Goal: Task Accomplishment & Management: Complete application form

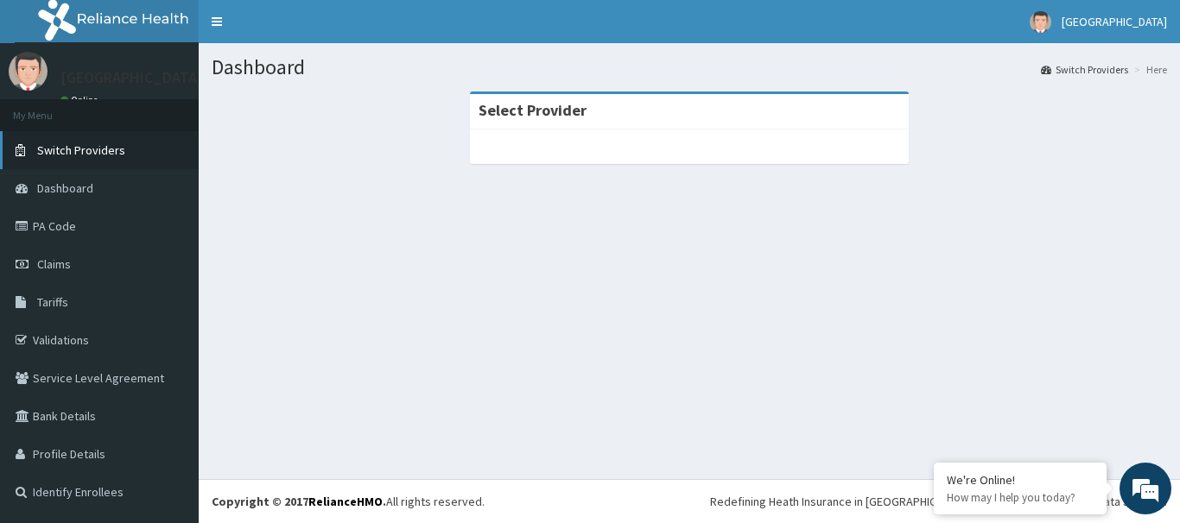
click at [93, 155] on span "Switch Providers" at bounding box center [81, 151] width 88 height 16
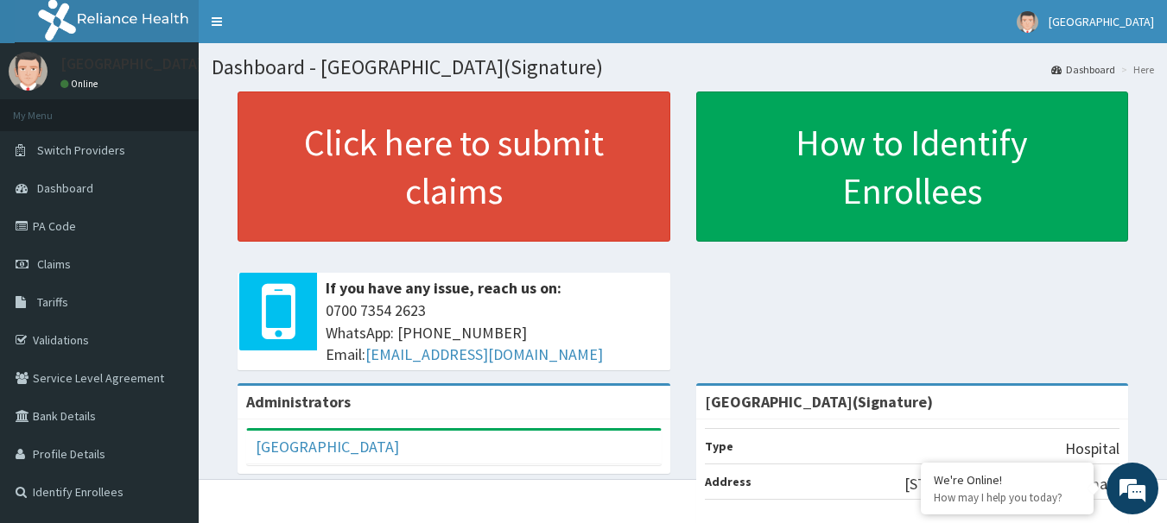
click at [110, 152] on span "Switch Providers" at bounding box center [81, 151] width 88 height 16
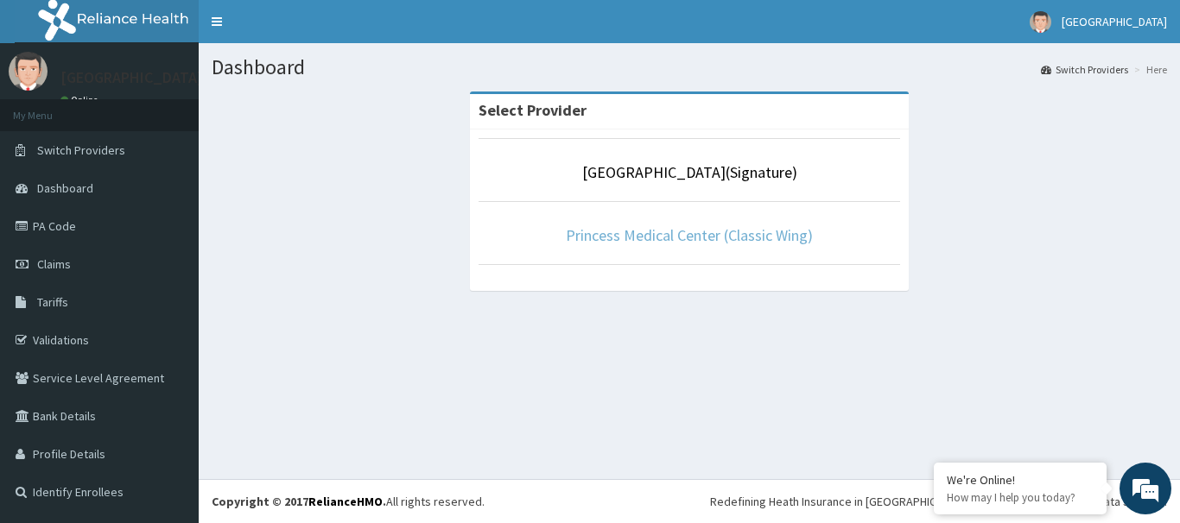
click at [706, 238] on link "Princess Medical Center (Classic Wing)" at bounding box center [689, 235] width 247 height 20
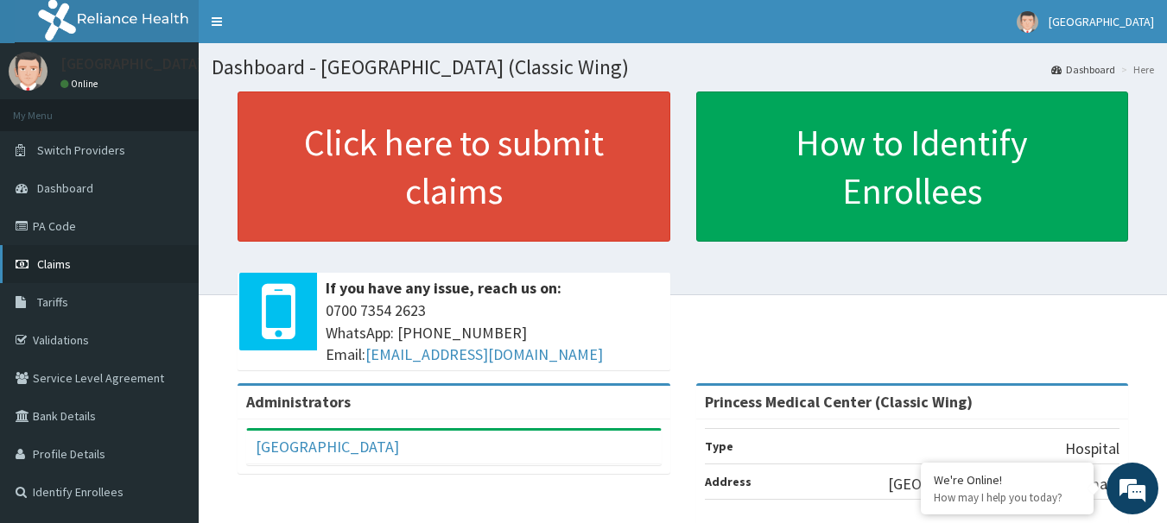
click at [83, 264] on link "Claims" at bounding box center [99, 264] width 199 height 38
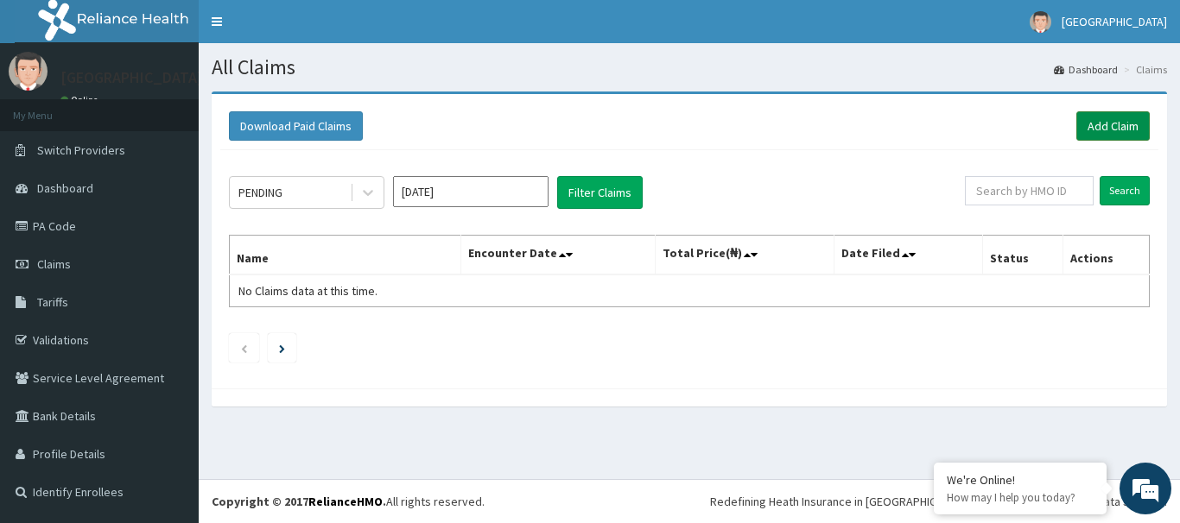
click at [1103, 126] on link "Add Claim" at bounding box center [1112, 125] width 73 height 29
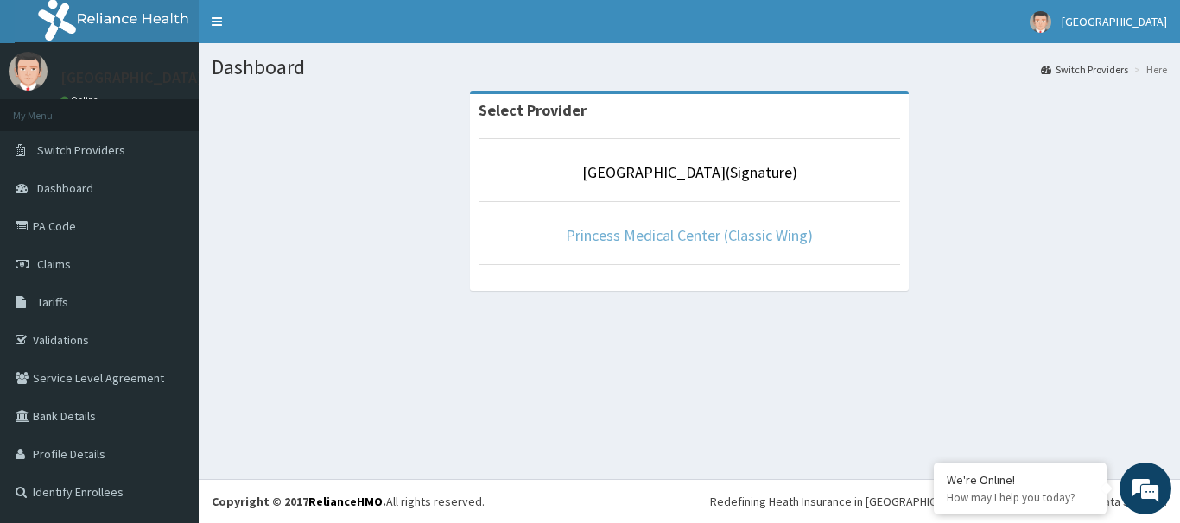
click at [686, 241] on link "Princess Medical Center (Classic Wing)" at bounding box center [689, 235] width 247 height 20
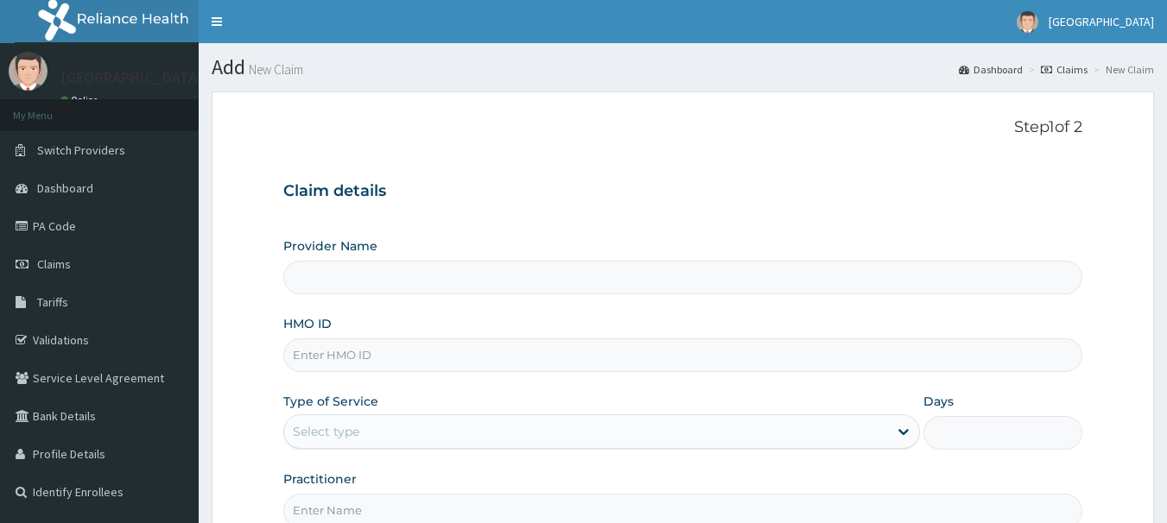
type input "Princess Medical Center (Classic Wing)"
paste input "MR012884"
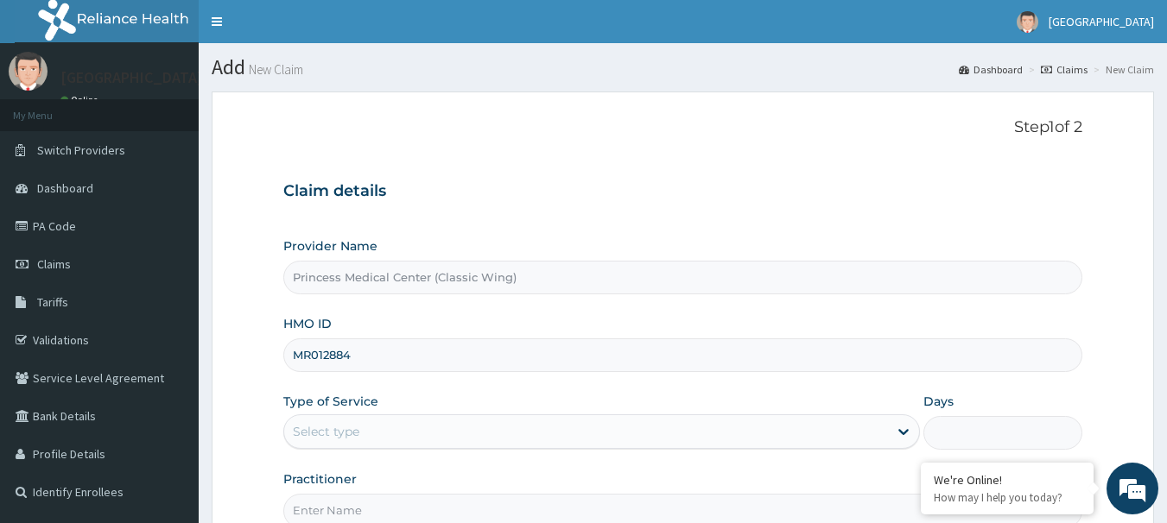
drag, startPoint x: 364, startPoint y: 350, endPoint x: 281, endPoint y: 350, distance: 83.8
click at [281, 350] on form "Step 1 of 2 Claim details Provider Name Princess Medical Center (Classic Wing) …" at bounding box center [683, 372] width 942 height 561
paste input "WID/10018/A"
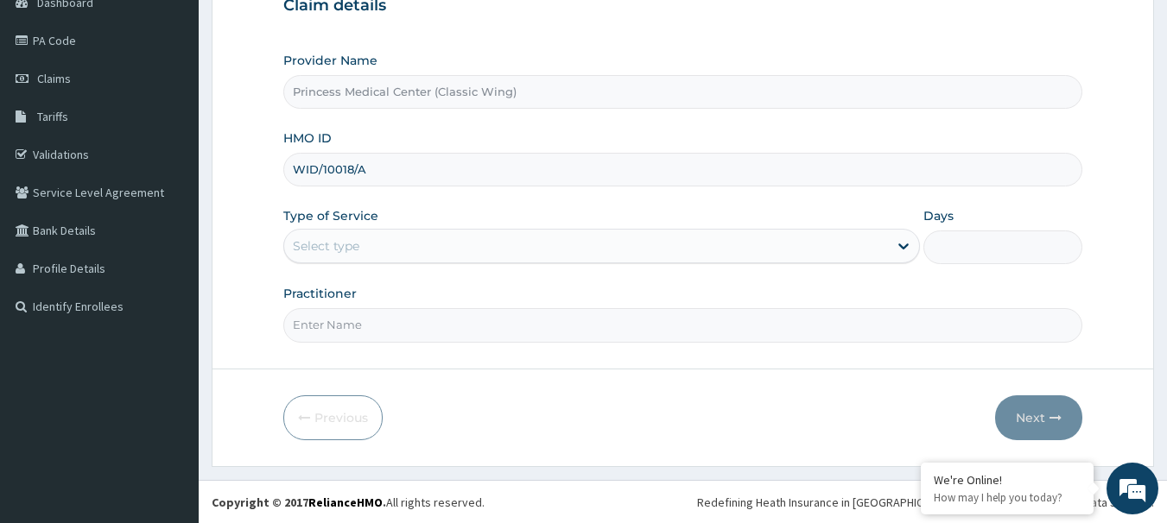
scroll to position [187, 0]
type input "WID/10018/A"
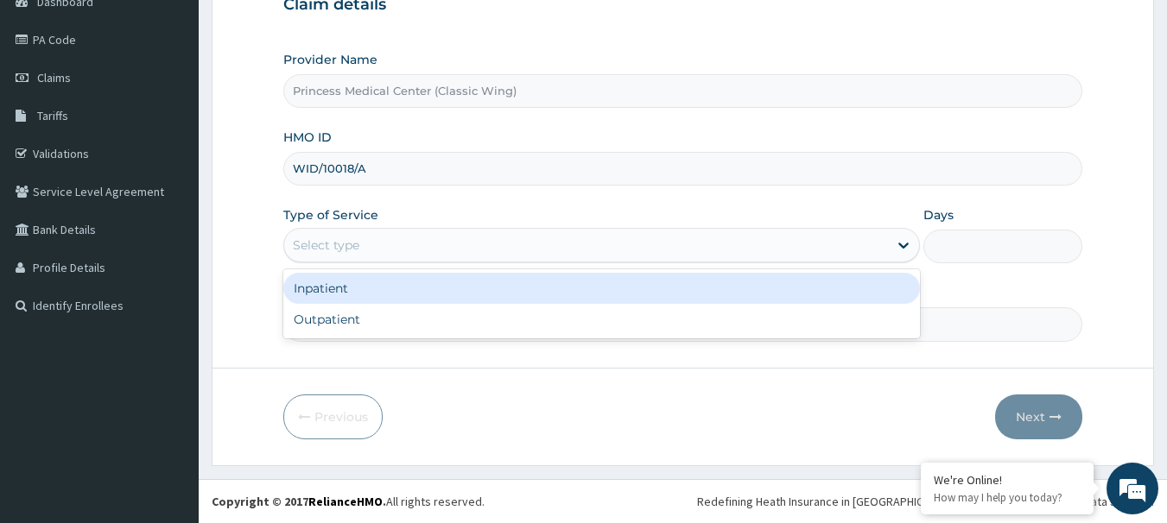
click at [434, 250] on div "Select type" at bounding box center [586, 245] width 604 height 28
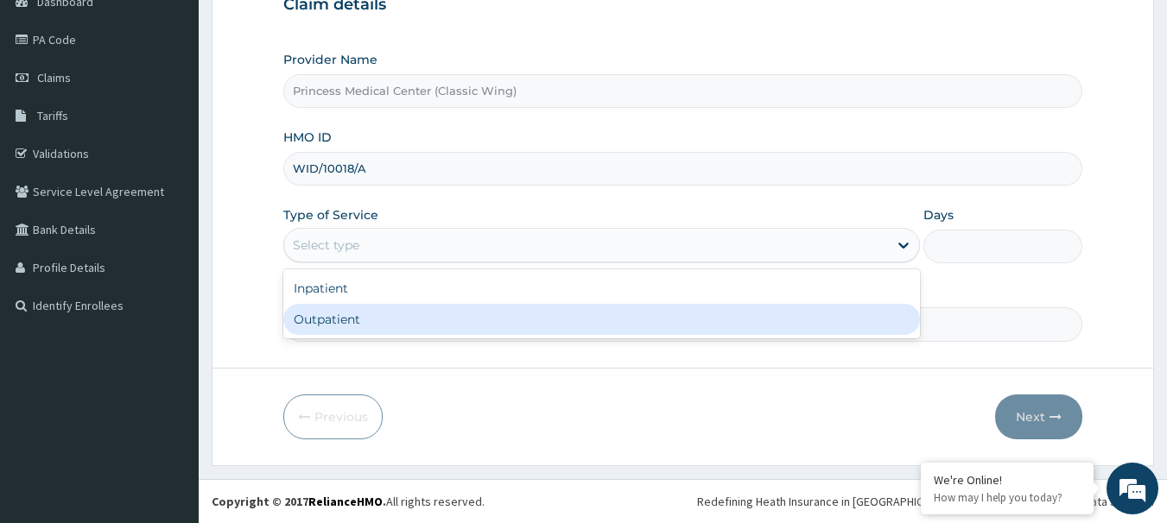
click at [440, 309] on div "Outpatient" at bounding box center [601, 319] width 637 height 31
type input "1"
click at [440, 309] on input "Practitioner" at bounding box center [683, 324] width 800 height 34
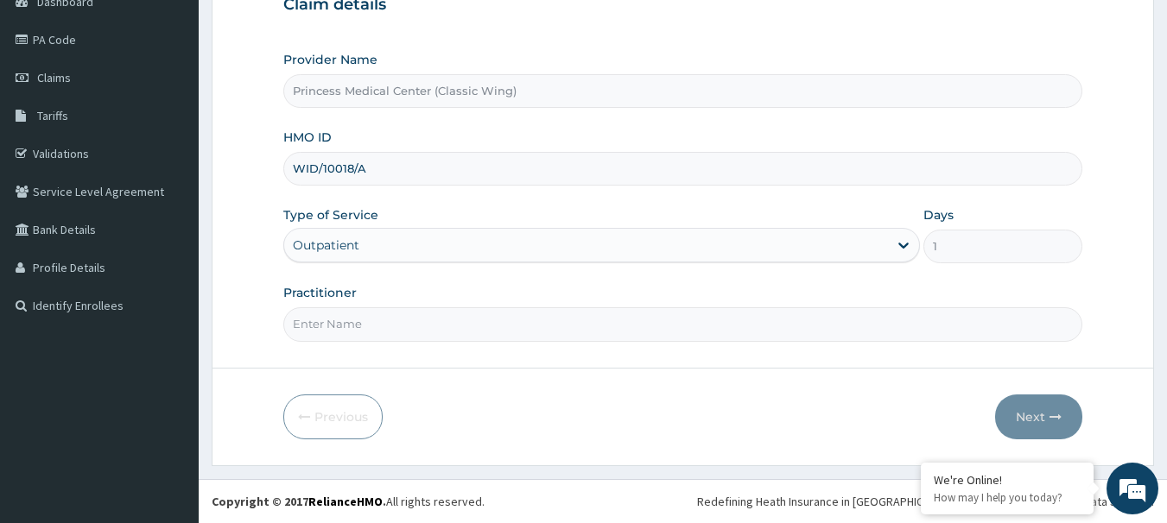
click at [371, 320] on input "Practitioner" at bounding box center [683, 324] width 800 height 34
type input "Dr. EBIMOBOERE .S. A"
click at [1035, 411] on button "Next" at bounding box center [1038, 417] width 87 height 45
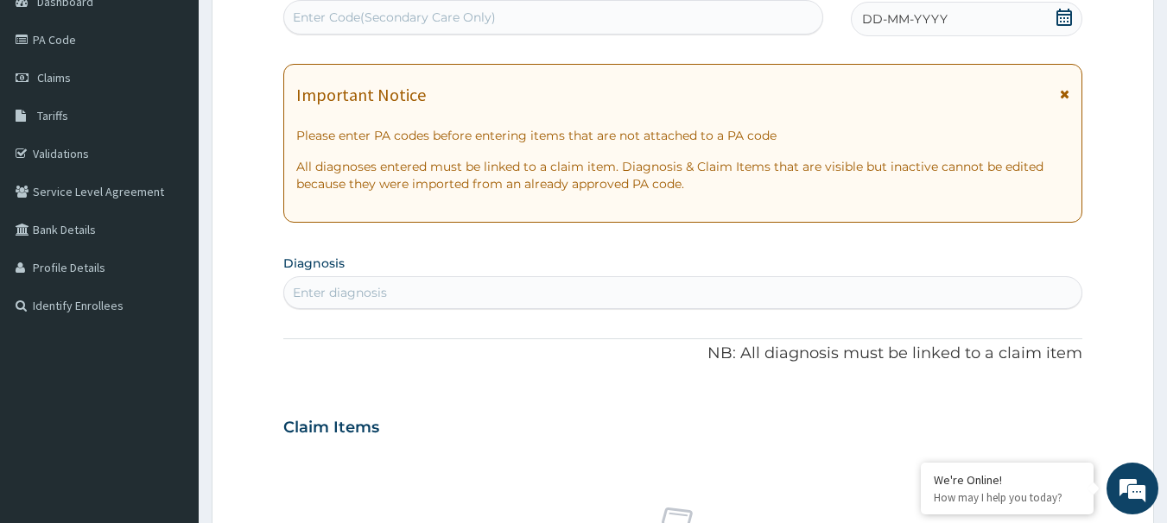
click at [1058, 14] on icon at bounding box center [1064, 17] width 16 height 17
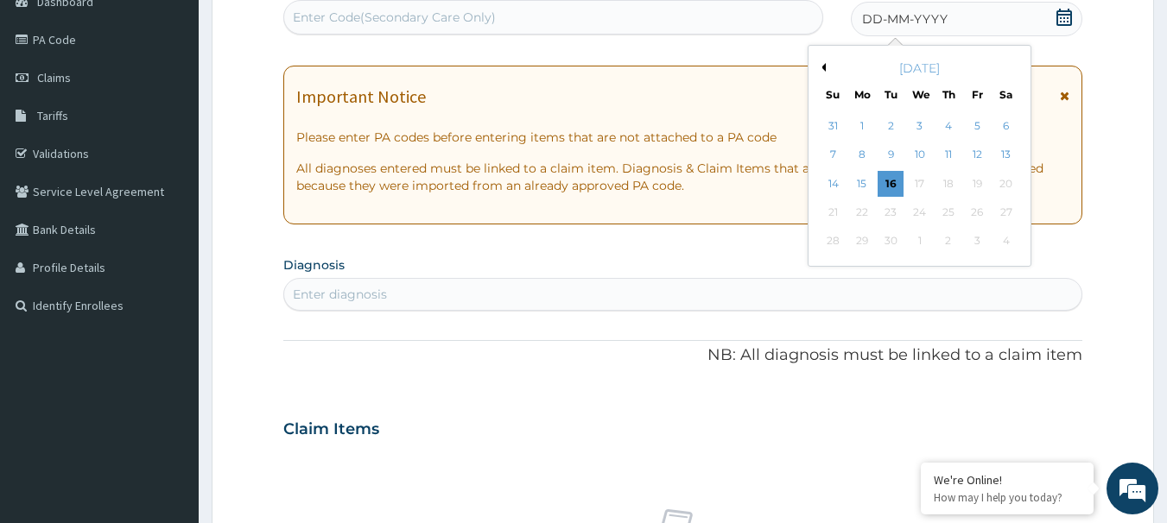
click at [825, 68] on button "Previous Month" at bounding box center [821, 67] width 9 height 9
click at [969, 154] on div "8" at bounding box center [977, 156] width 26 height 26
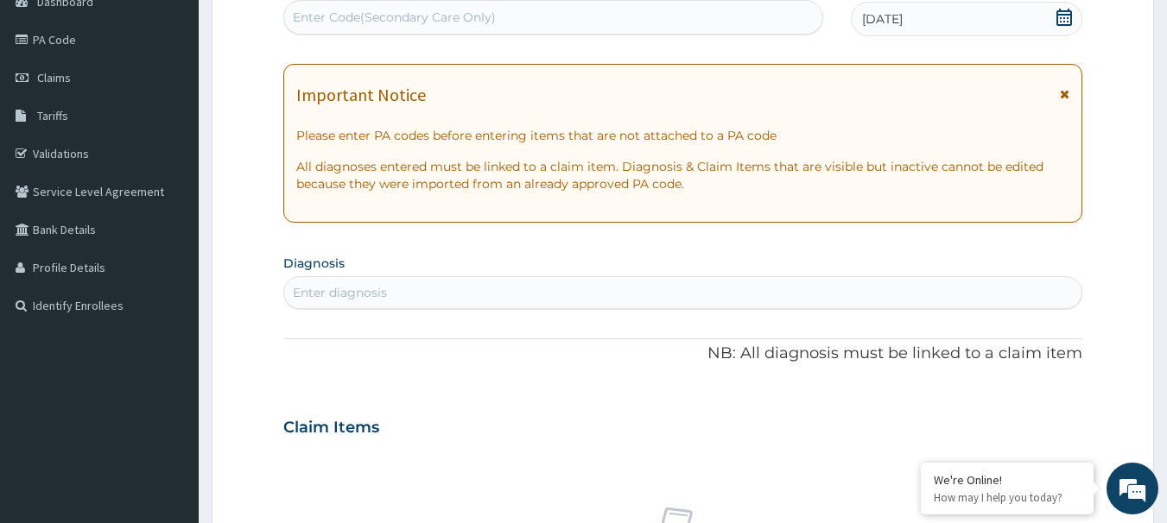
click at [443, 291] on div "Enter diagnosis" at bounding box center [683, 293] width 798 height 28
type input "mala"
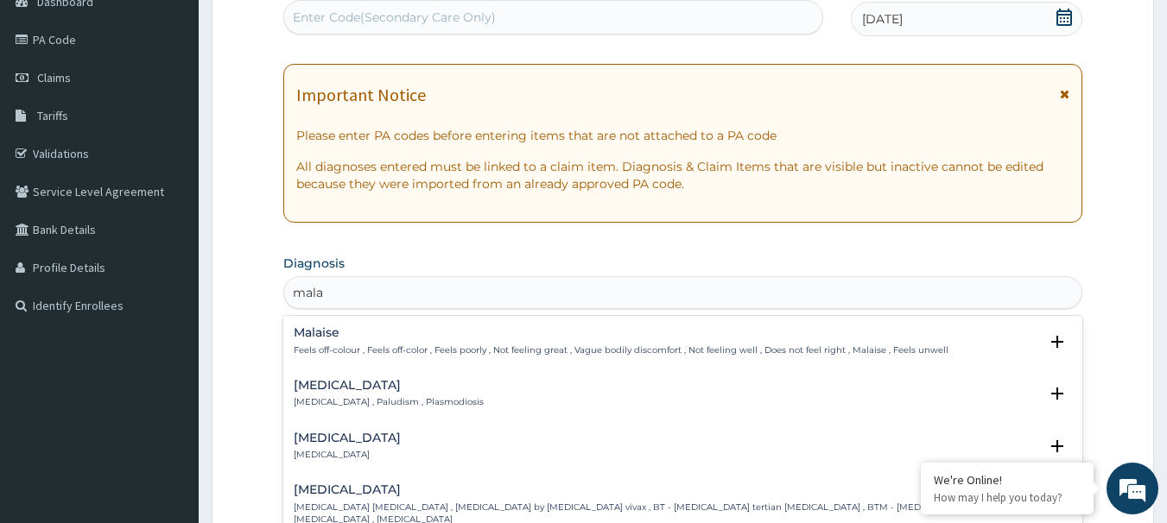
click at [311, 399] on p "[MEDICAL_DATA] , Paludism , Plasmodiosis" at bounding box center [389, 402] width 190 height 12
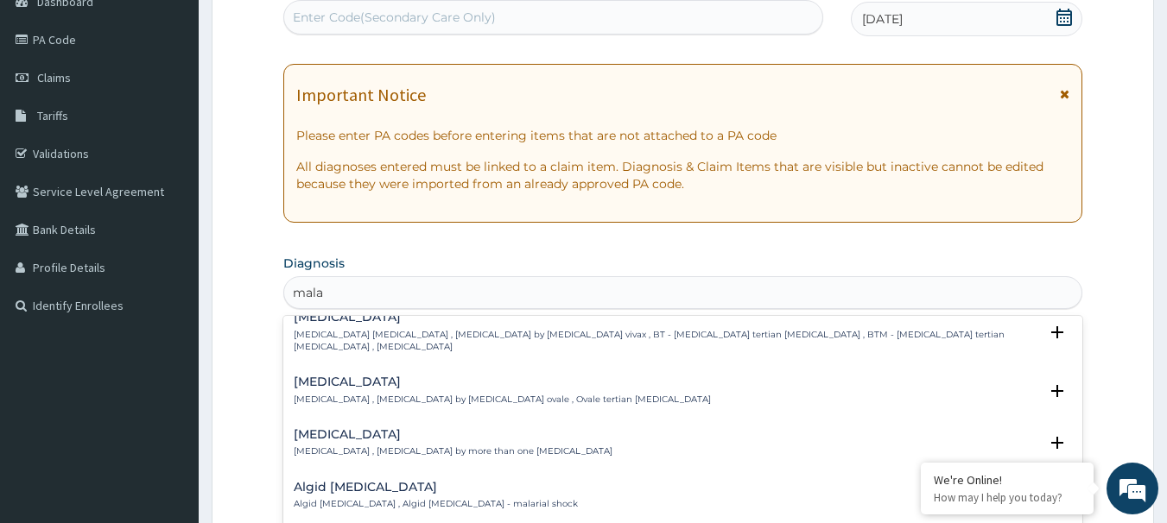
scroll to position [0, 0]
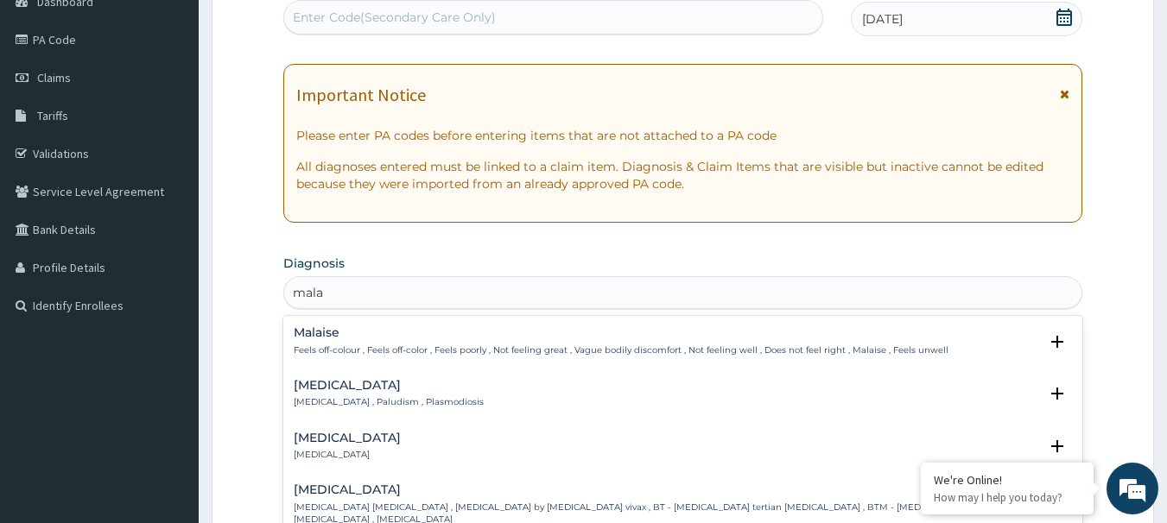
click at [310, 394] on div "Malaria Malaria , Paludism , Plasmodiosis" at bounding box center [389, 394] width 190 height 30
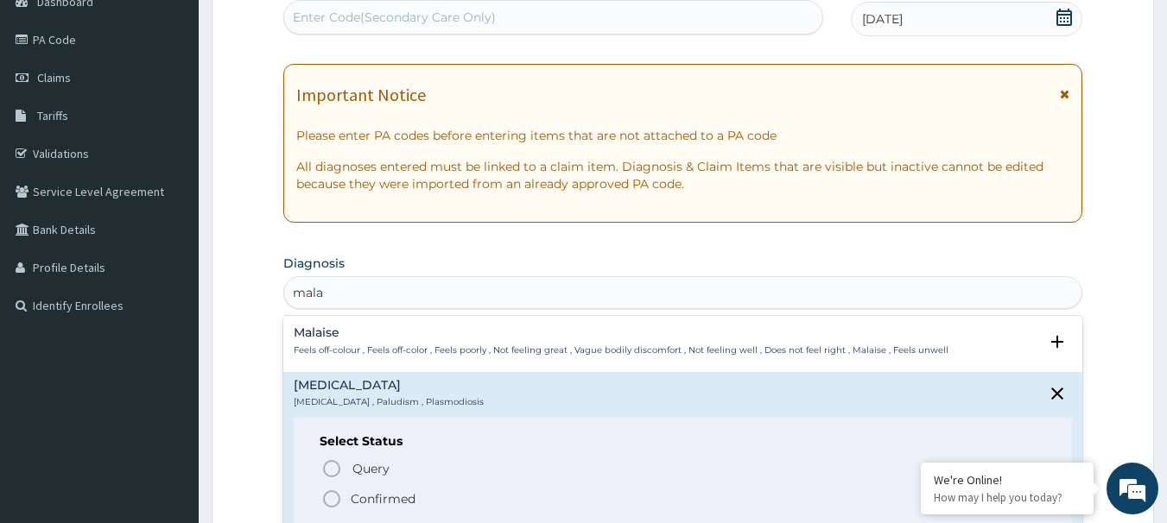
click at [327, 492] on circle "status option filled" at bounding box center [332, 499] width 16 height 16
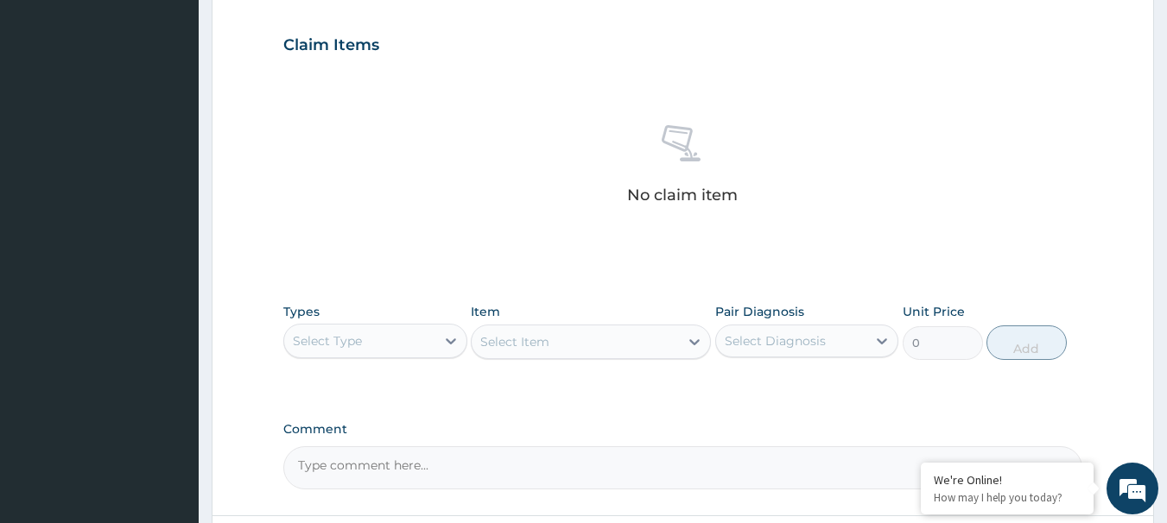
scroll to position [705, 0]
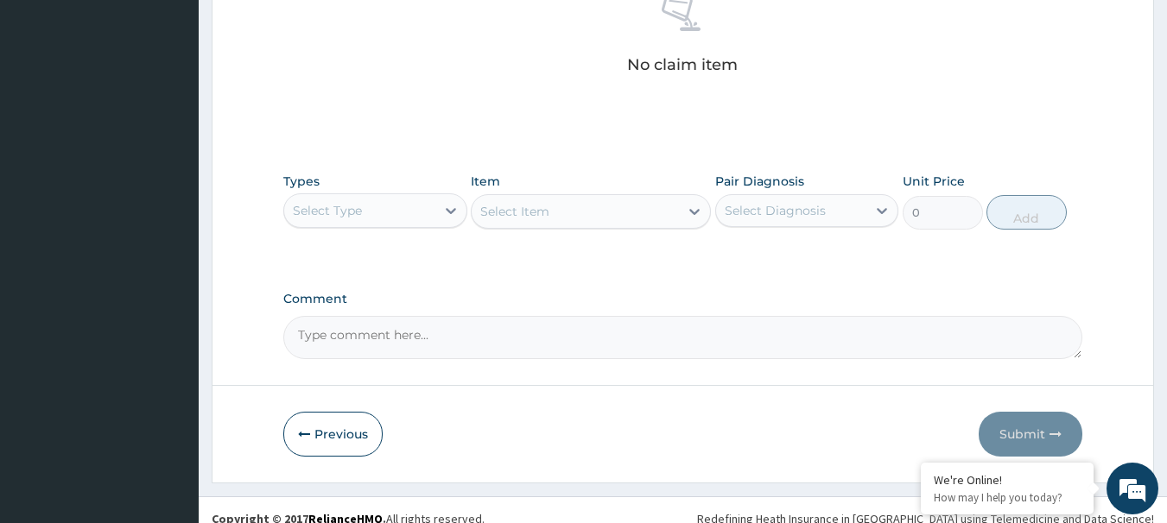
click at [364, 219] on div "Select Type" at bounding box center [359, 211] width 151 height 28
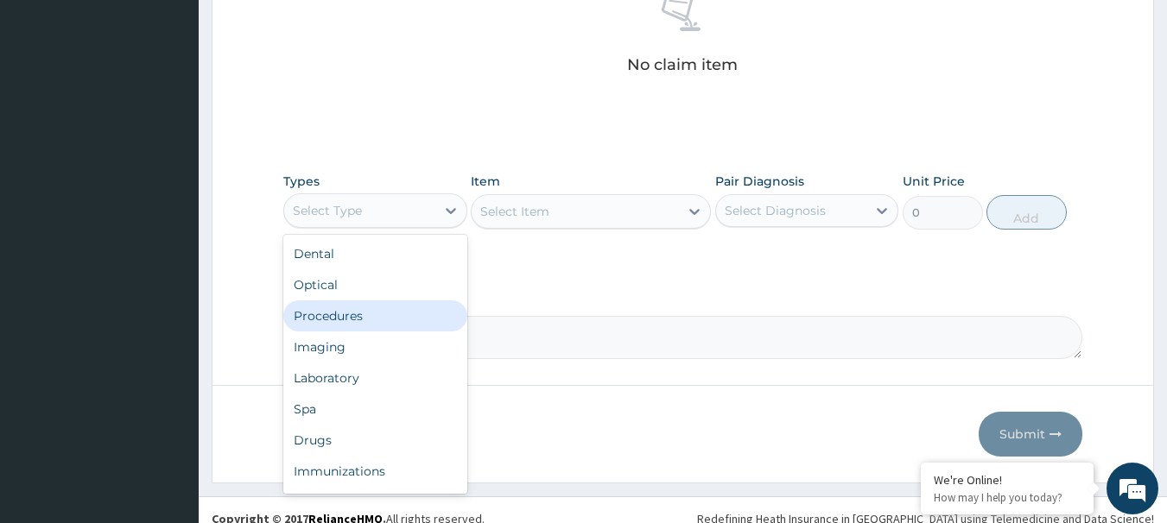
click at [358, 307] on div "Procedures" at bounding box center [375, 316] width 184 height 31
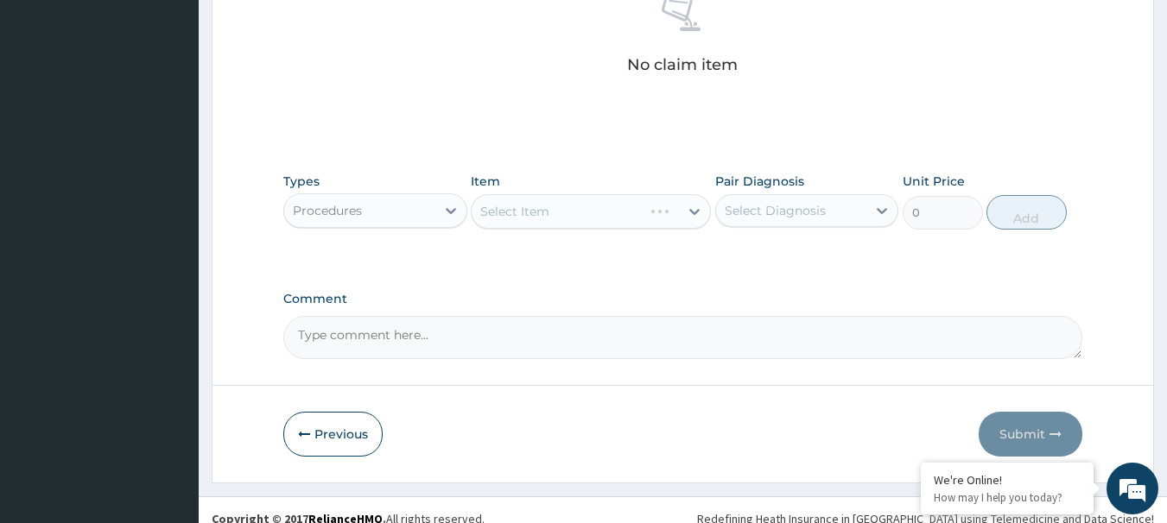
click at [564, 219] on div "Select Item" at bounding box center [591, 211] width 240 height 35
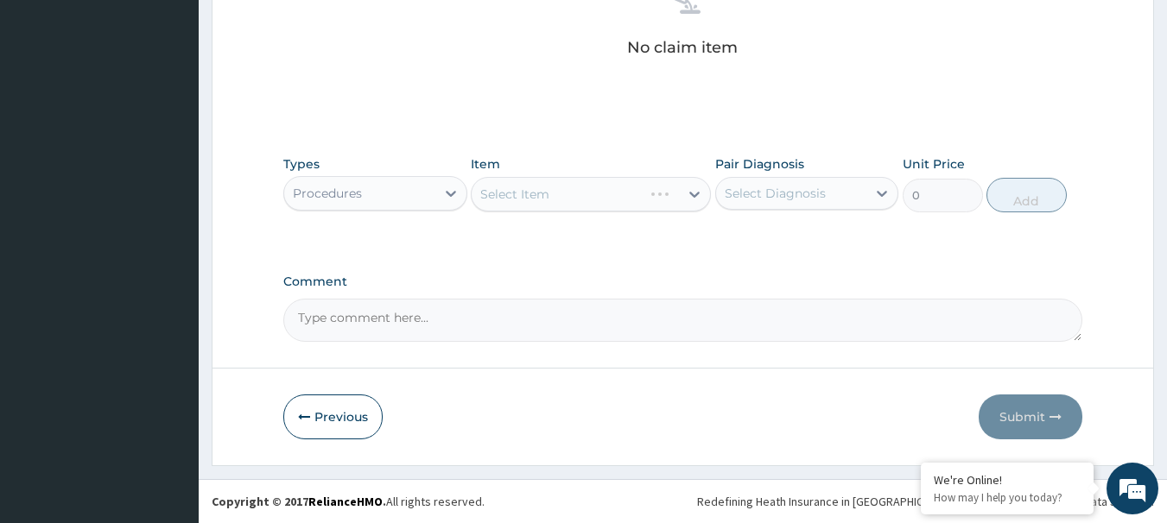
click at [606, 194] on div "Select Item" at bounding box center [591, 194] width 240 height 35
click at [539, 191] on div "Select Item" at bounding box center [591, 194] width 240 height 35
click at [592, 203] on div "Select Item" at bounding box center [591, 194] width 240 height 35
click at [571, 204] on div "Select Item" at bounding box center [591, 194] width 240 height 35
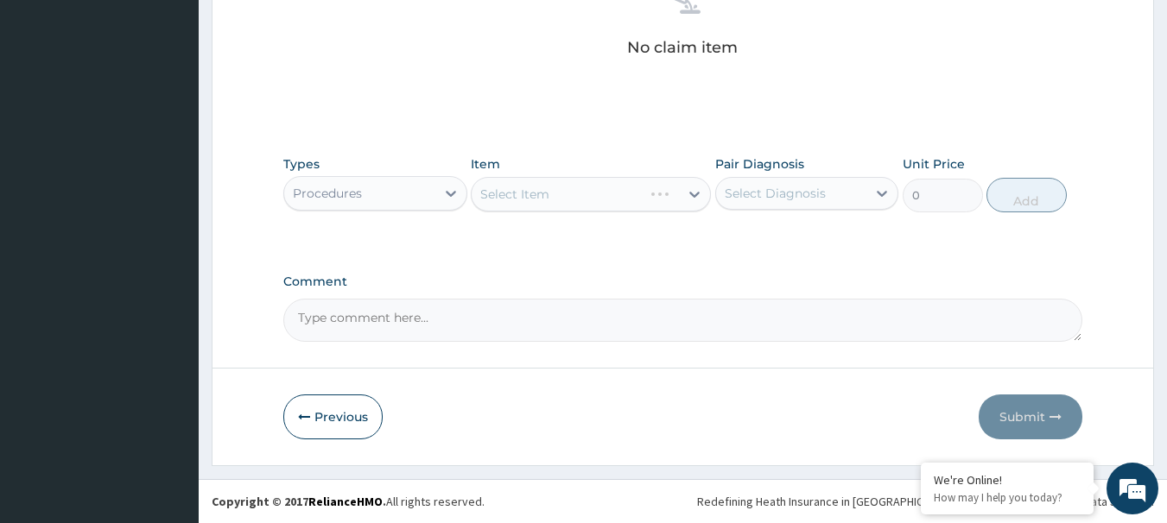
click at [571, 202] on div "Select Item" at bounding box center [591, 194] width 240 height 35
click at [586, 197] on div "Select Item" at bounding box center [591, 194] width 240 height 35
click at [533, 197] on div "Select Item" at bounding box center [591, 194] width 240 height 35
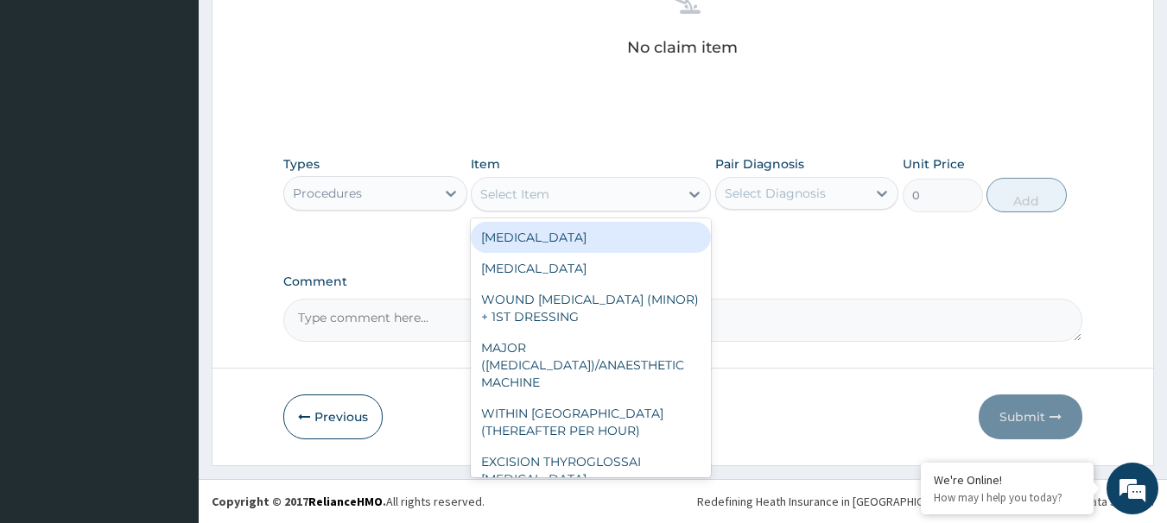
click at [550, 203] on div "Select Item" at bounding box center [575, 195] width 207 height 28
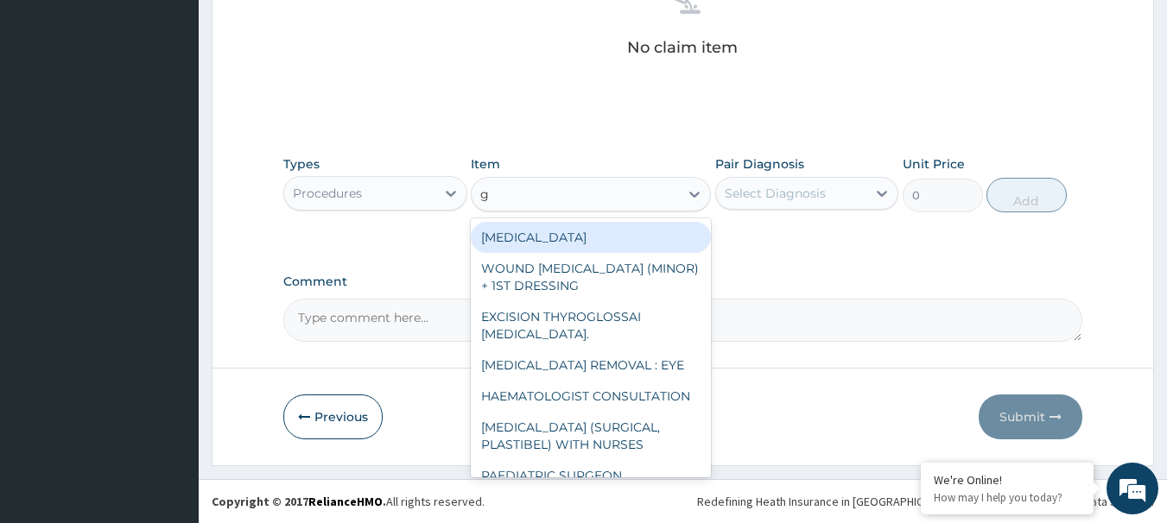
type input "gp"
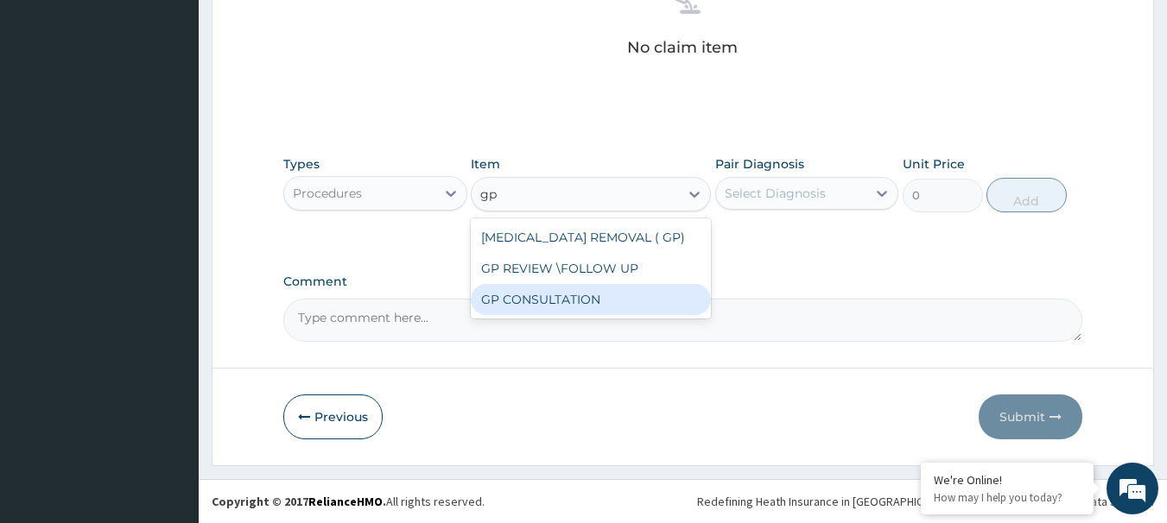
click at [582, 295] on div "GP CONSULTATION" at bounding box center [591, 299] width 240 height 31
type input "4500"
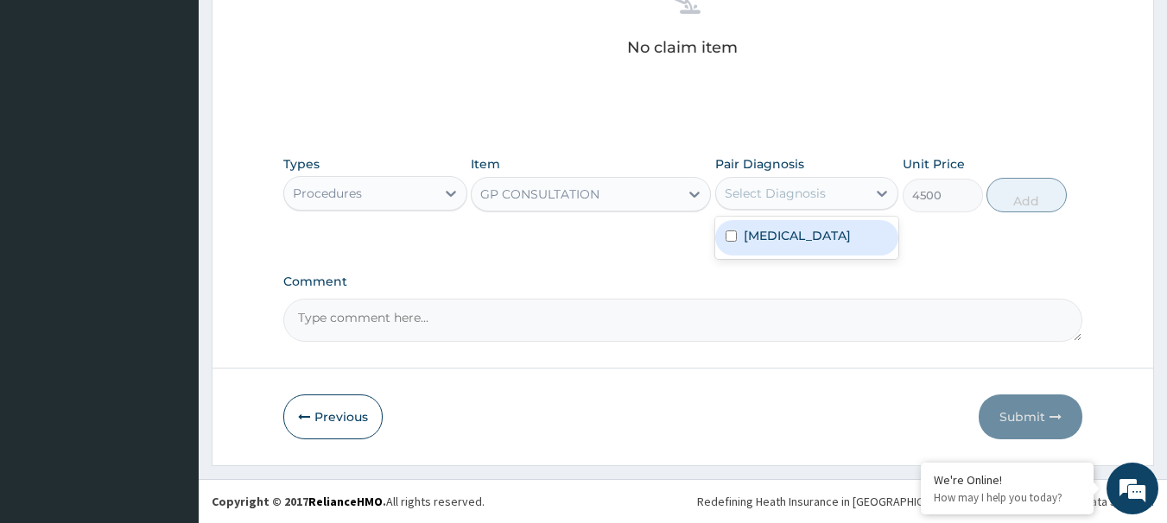
click at [772, 206] on div "Select Diagnosis" at bounding box center [791, 194] width 151 height 28
click at [769, 229] on label "Malaria" at bounding box center [797, 235] width 107 height 17
checkbox input "true"
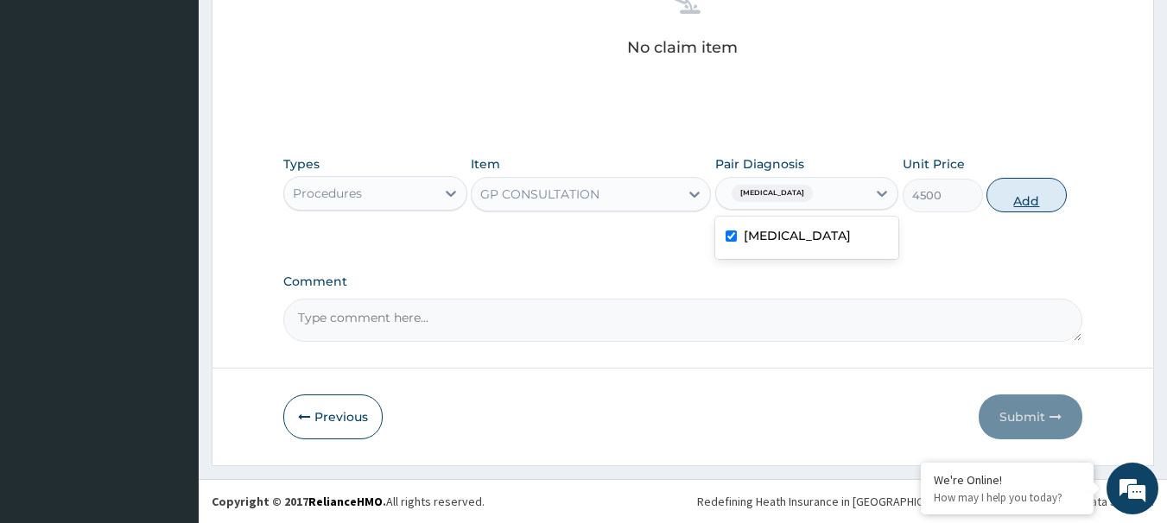
click at [1031, 196] on button "Add" at bounding box center [1026, 195] width 80 height 35
type input "0"
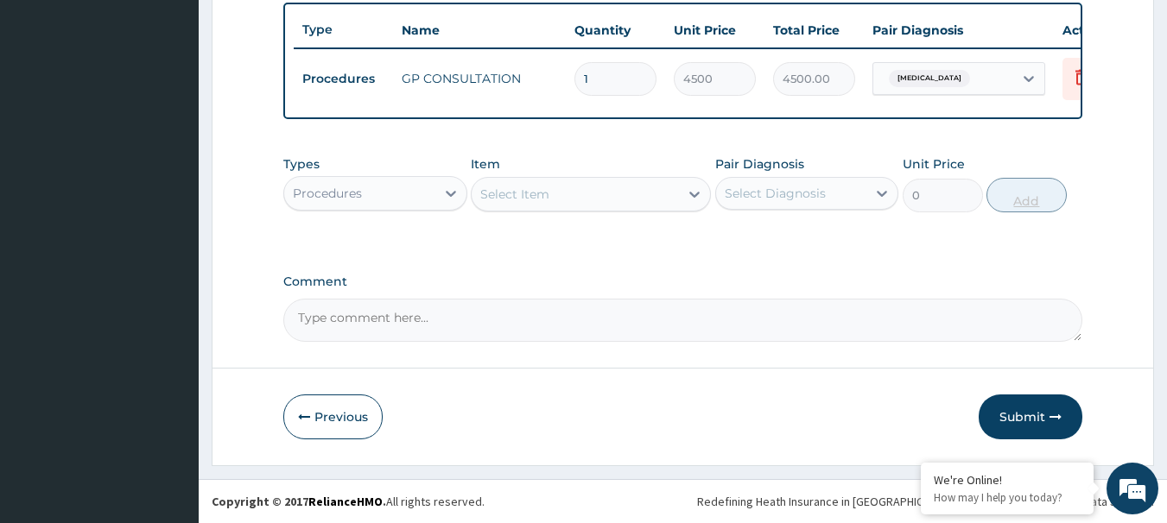
scroll to position [653, 0]
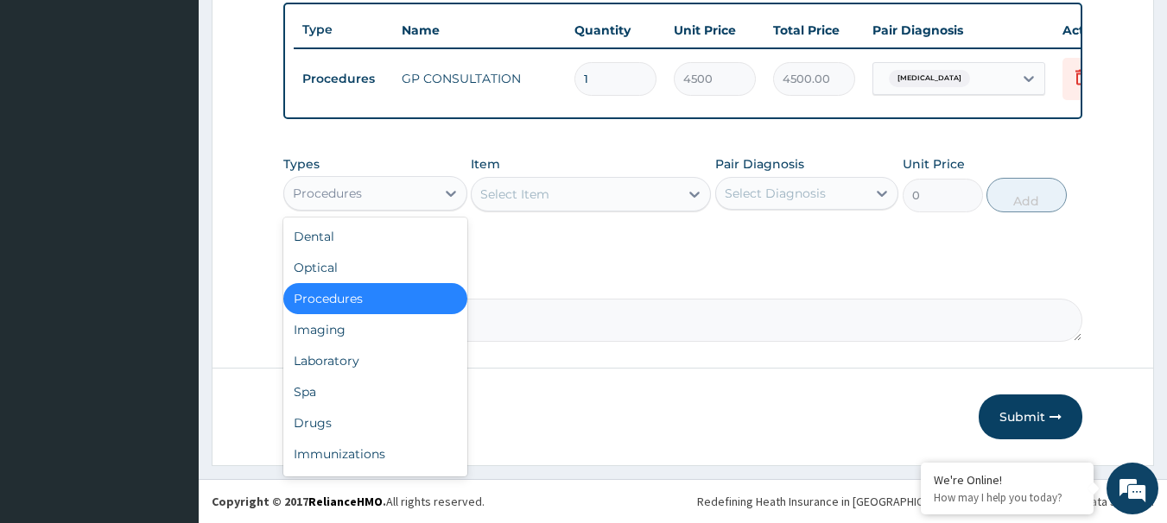
click at [381, 200] on div "Procedures" at bounding box center [359, 194] width 151 height 28
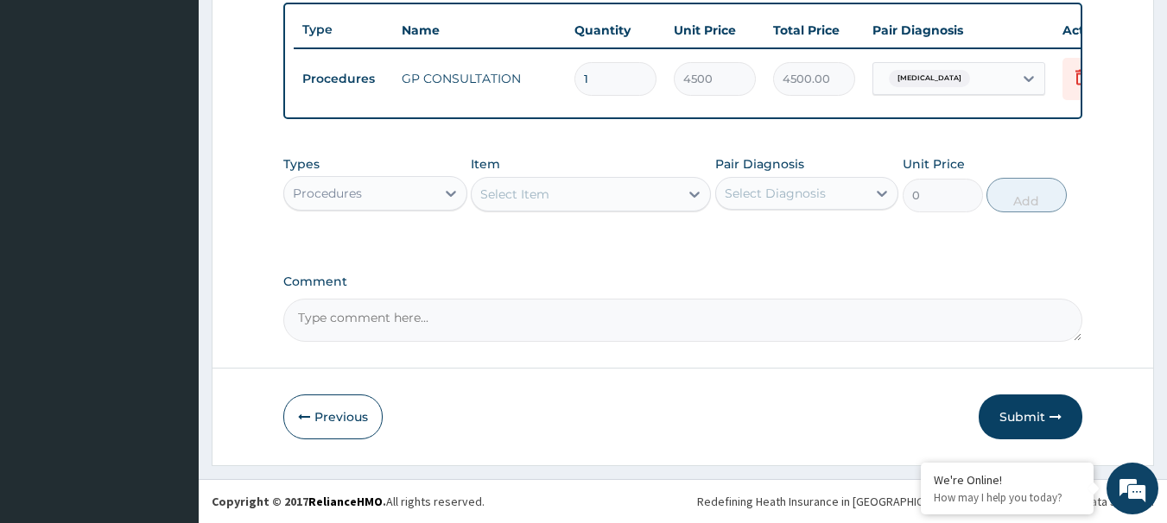
click at [349, 194] on div "Procedures" at bounding box center [327, 193] width 69 height 17
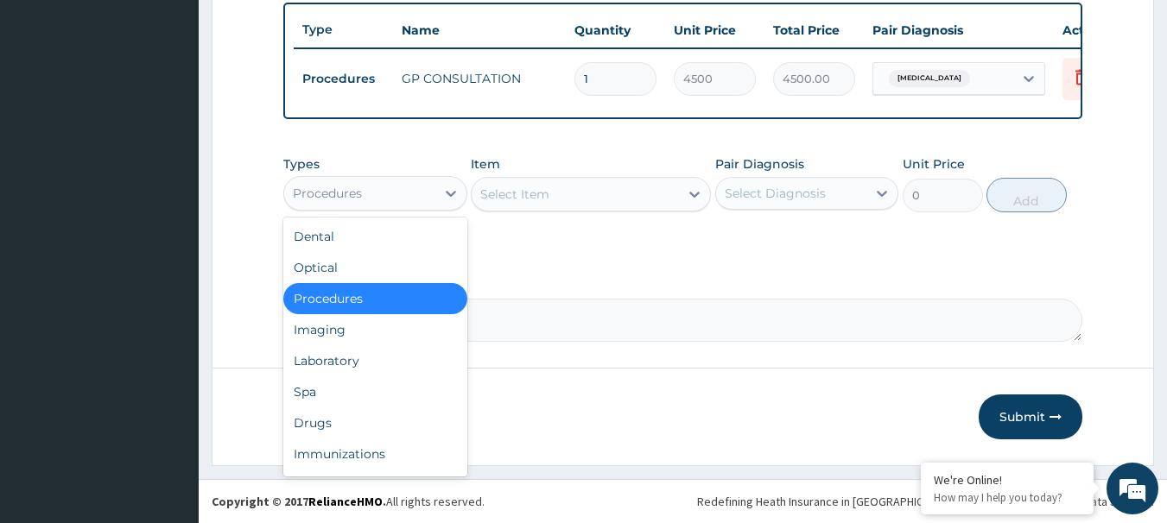
click at [345, 196] on div "Procedures" at bounding box center [327, 193] width 69 height 17
click at [337, 418] on div "Drugs" at bounding box center [375, 423] width 184 height 31
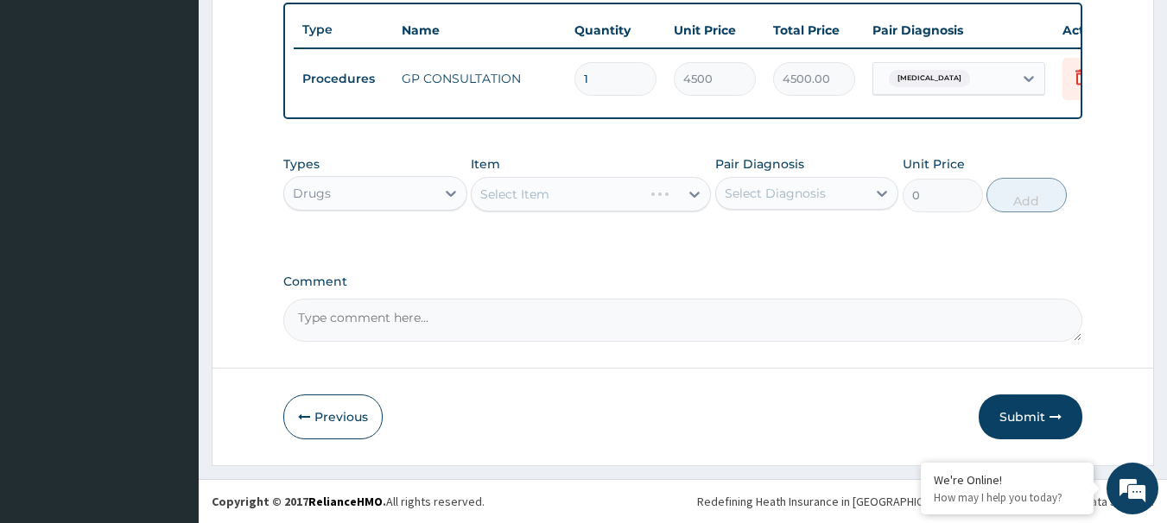
click at [569, 196] on div "Select Item" at bounding box center [591, 194] width 240 height 35
click at [550, 199] on div "Select Item" at bounding box center [591, 194] width 240 height 35
click at [535, 190] on div "Select Item" at bounding box center [591, 194] width 240 height 35
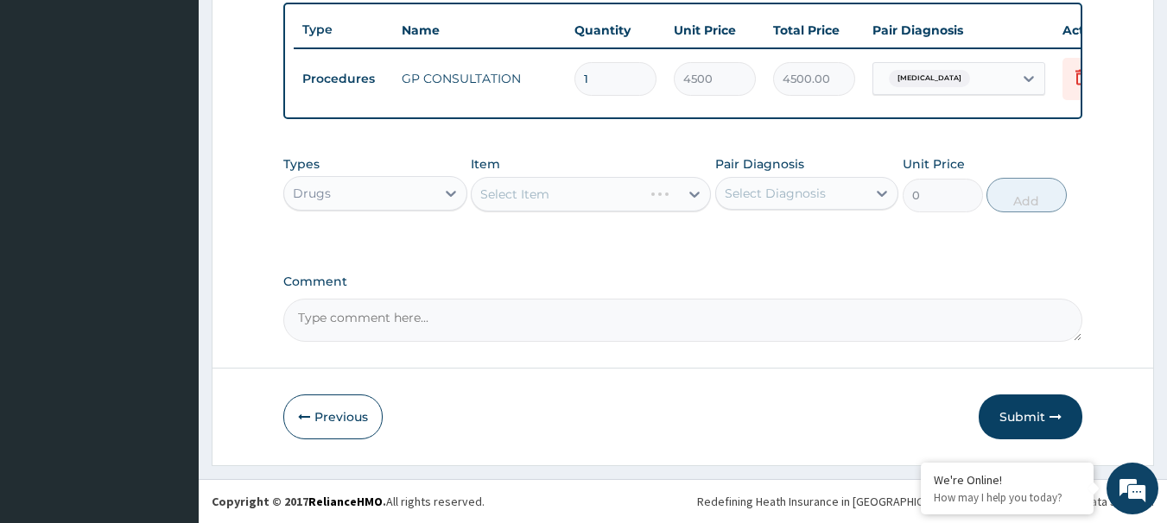
click at [597, 200] on div "Select Item" at bounding box center [591, 194] width 240 height 35
click at [533, 193] on div "Select Item" at bounding box center [591, 194] width 240 height 35
click at [514, 198] on div "Select Item" at bounding box center [591, 194] width 240 height 35
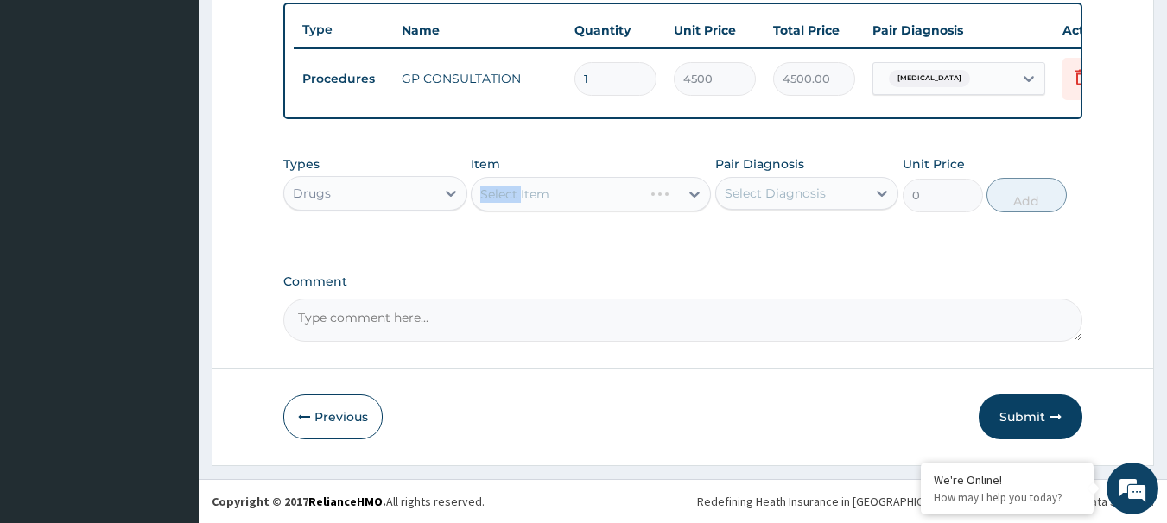
click at [514, 198] on div "Select Item" at bounding box center [591, 194] width 240 height 35
click at [561, 197] on div "Select Item" at bounding box center [591, 194] width 240 height 35
click at [540, 189] on div "Select Item" at bounding box center [591, 194] width 240 height 35
click at [565, 194] on div "Select Item" at bounding box center [591, 194] width 240 height 35
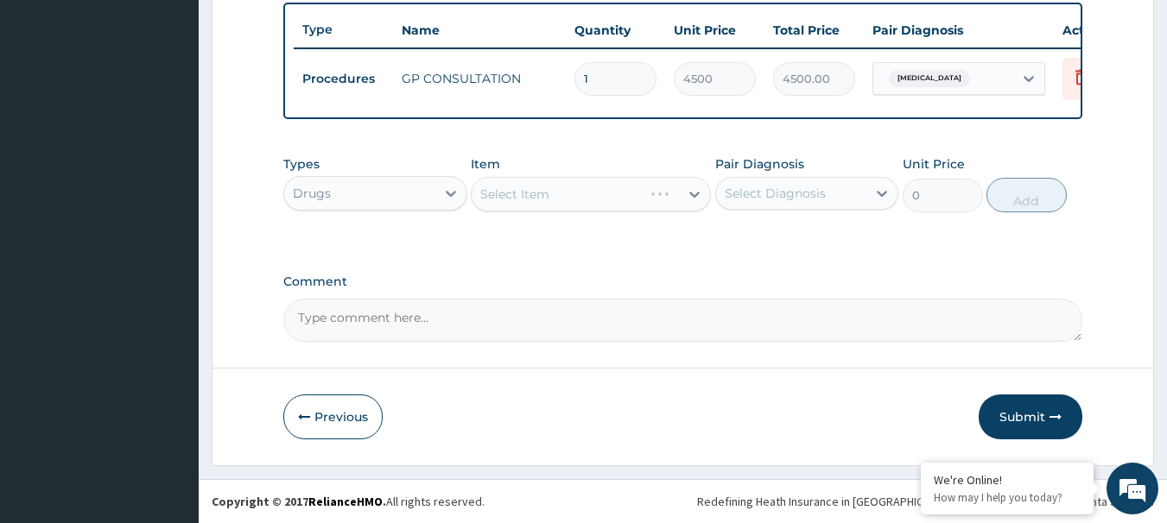
click at [535, 200] on div "Select Item" at bounding box center [591, 194] width 240 height 35
click at [561, 200] on div "Select Item" at bounding box center [591, 194] width 240 height 35
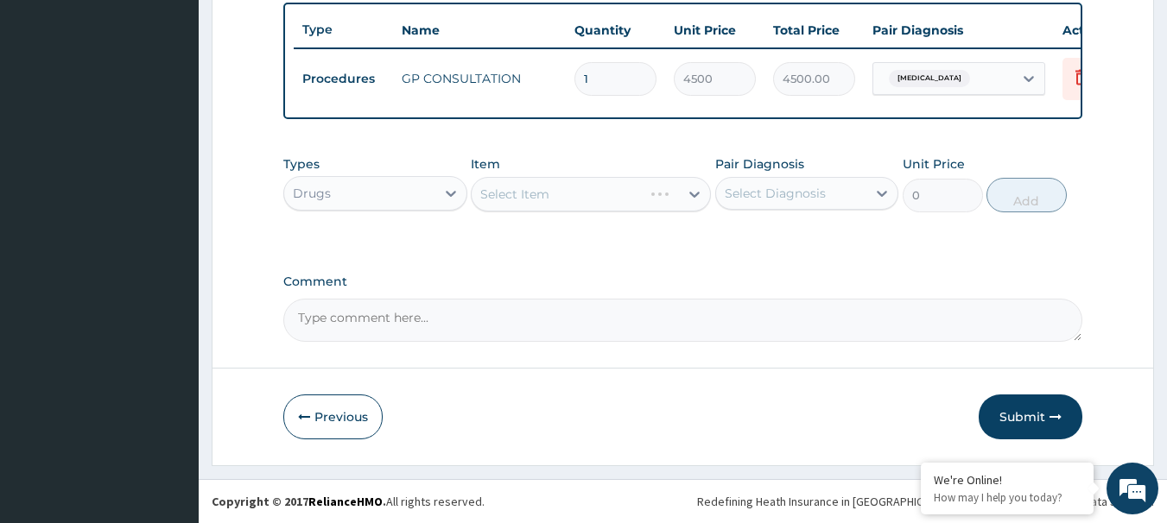
click at [561, 200] on div "Select Item" at bounding box center [591, 194] width 240 height 35
click at [575, 193] on div "Select Item" at bounding box center [591, 194] width 240 height 35
click at [536, 191] on div "Select Item" at bounding box center [514, 194] width 69 height 17
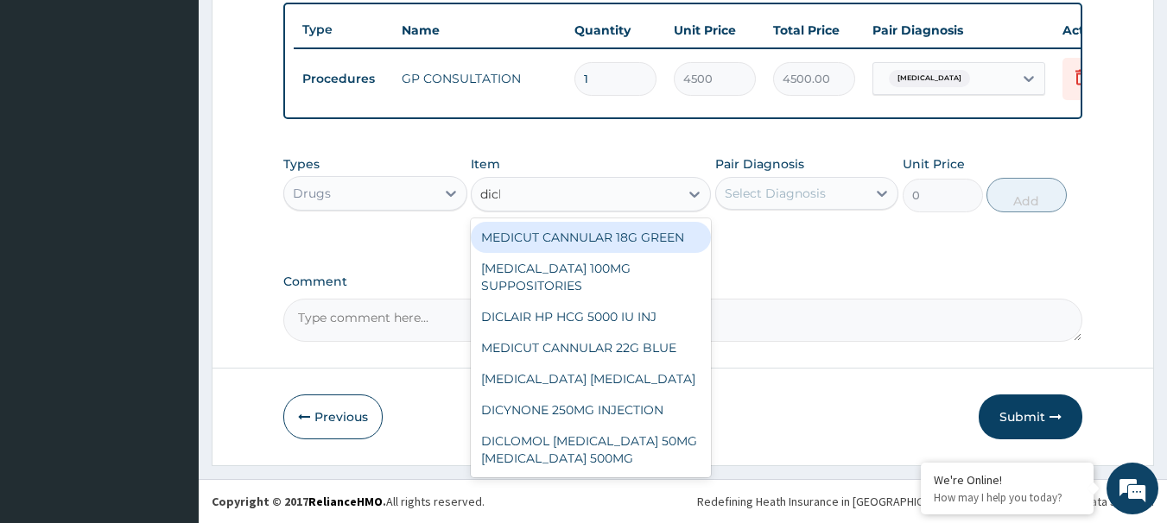
type input "diclo"
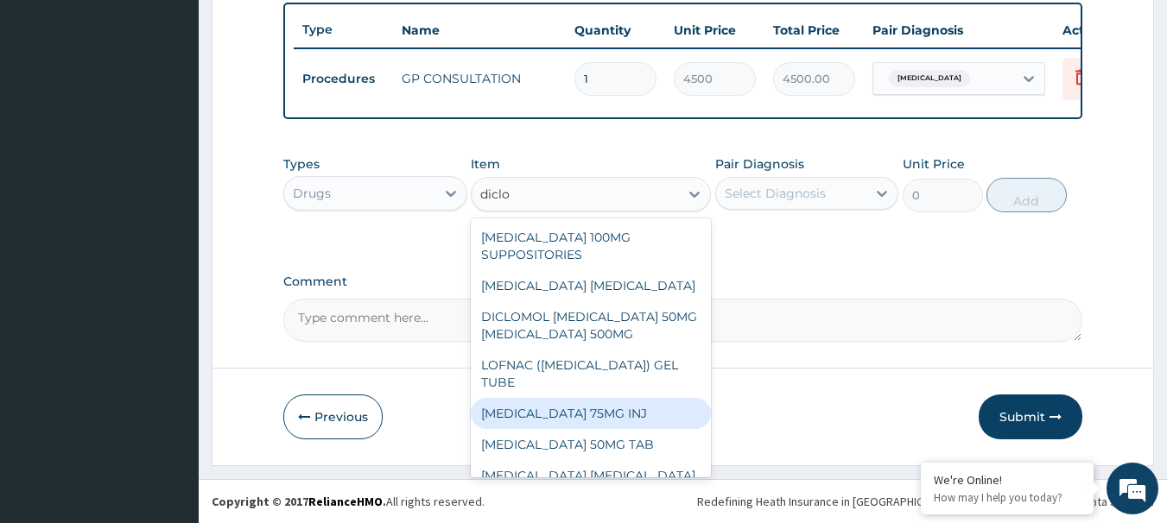
click at [599, 412] on div "DICLOFENAC 75MG INJ" at bounding box center [591, 413] width 240 height 31
type input "599.73975"
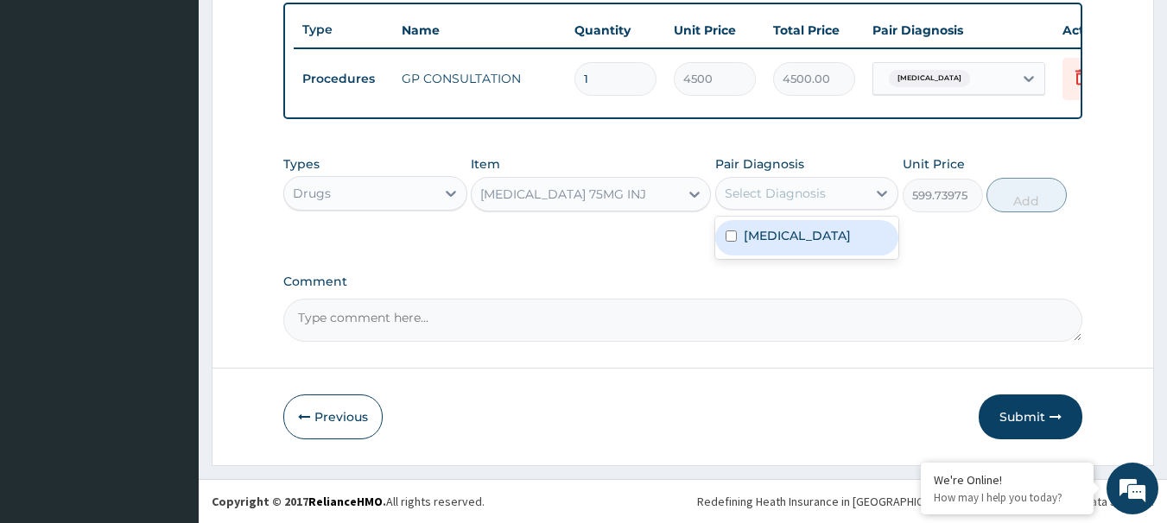
click at [822, 192] on div "Select Diagnosis" at bounding box center [775, 193] width 101 height 17
click at [797, 238] on div "Malaria" at bounding box center [807, 237] width 184 height 35
checkbox input "true"
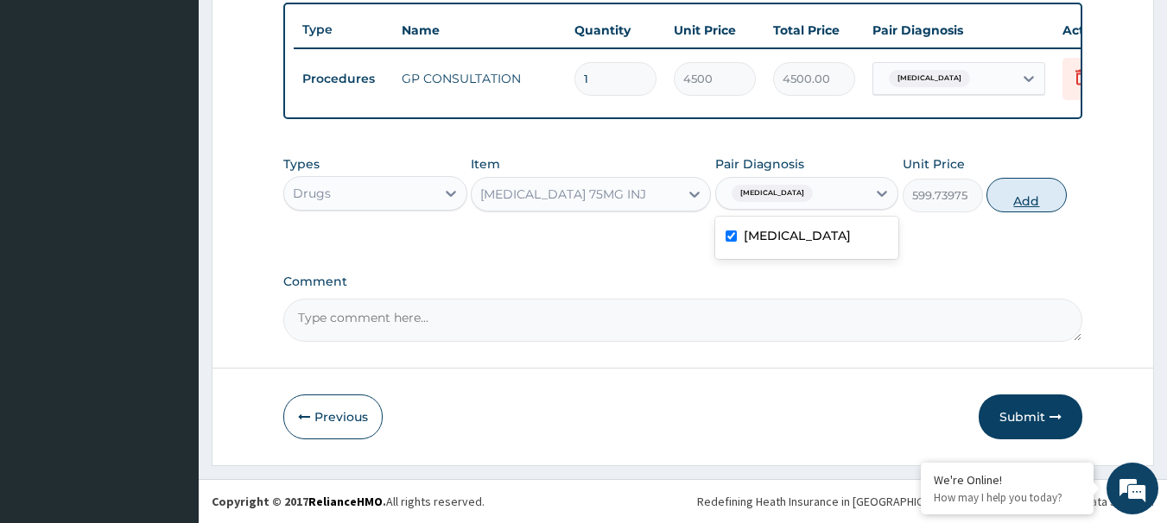
click at [1027, 195] on button "Add" at bounding box center [1026, 195] width 80 height 35
type input "0"
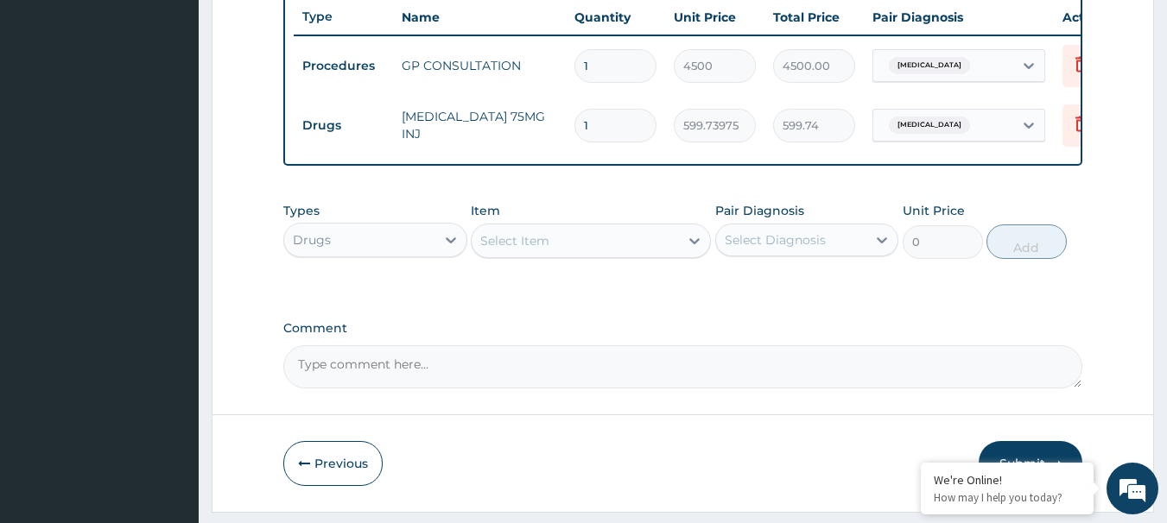
click at [568, 255] on div "Select Item" at bounding box center [575, 241] width 207 height 28
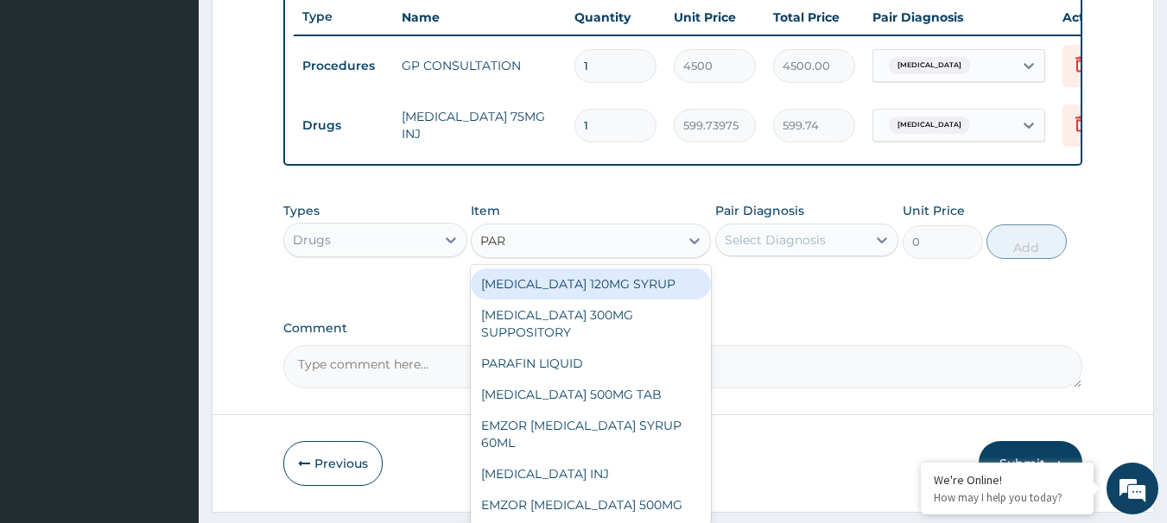
type input "PARA"
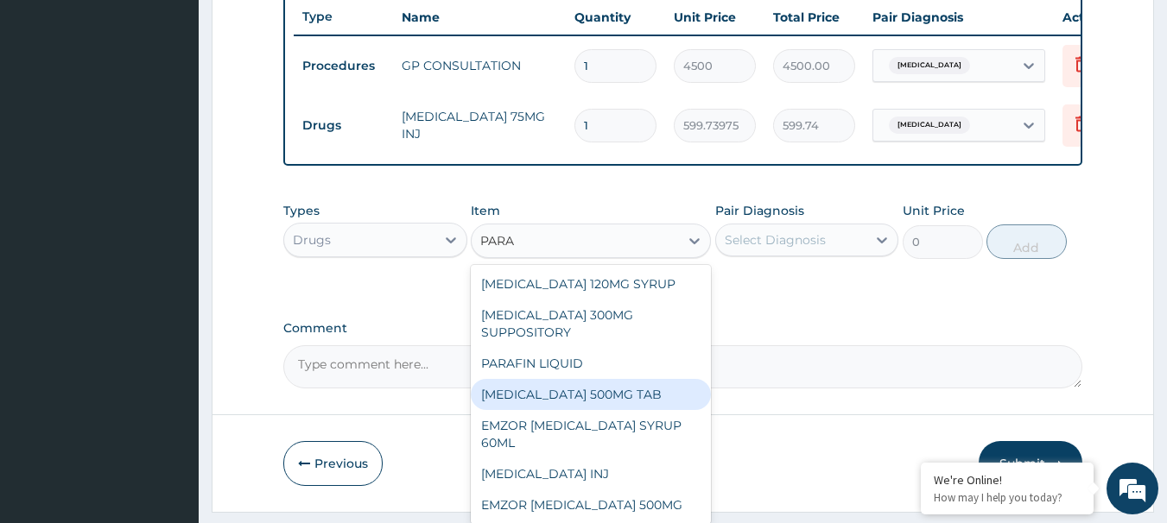
click at [625, 408] on div "PARACETAMOL 500MG TAB" at bounding box center [591, 394] width 240 height 31
type input "44.5248375"
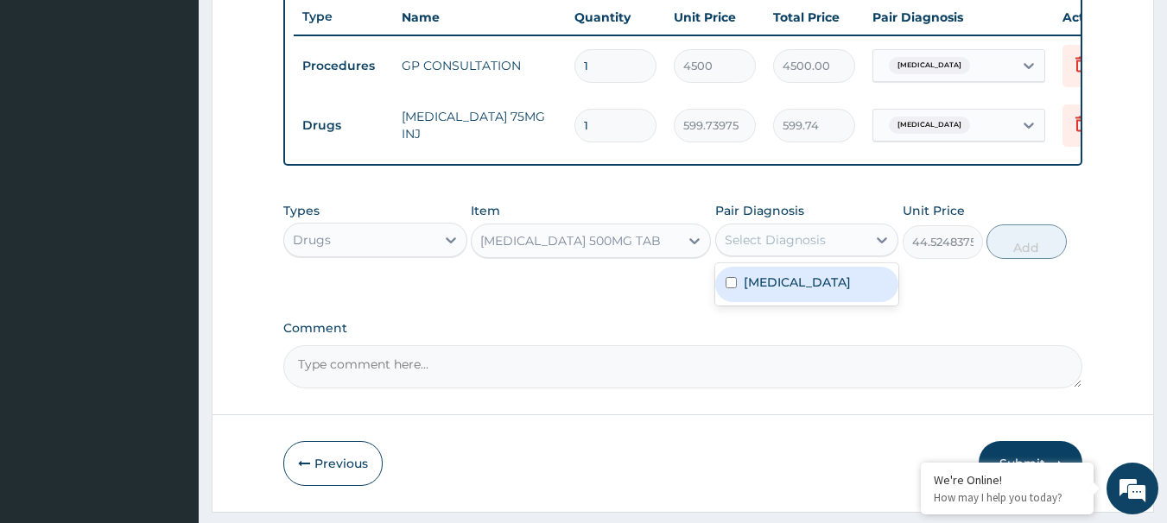
click at [769, 249] on div "Select Diagnosis" at bounding box center [775, 239] width 101 height 17
click at [769, 289] on label "Malaria" at bounding box center [797, 282] width 107 height 17
checkbox input "true"
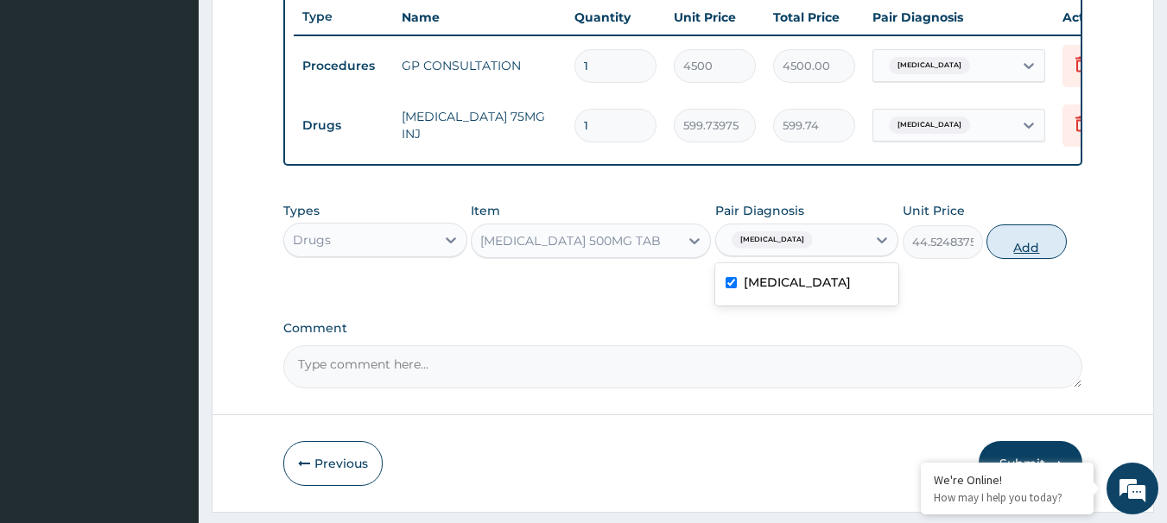
click at [1029, 253] on button "Add" at bounding box center [1026, 242] width 80 height 35
type input "0"
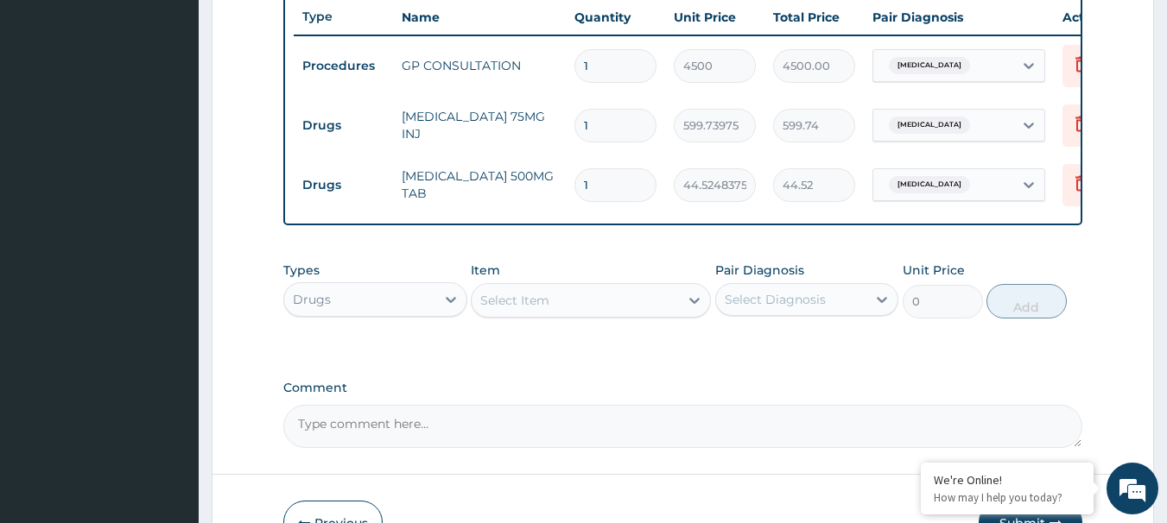
click at [596, 312] on div "Select Item" at bounding box center [575, 301] width 207 height 28
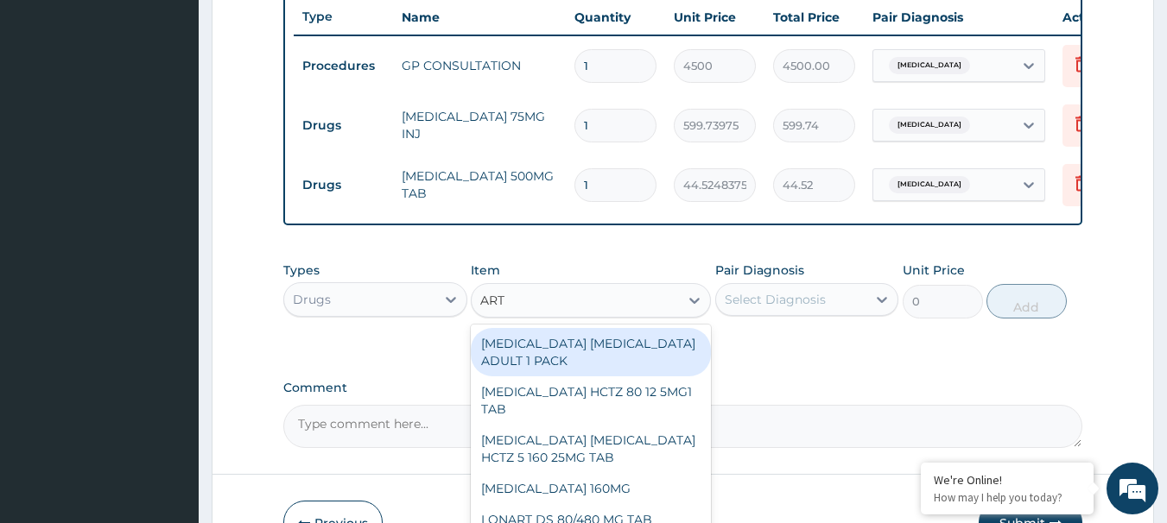
type input "ARTE"
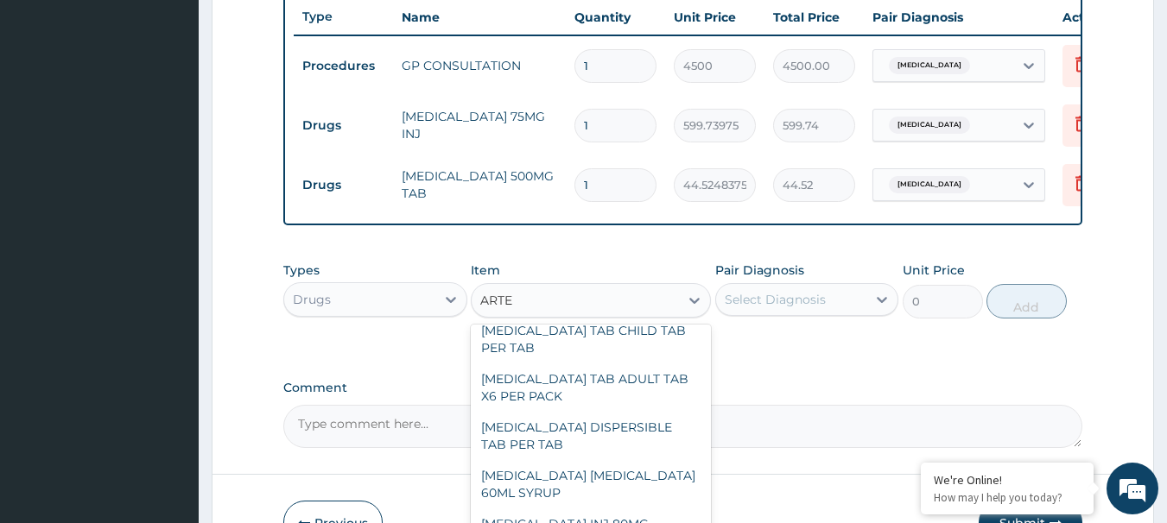
scroll to position [86, 0]
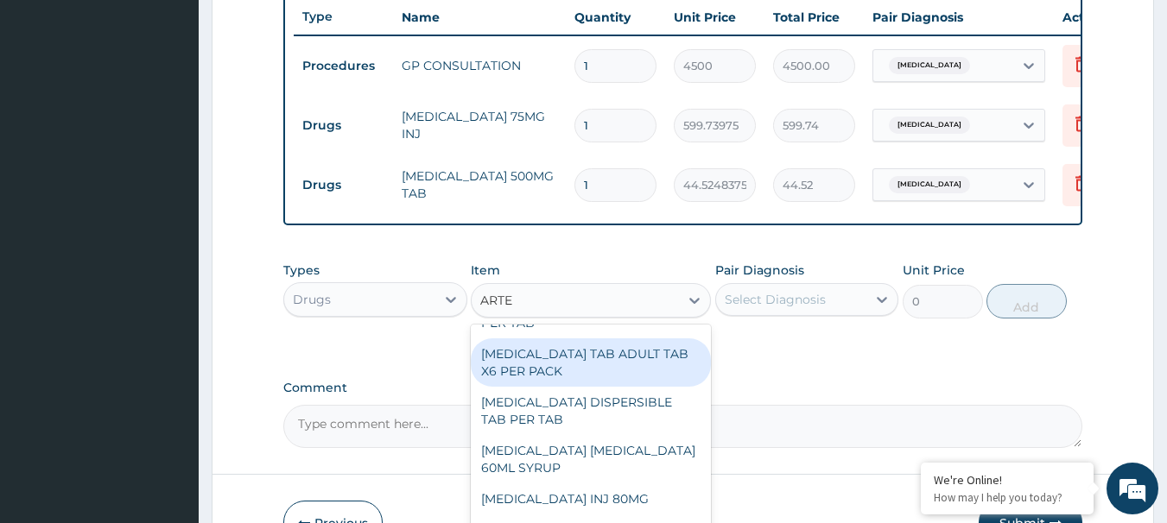
click at [661, 377] on div "COARTEM TAB ADULT TAB X6 PER PACK" at bounding box center [591, 363] width 240 height 48
type input "11115"
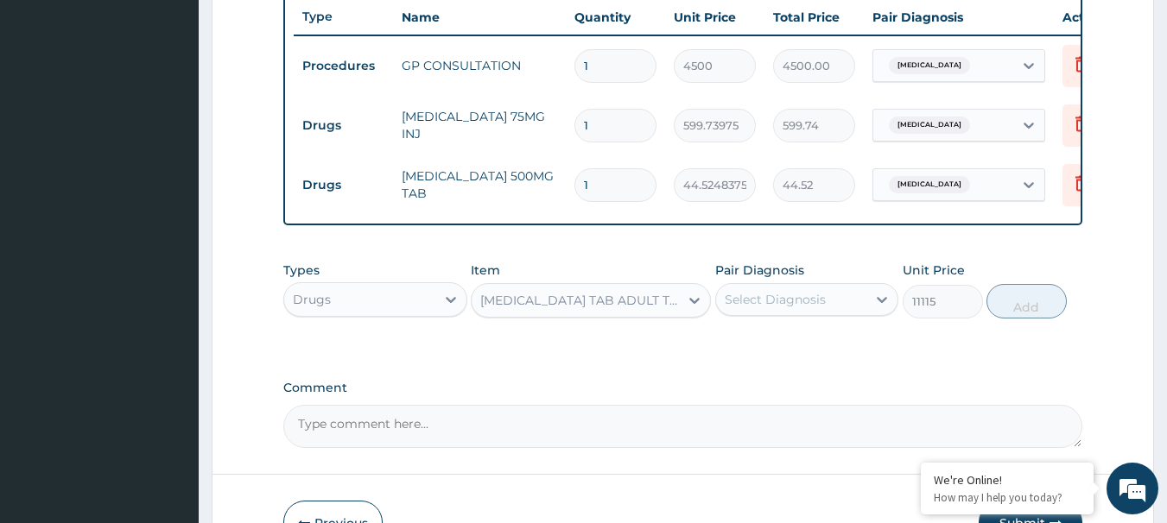
click at [616, 309] on div "COARTEM TAB ADULT TAB X6 PER PACK" at bounding box center [580, 300] width 200 height 17
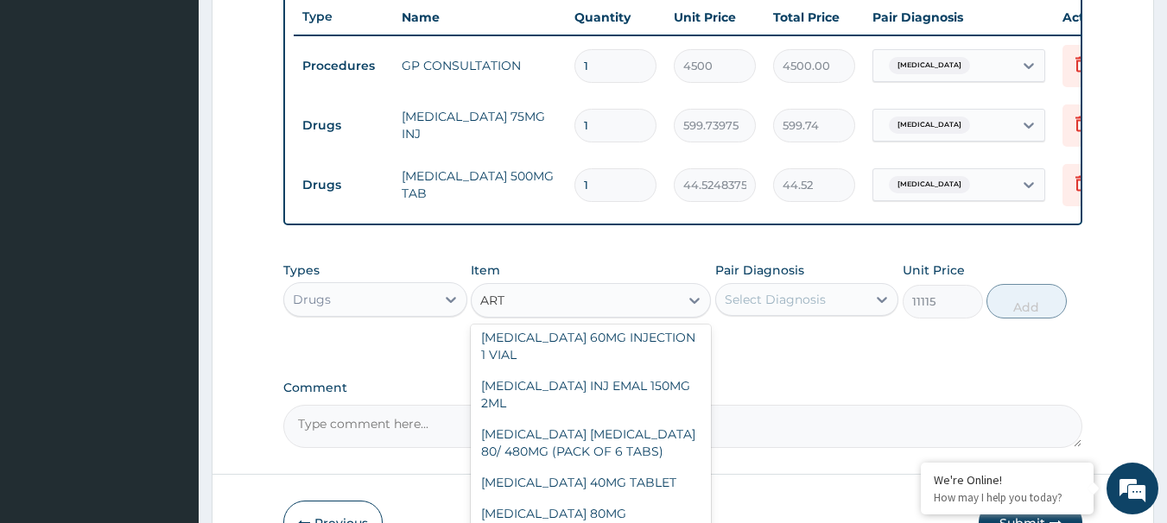
scroll to position [428, 0]
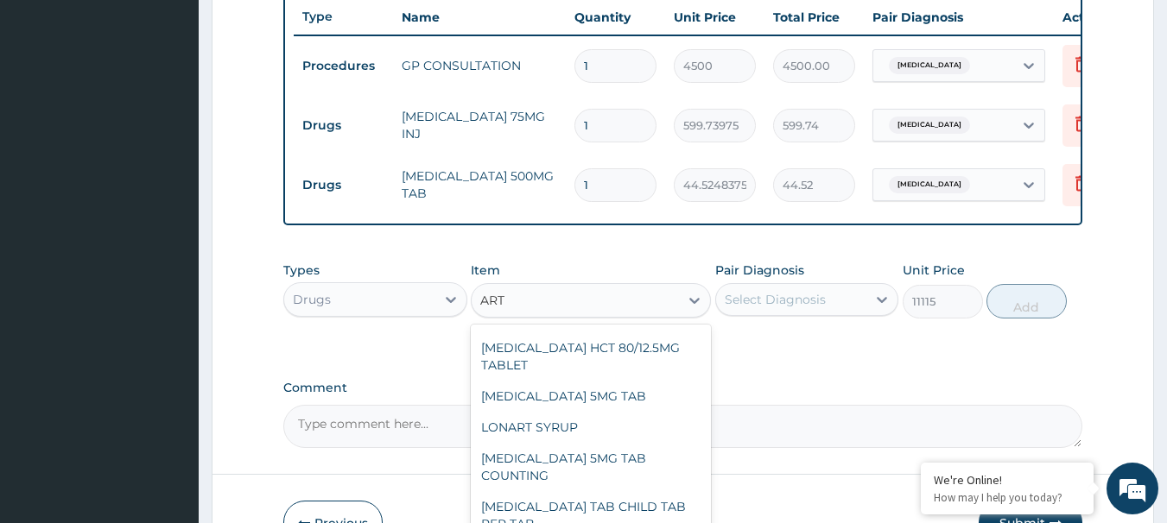
type input "ARTE"
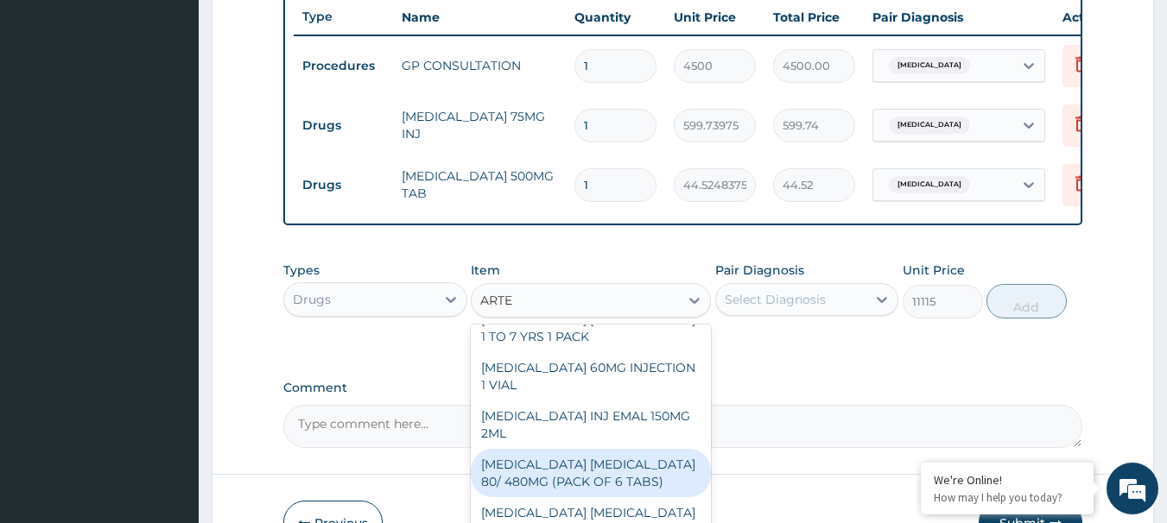
scroll to position [408, 0]
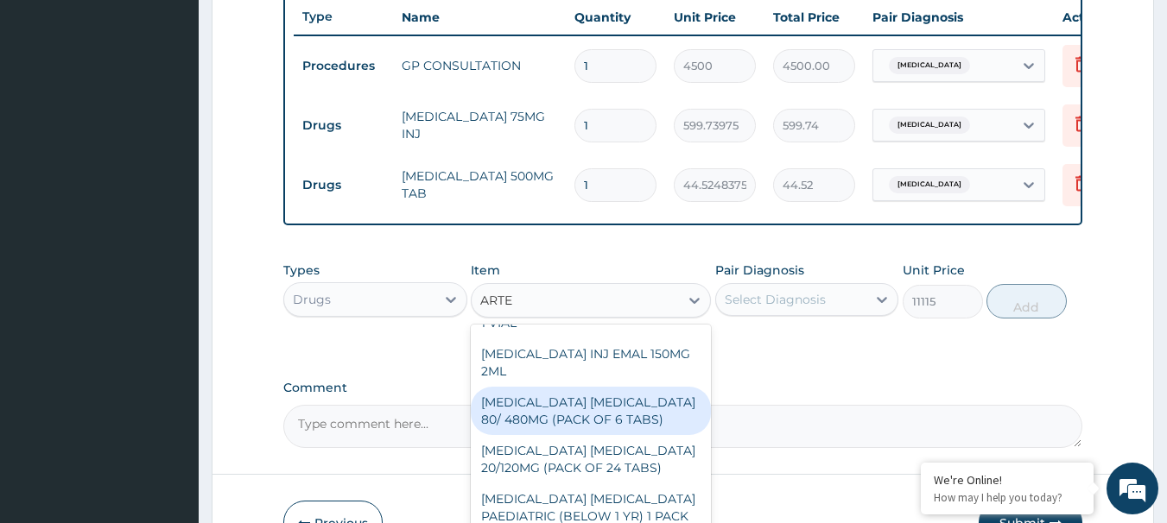
click at [605, 428] on div "ARTEMETHER LUMEFANTRINE 80/ 480MG (PACK OF 6 TABS)" at bounding box center [591, 411] width 240 height 48
type input "2151.67875"
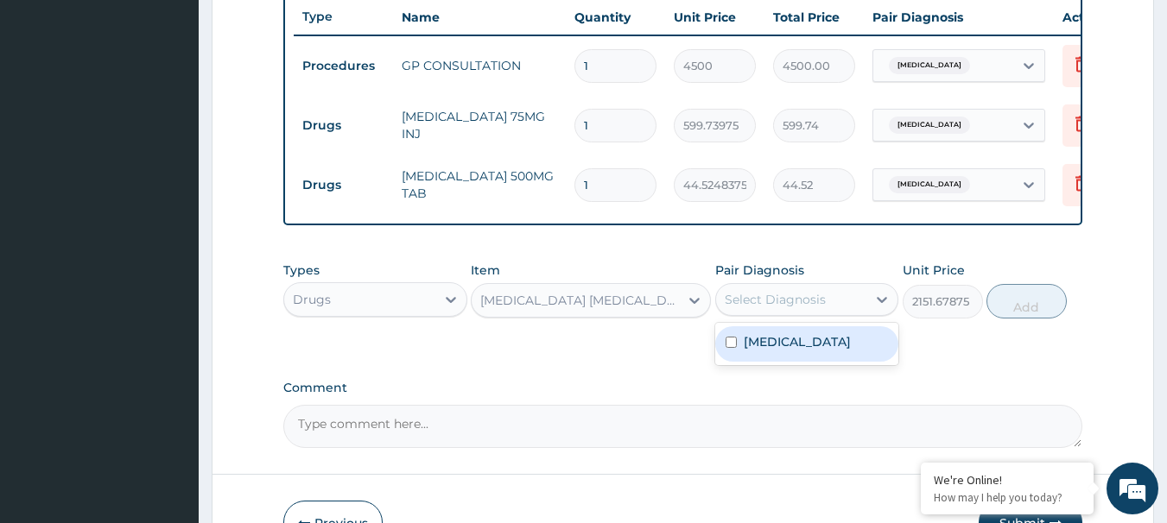
click at [788, 308] on div "Select Diagnosis" at bounding box center [775, 299] width 101 height 17
click at [782, 348] on label "Malaria" at bounding box center [797, 341] width 107 height 17
checkbox input "true"
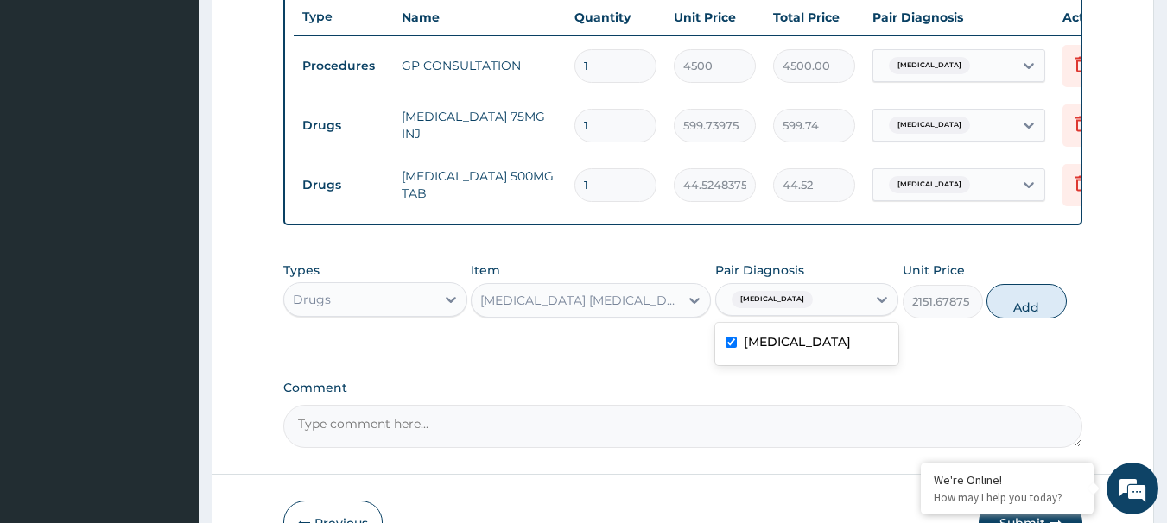
click at [1013, 319] on button "Add" at bounding box center [1026, 301] width 80 height 35
type input "0"
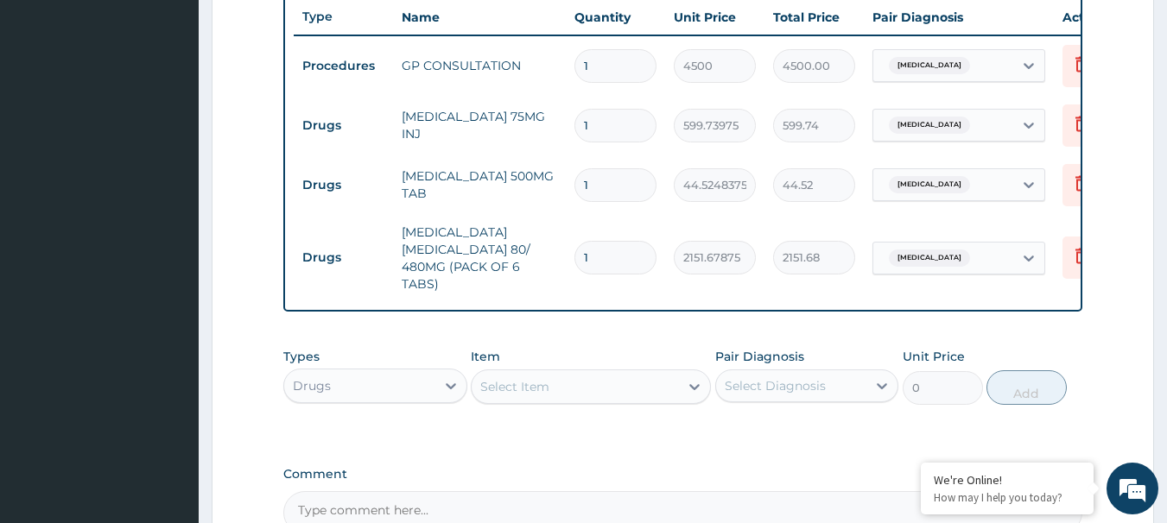
click at [625, 183] on input "1" at bounding box center [615, 185] width 82 height 34
type input "18"
type input "801.45"
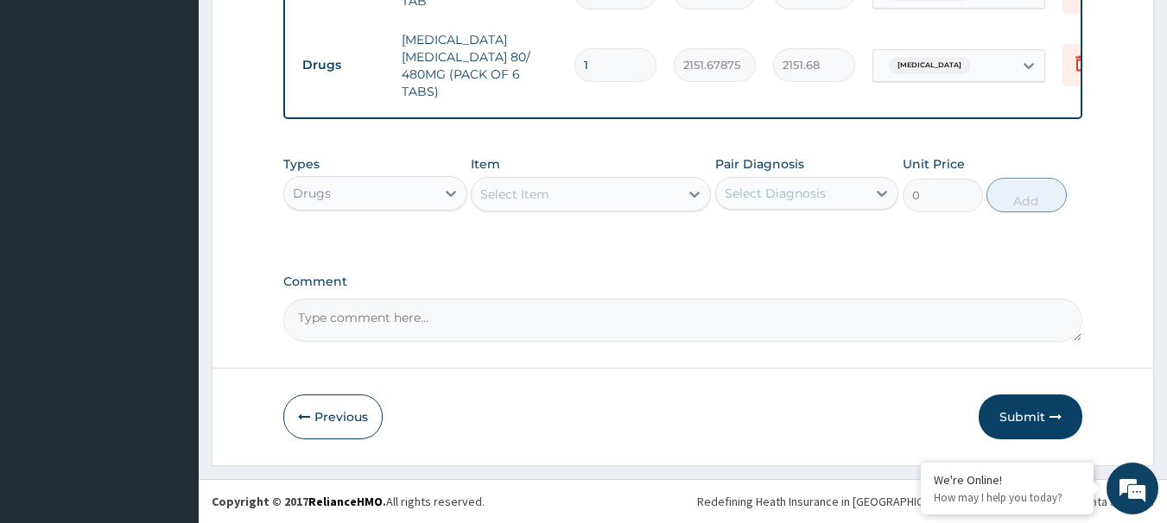
scroll to position [859, 0]
type input "18"
click at [1015, 410] on button "Submit" at bounding box center [1031, 417] width 104 height 45
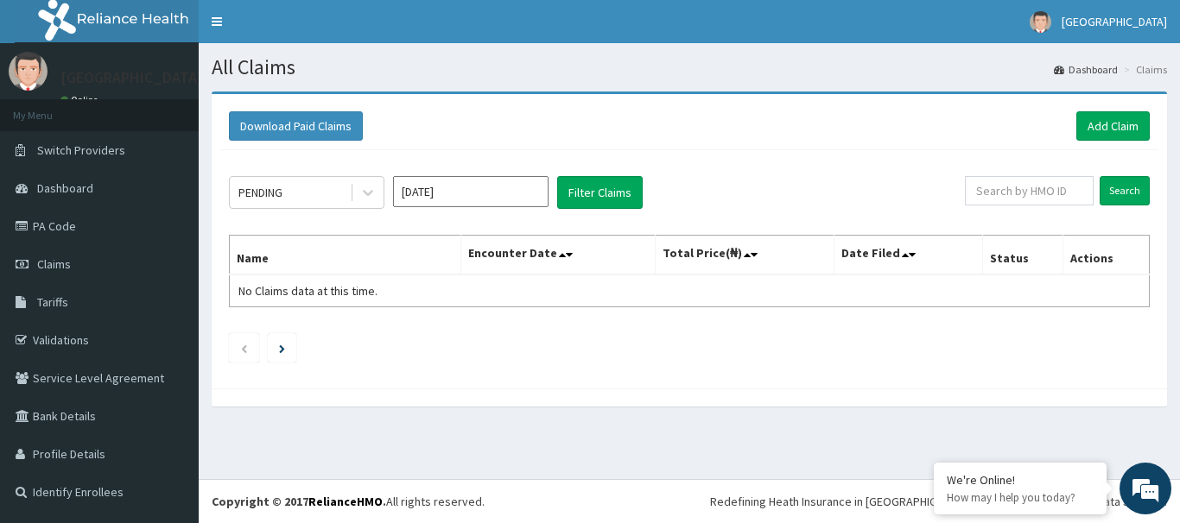
click at [447, 200] on input "Sep 2025" at bounding box center [470, 191] width 155 height 31
click at [447, 200] on input "[DATE]" at bounding box center [470, 191] width 155 height 31
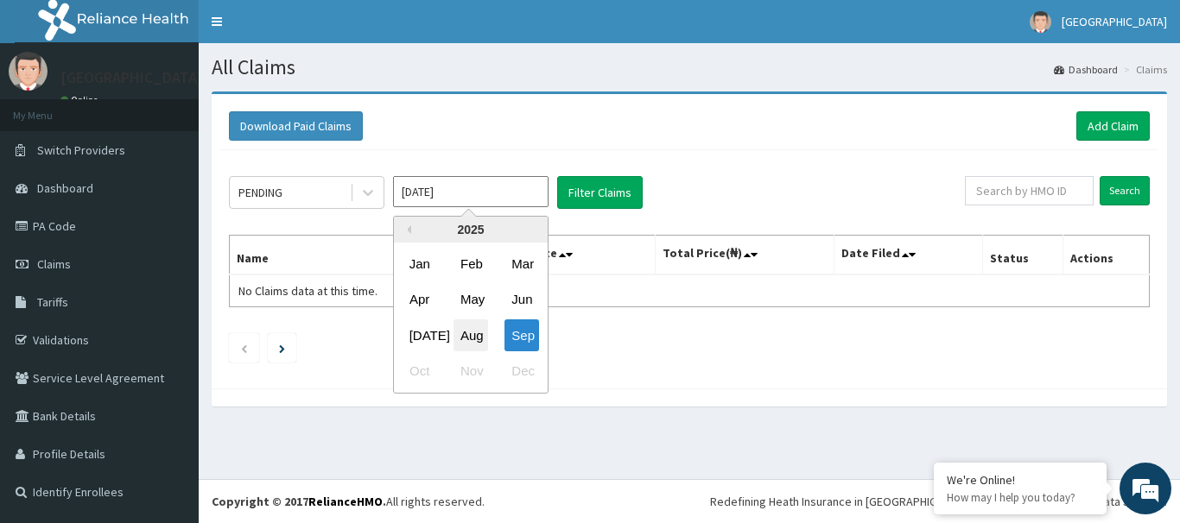
click at [472, 344] on div "Aug" at bounding box center [470, 336] width 35 height 32
type input "Aug 2025"
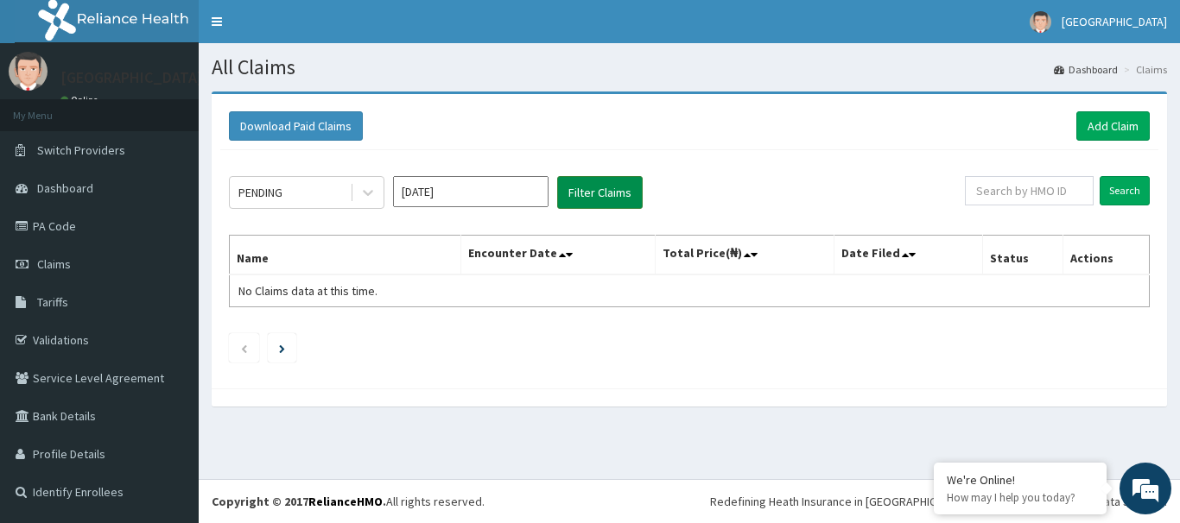
click at [593, 188] on button "Filter Claims" at bounding box center [600, 192] width 86 height 33
click at [605, 191] on button "Filter Claims" at bounding box center [600, 192] width 86 height 33
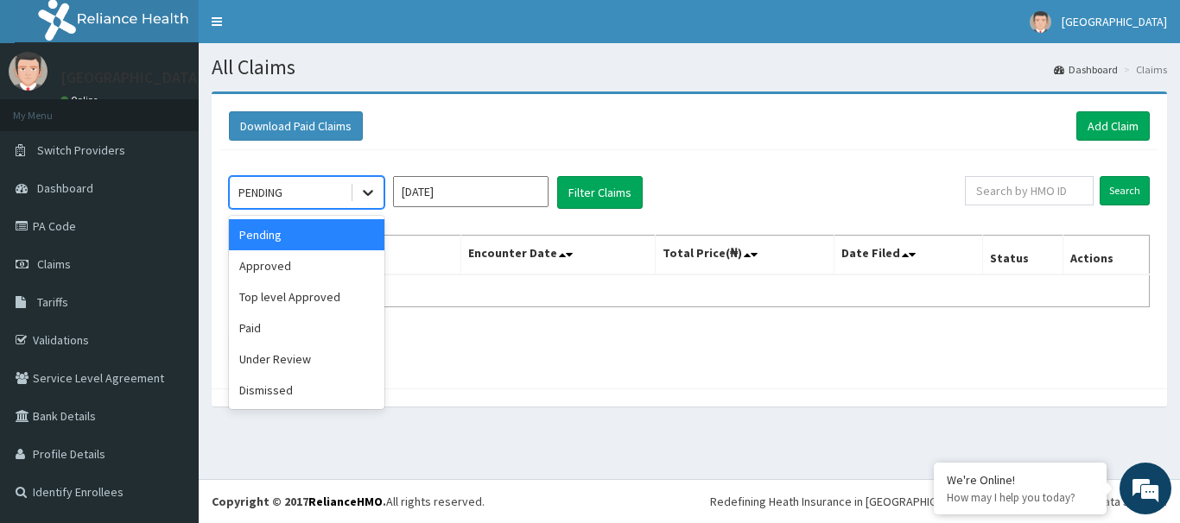
click at [363, 195] on icon at bounding box center [367, 192] width 17 height 17
click at [278, 270] on div "Approved" at bounding box center [306, 265] width 155 height 31
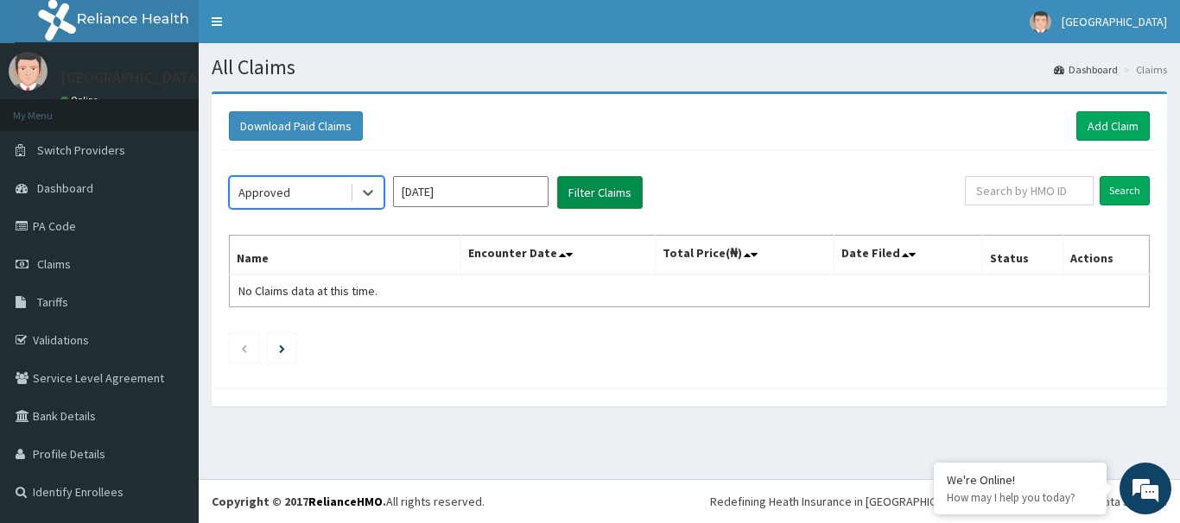
click at [592, 200] on button "Filter Claims" at bounding box center [600, 192] width 86 height 33
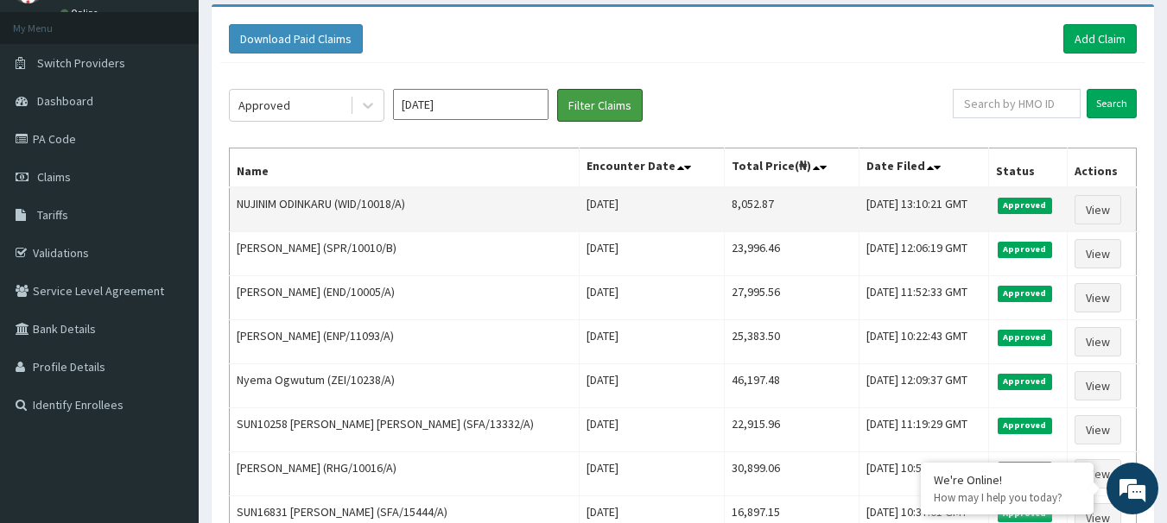
scroll to position [86, 0]
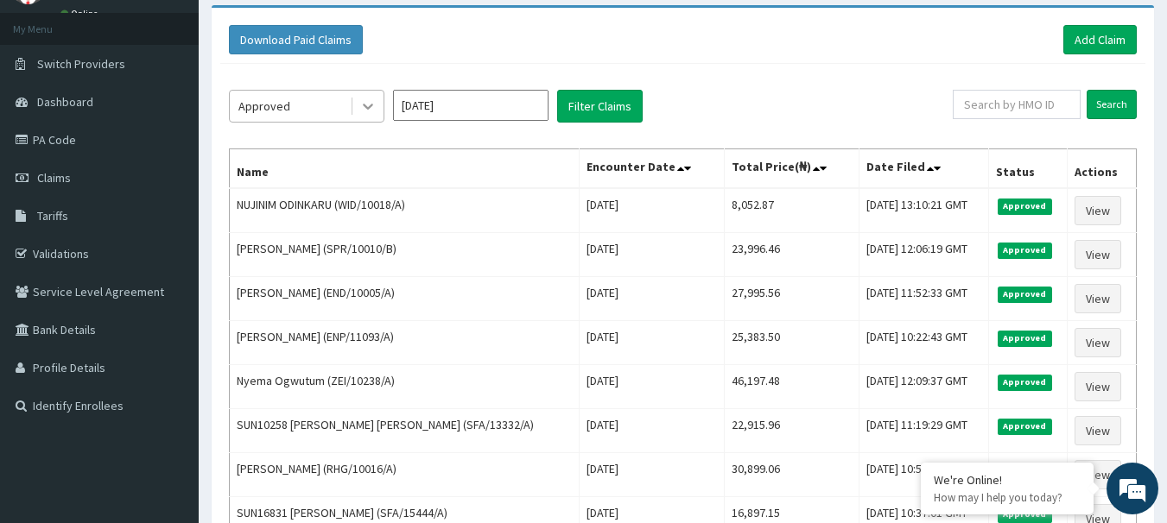
click at [362, 115] on icon at bounding box center [367, 106] width 17 height 17
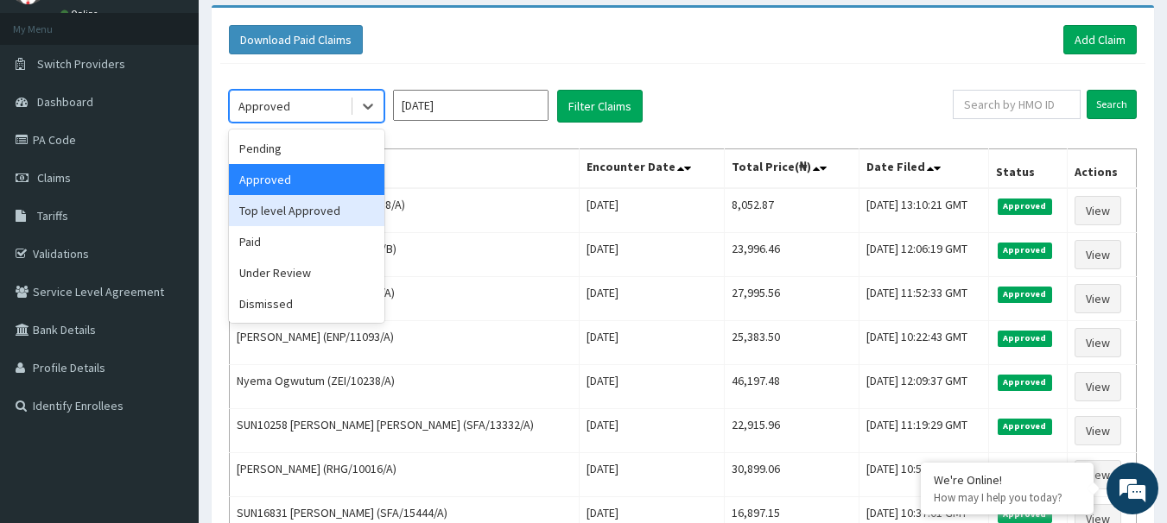
click at [292, 207] on div "Top level Approved" at bounding box center [306, 210] width 155 height 31
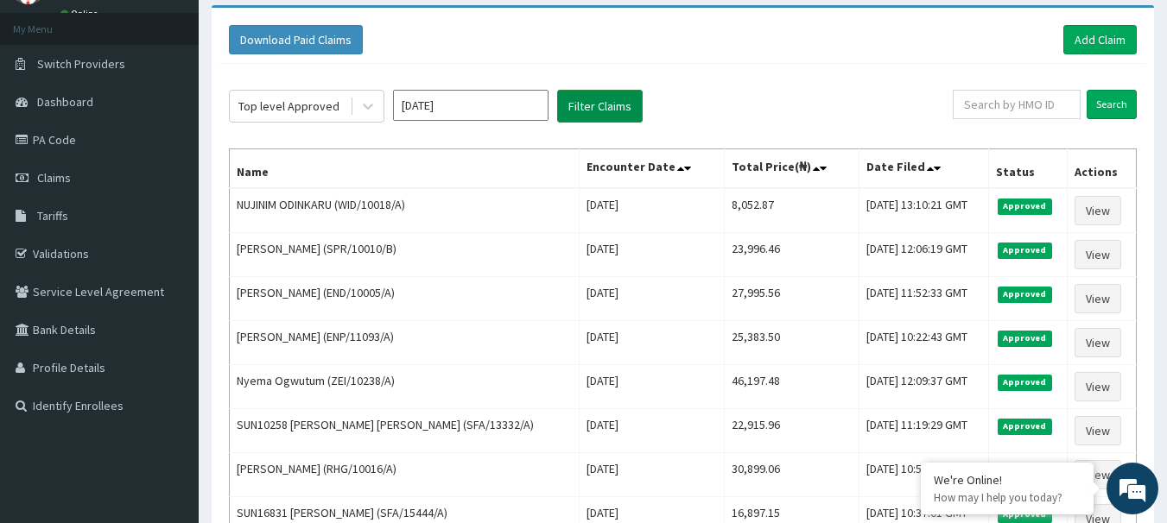
click at [580, 97] on button "Filter Claims" at bounding box center [600, 106] width 86 height 33
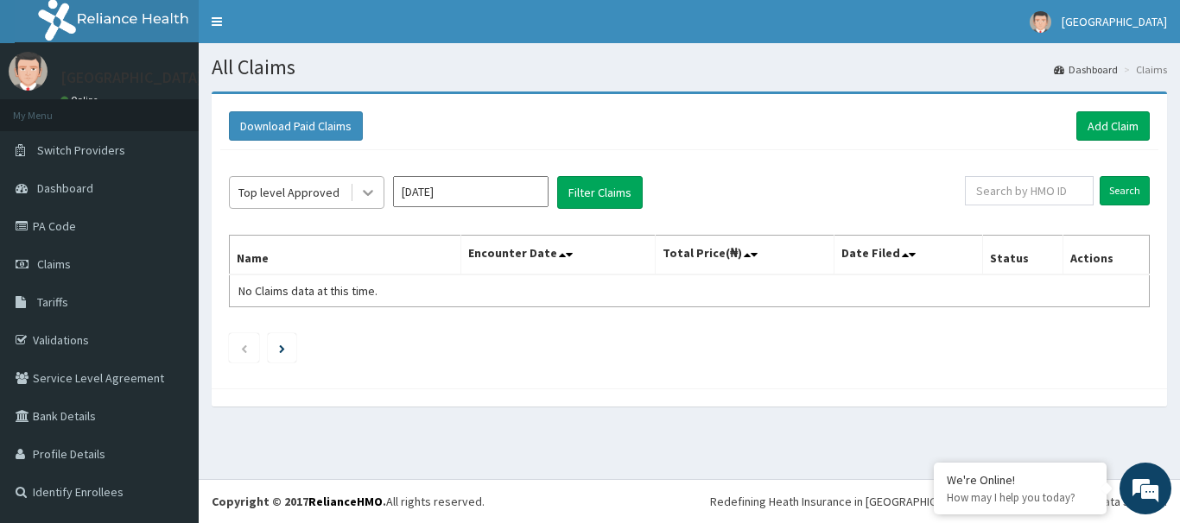
click at [368, 195] on icon at bounding box center [368, 194] width 10 height 6
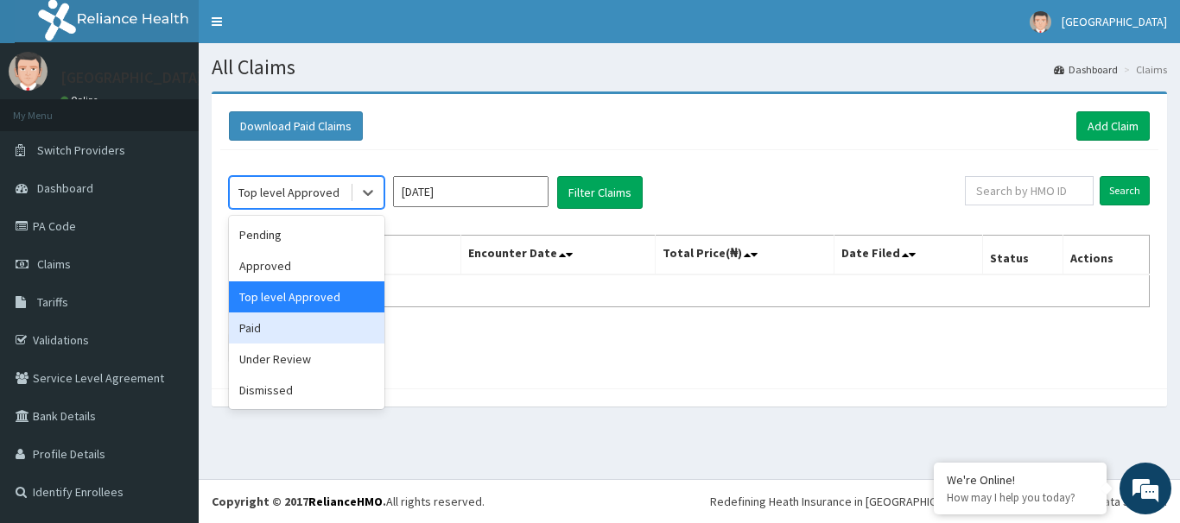
click at [312, 321] on div "Paid" at bounding box center [306, 328] width 155 height 31
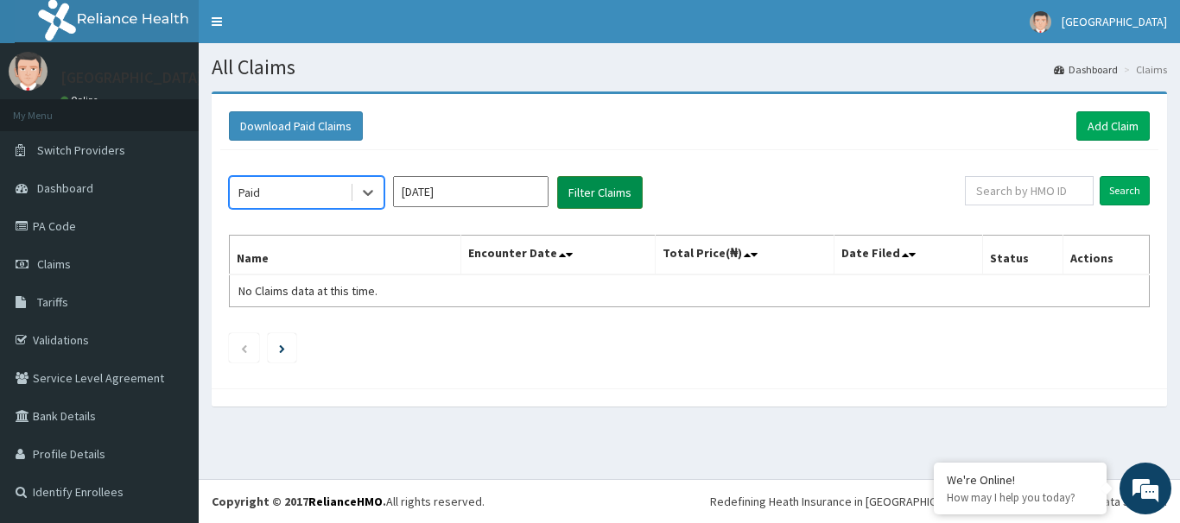
click at [611, 185] on button "Filter Claims" at bounding box center [600, 192] width 86 height 33
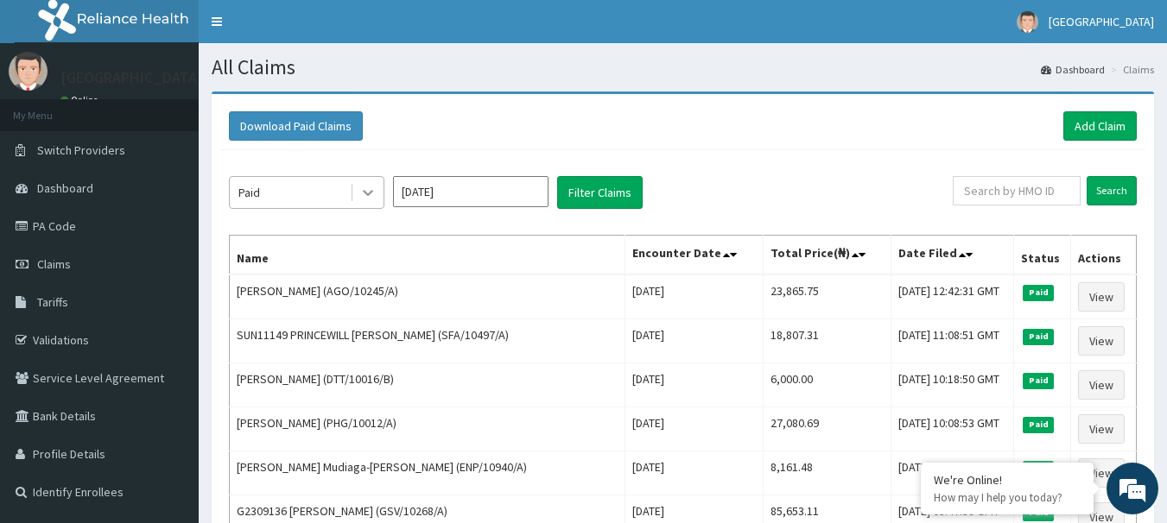
click at [373, 195] on icon at bounding box center [367, 192] width 17 height 17
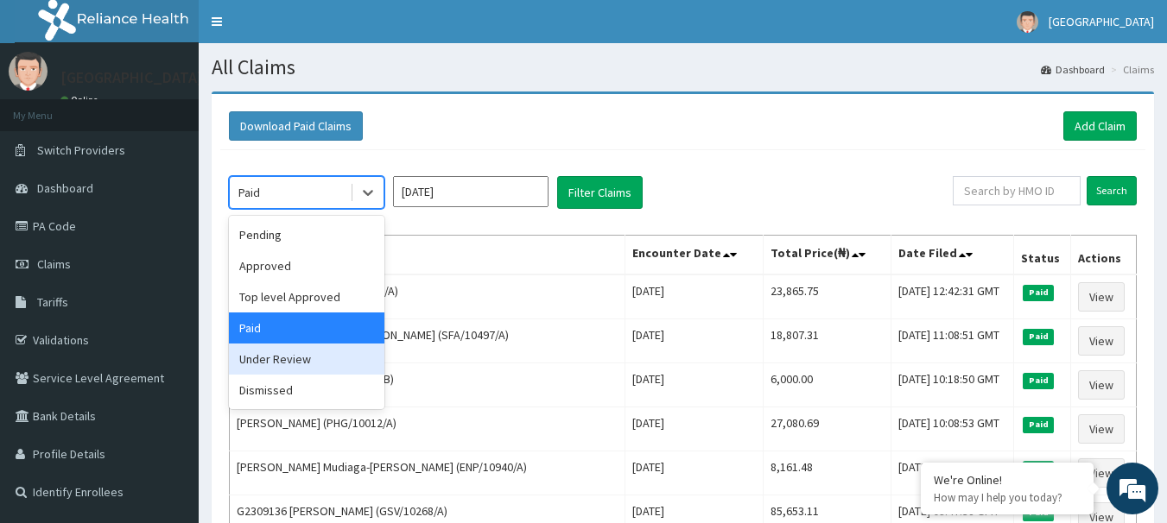
click at [320, 358] on div "Under Review" at bounding box center [306, 359] width 155 height 31
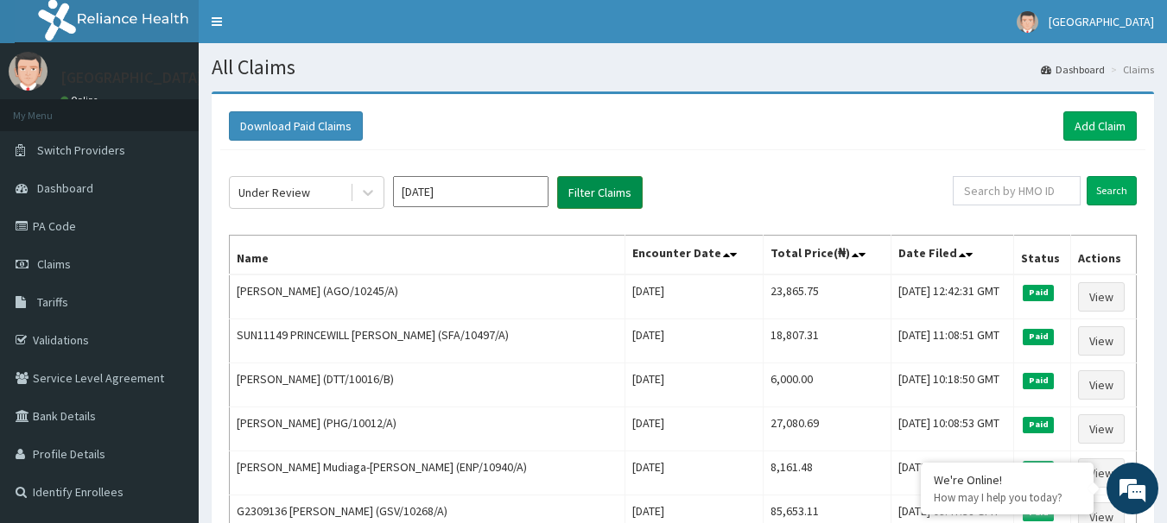
click at [580, 201] on button "Filter Claims" at bounding box center [600, 192] width 86 height 33
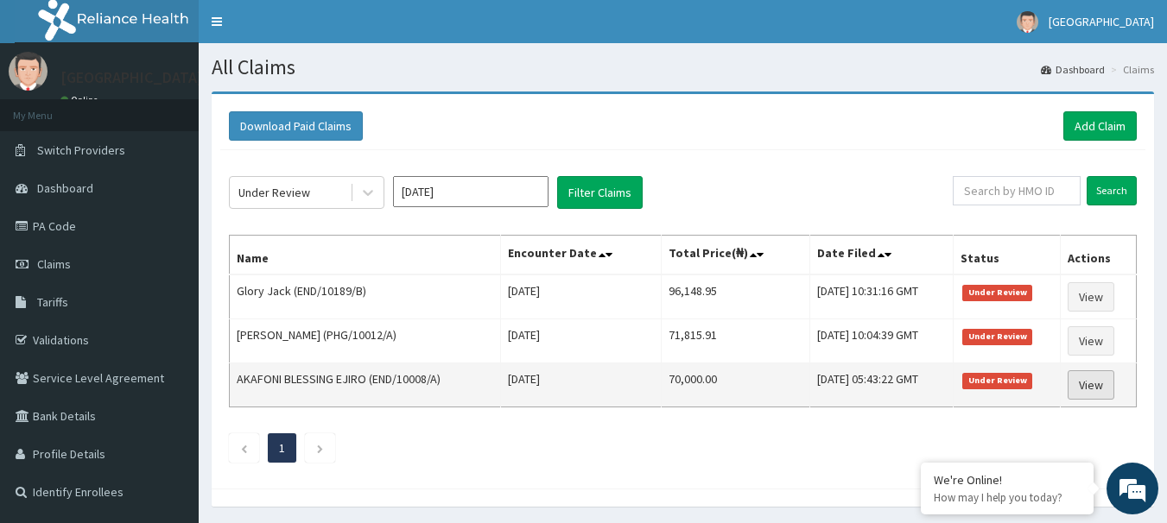
click at [1093, 389] on link "View" at bounding box center [1091, 385] width 47 height 29
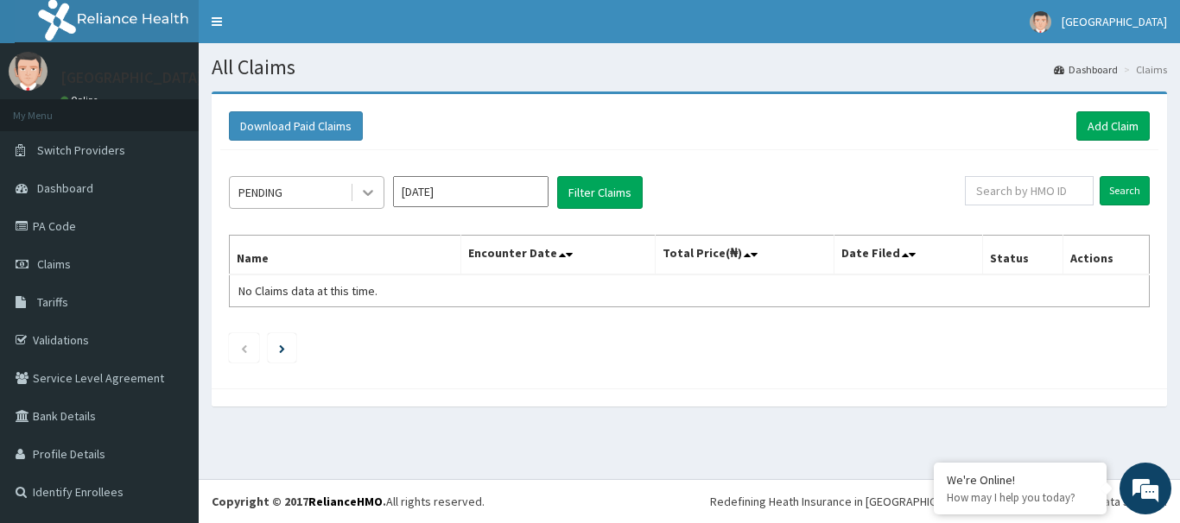
click at [361, 200] on icon at bounding box center [367, 192] width 17 height 17
click at [363, 195] on icon at bounding box center [367, 192] width 17 height 17
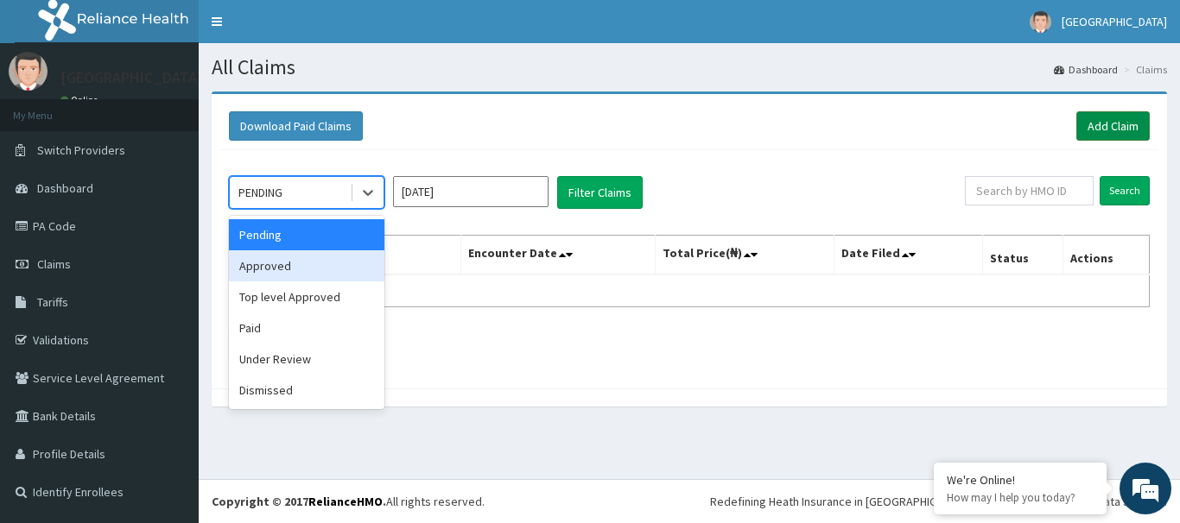
click at [1118, 118] on link "Add Claim" at bounding box center [1112, 125] width 73 height 29
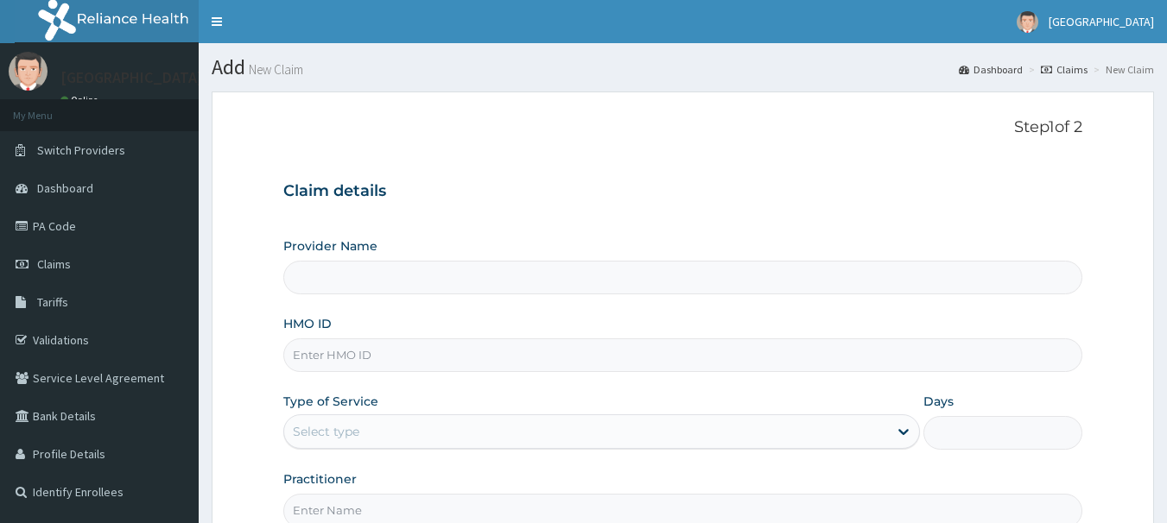
type input "Princess Medical Center (Classic Wing)"
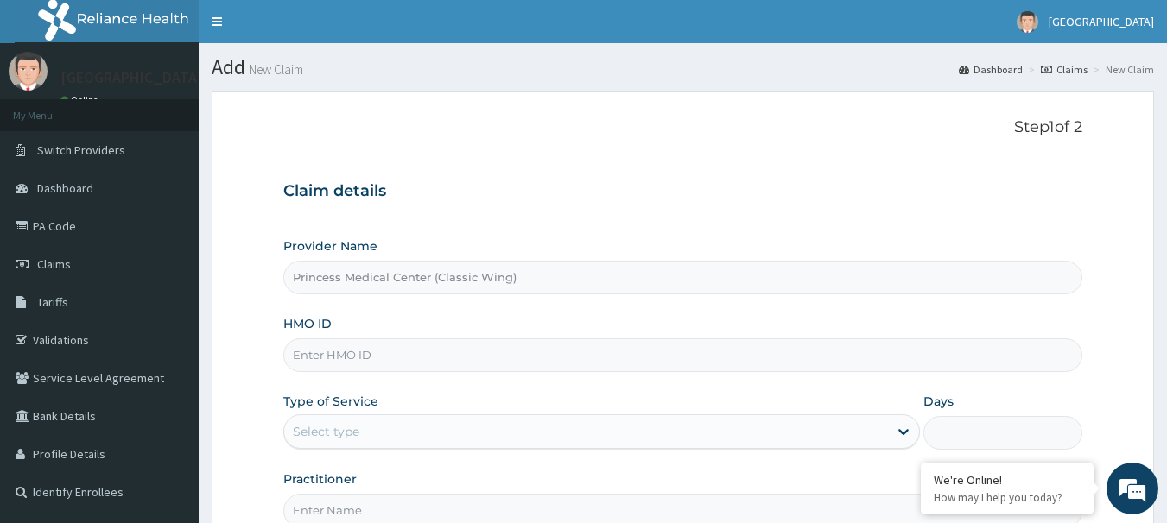
click at [373, 353] on input "HMO ID" at bounding box center [683, 356] width 800 height 34
paste input "AOM/10078/D"
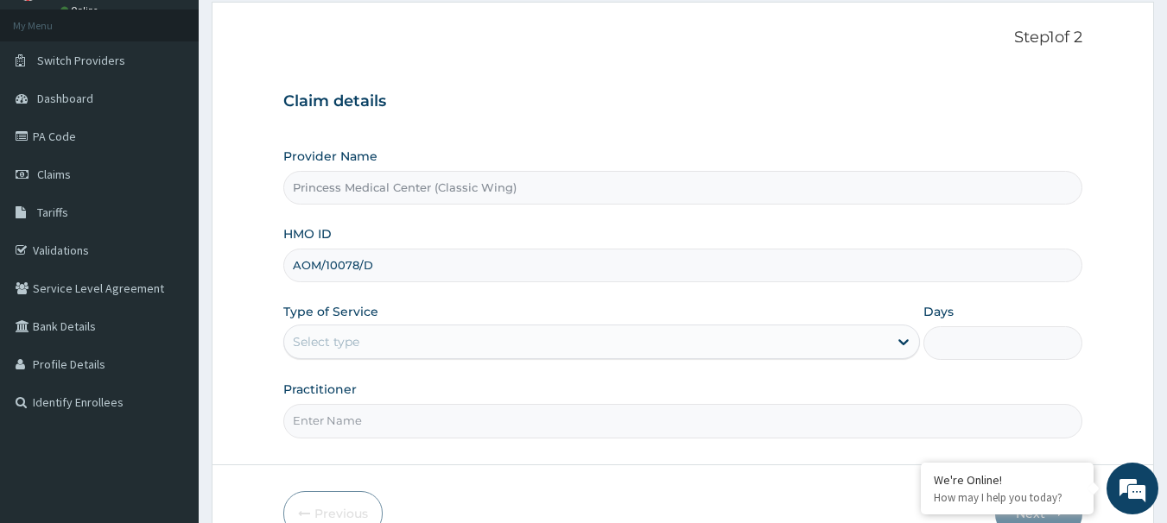
scroll to position [187, 0]
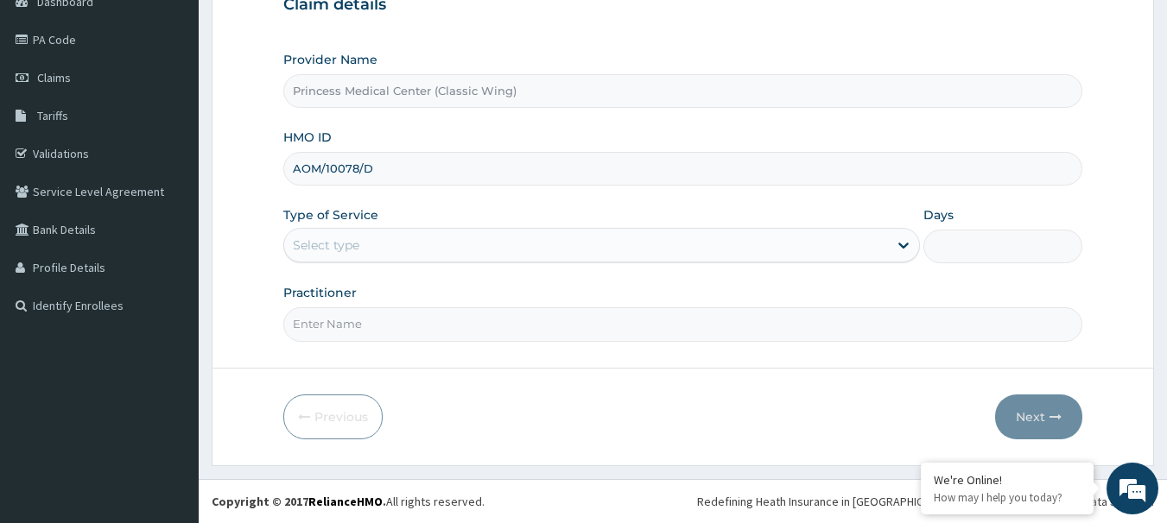
type input "AOM/10078/D"
click at [415, 233] on div "Select type" at bounding box center [586, 245] width 604 height 28
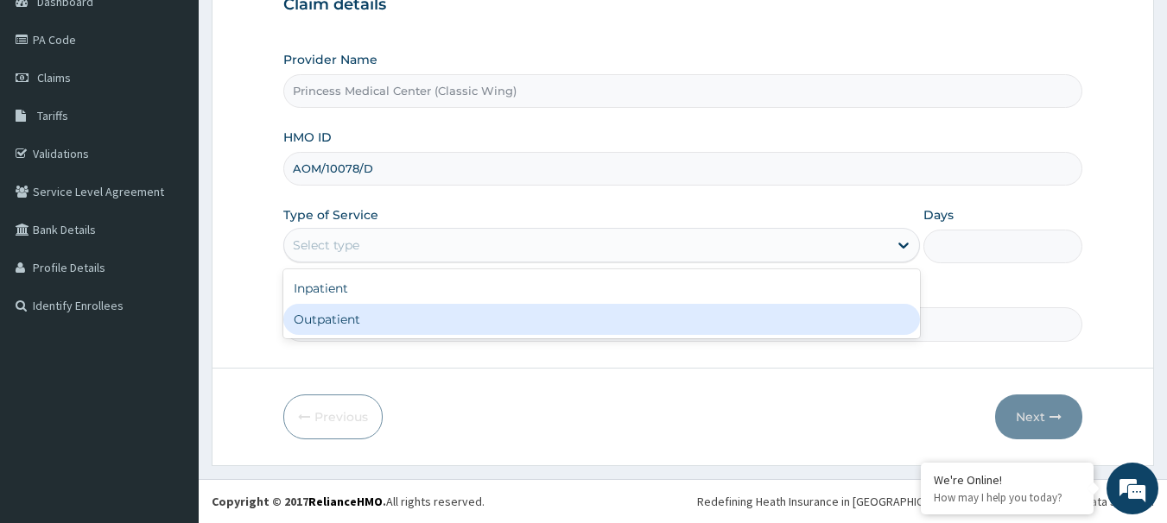
click at [385, 334] on div "Outpatient" at bounding box center [601, 319] width 637 height 31
type input "1"
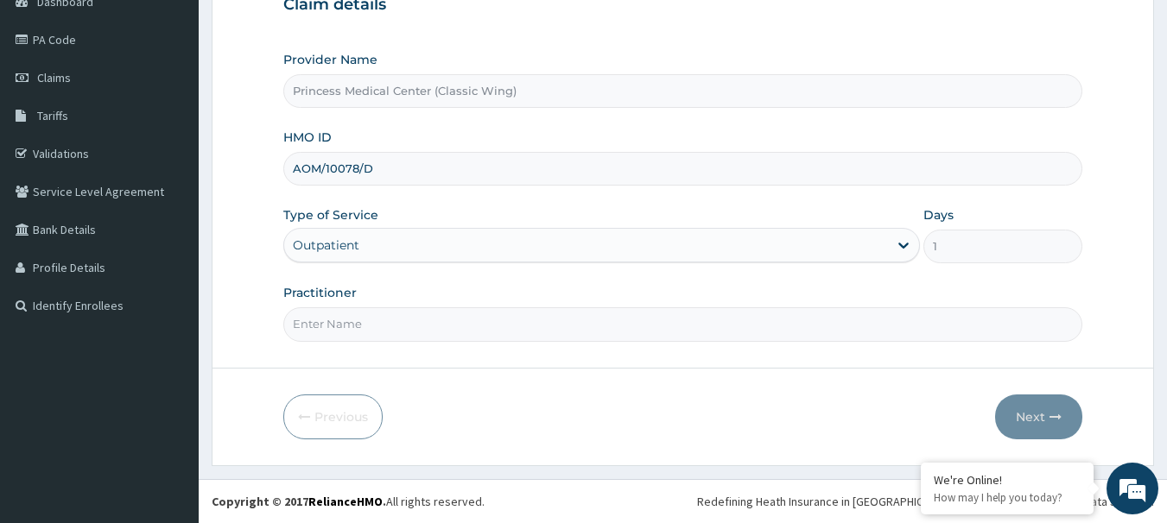
click at [392, 336] on input "Practitioner" at bounding box center [683, 324] width 800 height 34
type input "Dr. CHIORLU JOHN"
click at [1029, 409] on button "Next" at bounding box center [1038, 417] width 87 height 45
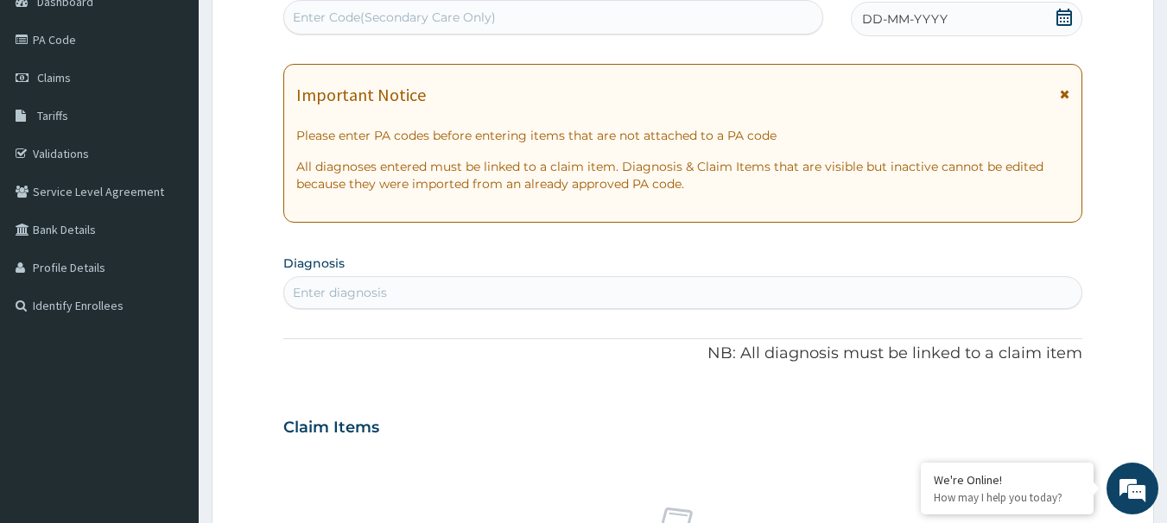
click at [1068, 21] on icon at bounding box center [1064, 17] width 16 height 17
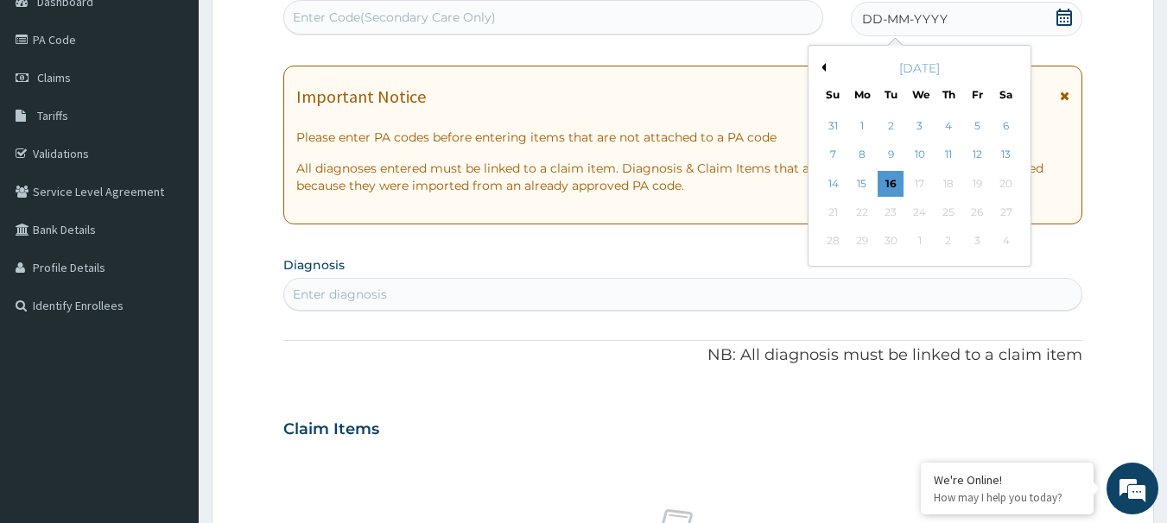
click at [817, 70] on button "Previous Month" at bounding box center [821, 67] width 9 height 9
click at [977, 153] on div "8" at bounding box center [977, 156] width 26 height 26
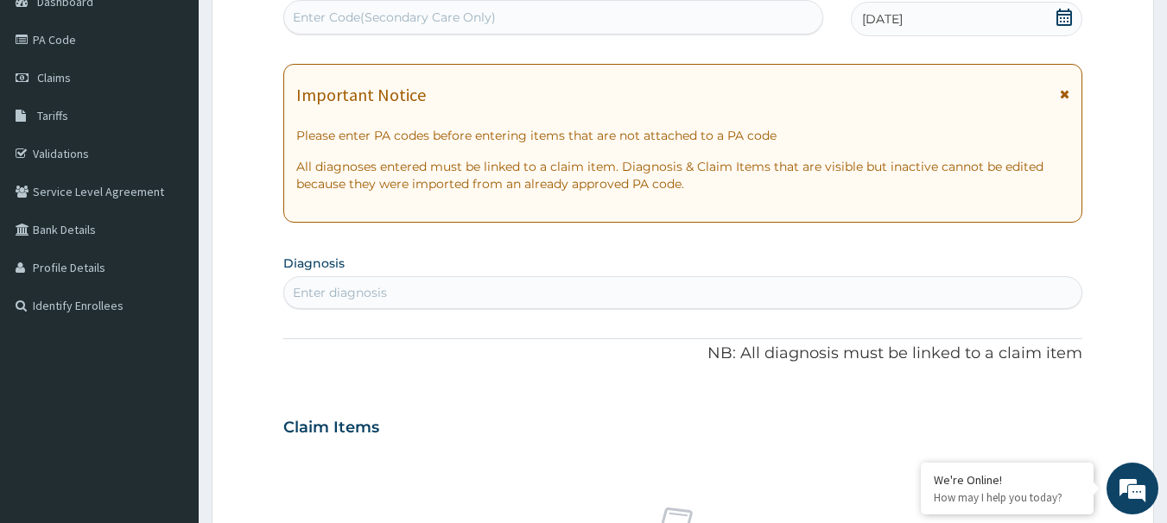
click at [667, 289] on div "Enter diagnosis" at bounding box center [683, 293] width 798 height 28
type input "MALA"
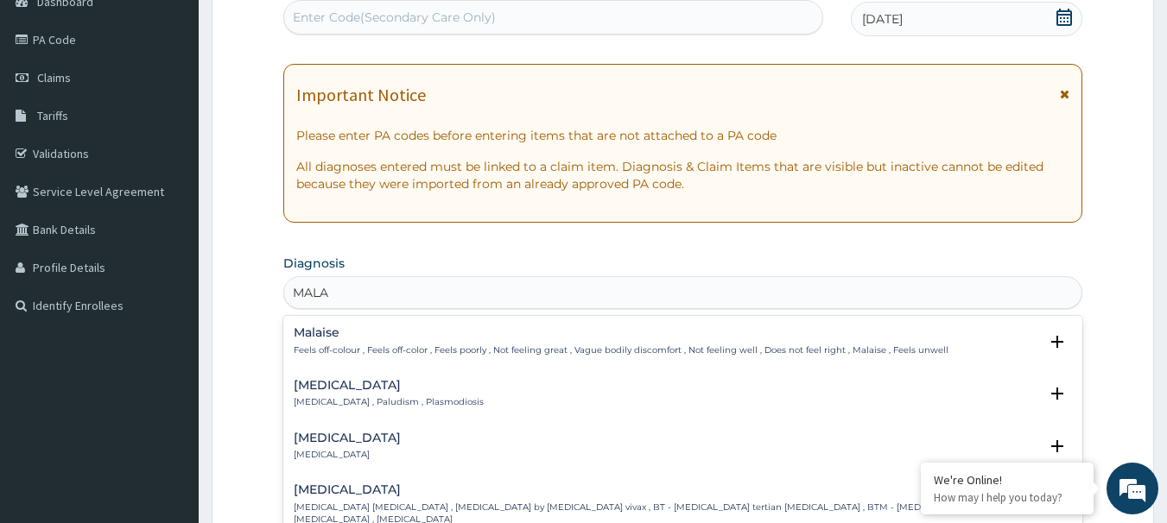
click at [317, 388] on h4 "Malaria" at bounding box center [389, 385] width 190 height 13
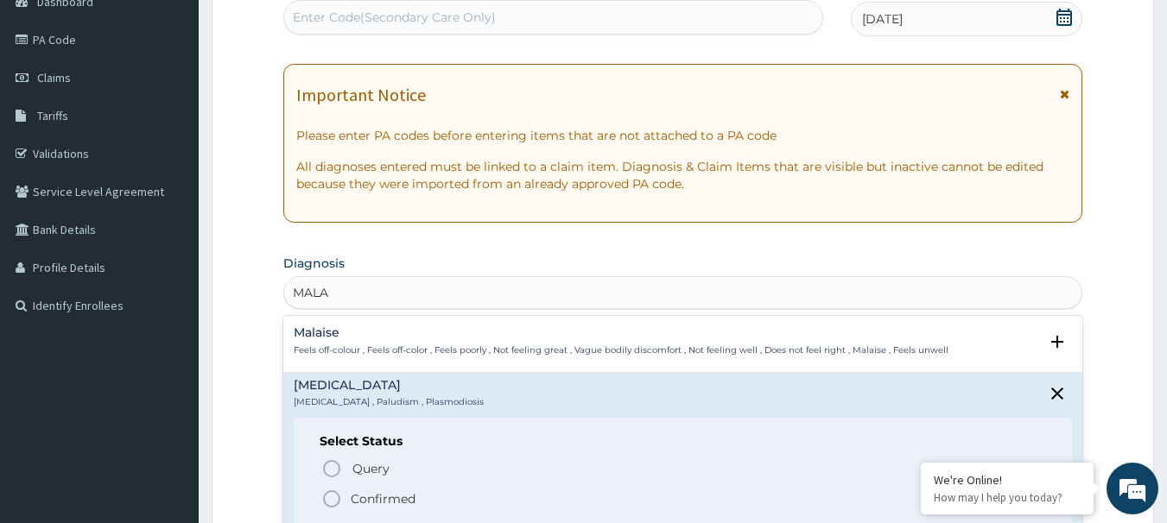
click at [328, 495] on icon "status option filled" at bounding box center [331, 499] width 21 height 21
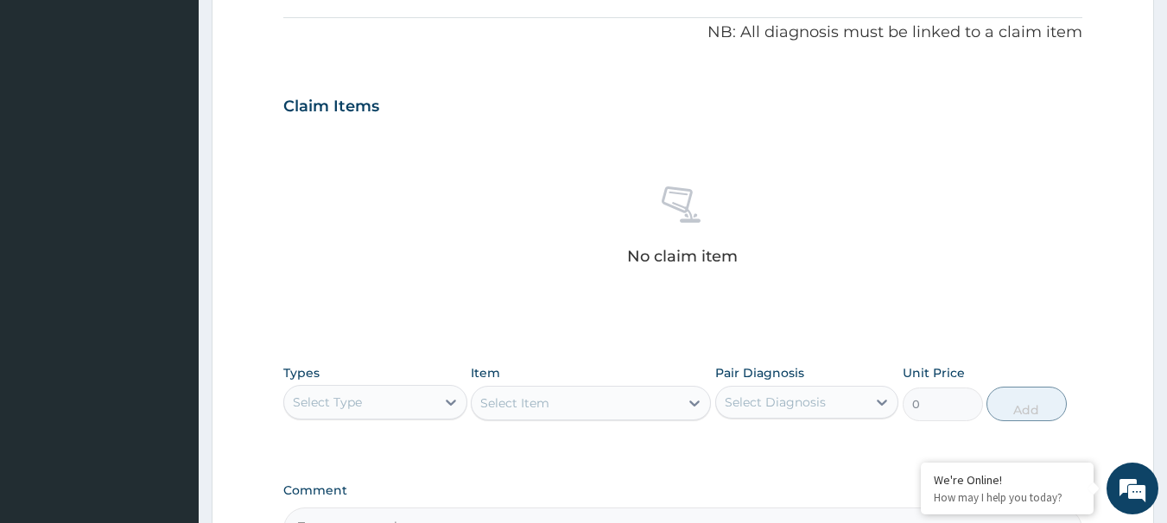
scroll to position [705, 0]
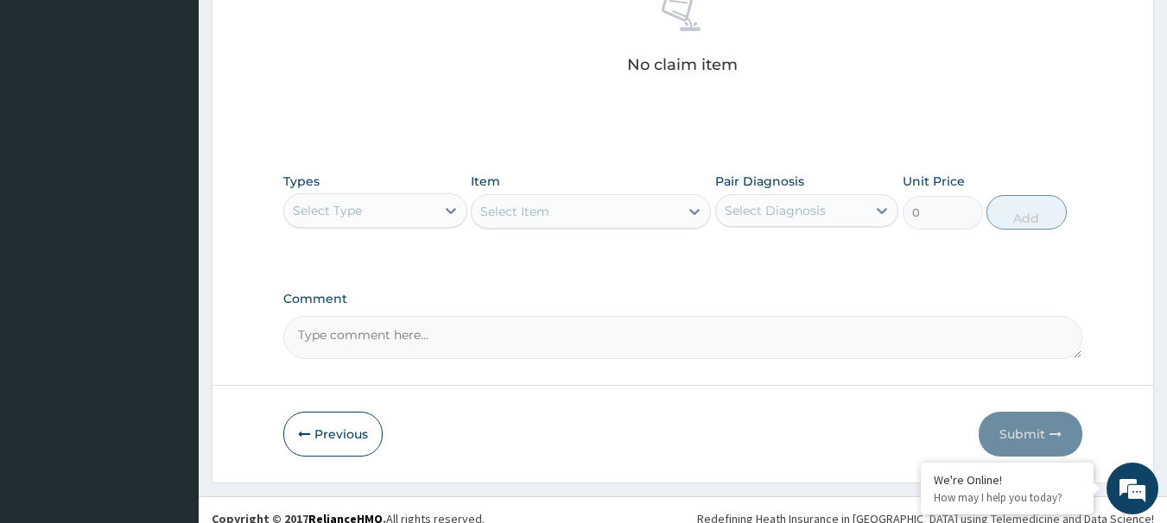
click at [379, 212] on div "Select Type" at bounding box center [359, 211] width 151 height 28
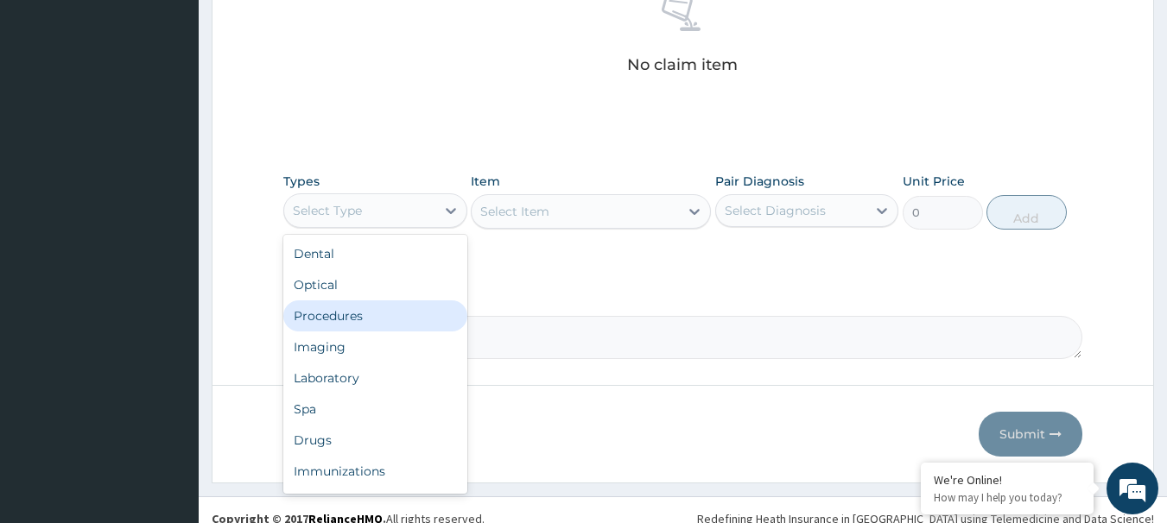
click at [358, 304] on div "Procedures" at bounding box center [375, 316] width 184 height 31
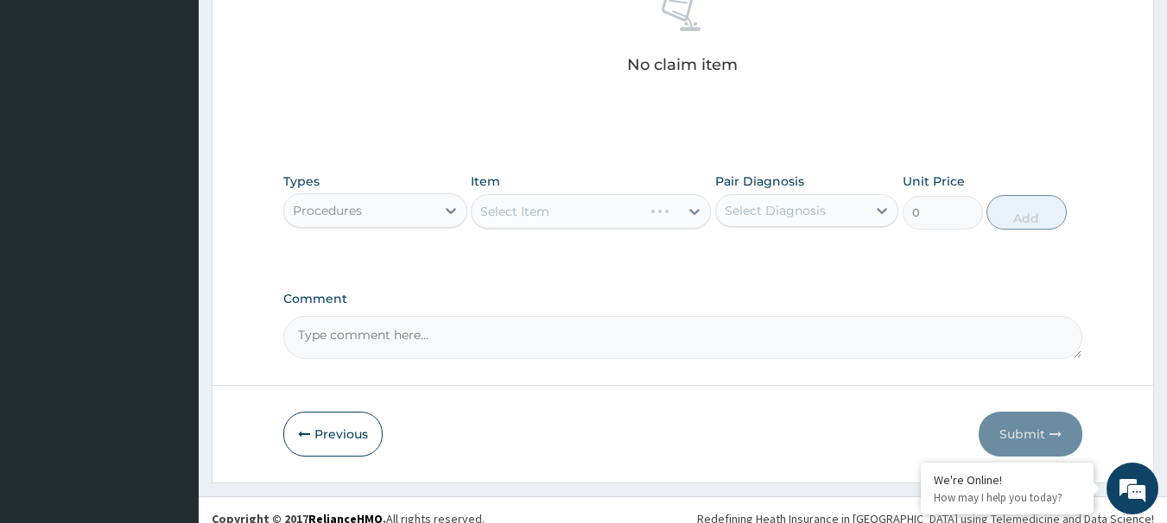
click at [535, 209] on div "Select Item" at bounding box center [591, 211] width 240 height 35
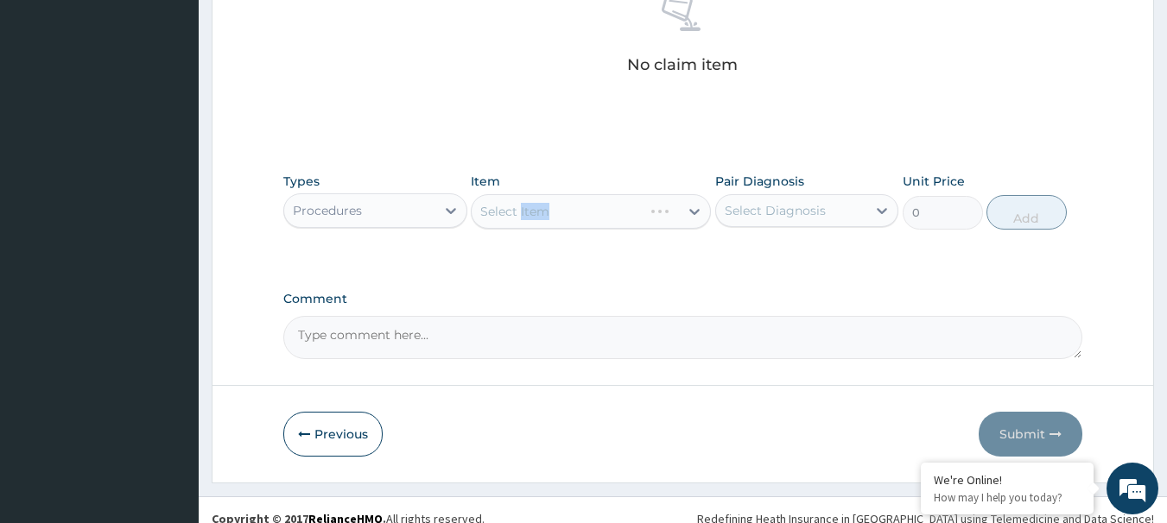
click at [535, 209] on div "Select Item" at bounding box center [591, 211] width 240 height 35
click at [567, 211] on div "Select Item" at bounding box center [591, 211] width 240 height 35
click at [561, 217] on div "Select Item" at bounding box center [591, 211] width 240 height 35
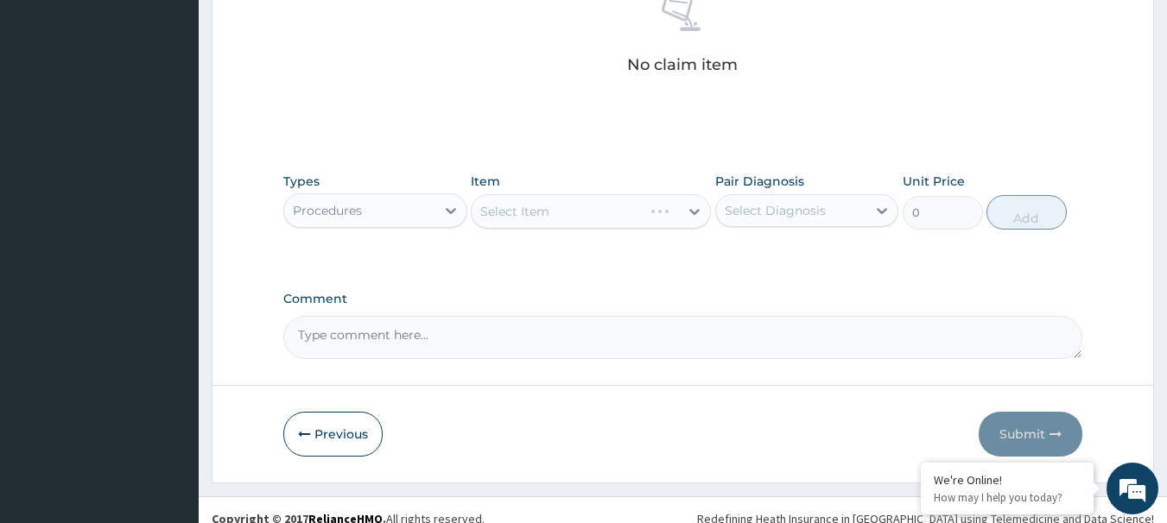
click at [534, 216] on div "Select Item" at bounding box center [591, 211] width 240 height 35
click at [566, 225] on div "Select Item" at bounding box center [575, 212] width 207 height 28
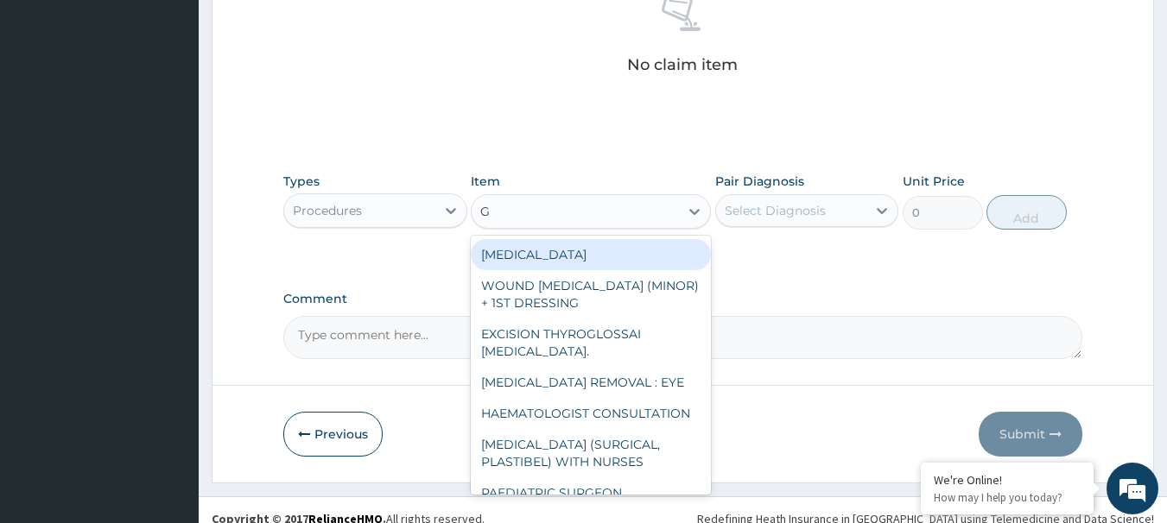
type input "GP"
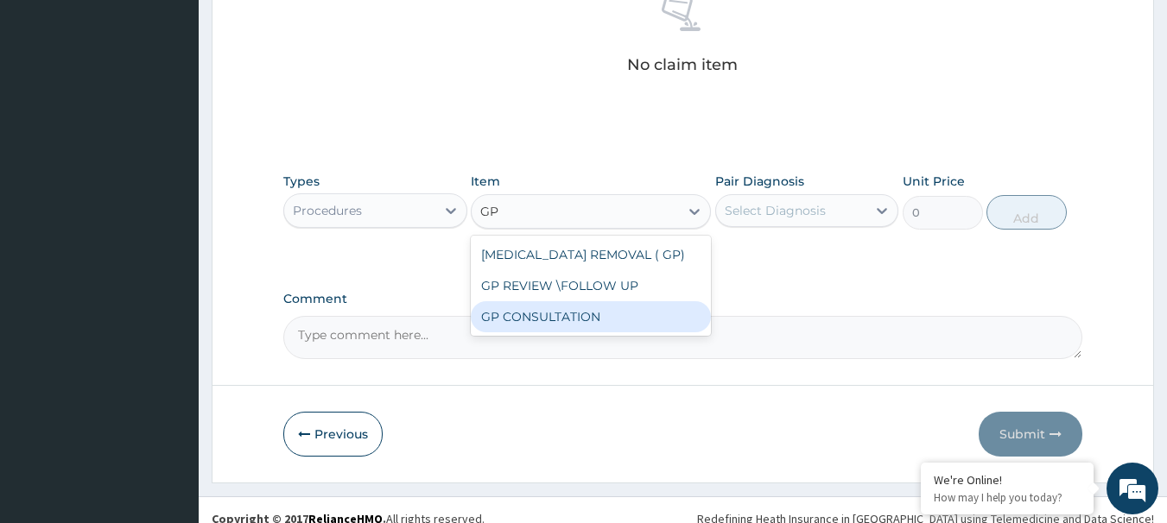
click at [553, 324] on div "GP CONSULTATION" at bounding box center [591, 316] width 240 height 31
type input "4500"
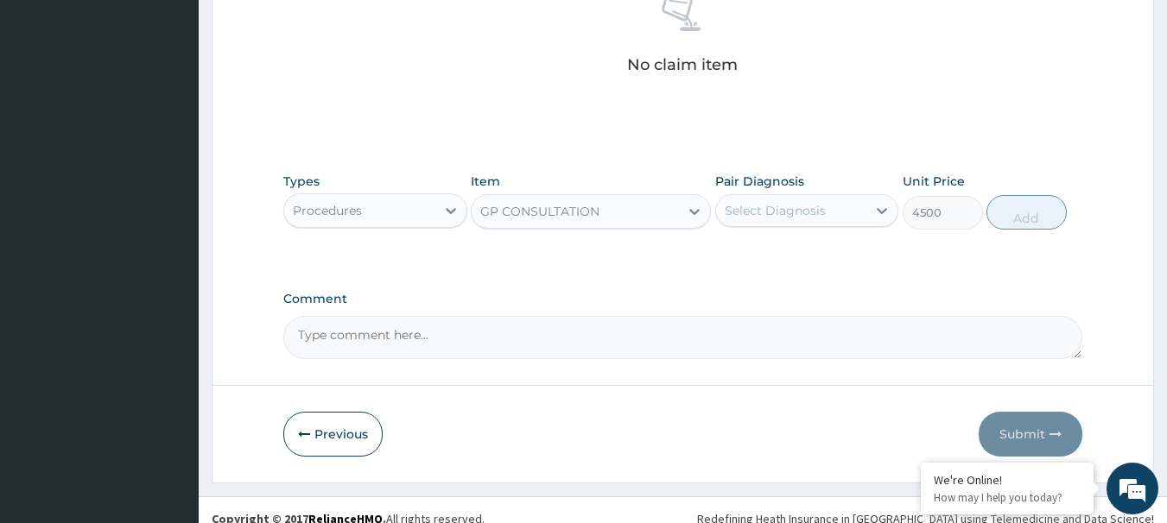
click at [753, 212] on div "Select Diagnosis" at bounding box center [775, 210] width 101 height 17
click at [757, 262] on div "Malaria" at bounding box center [807, 255] width 184 height 35
checkbox input "true"
click at [1034, 211] on button "Add" at bounding box center [1026, 212] width 80 height 35
type input "0"
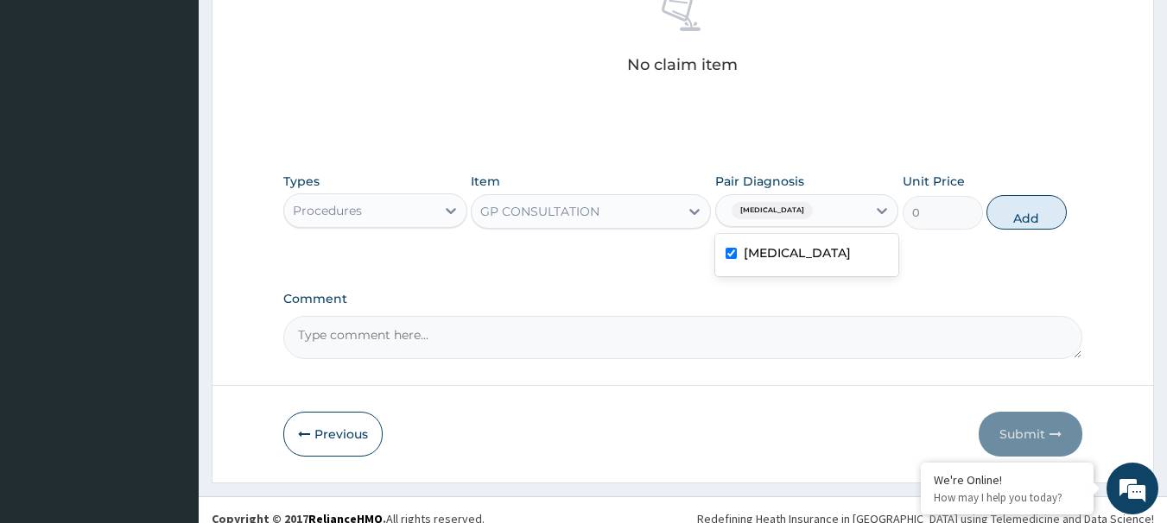
scroll to position [653, 0]
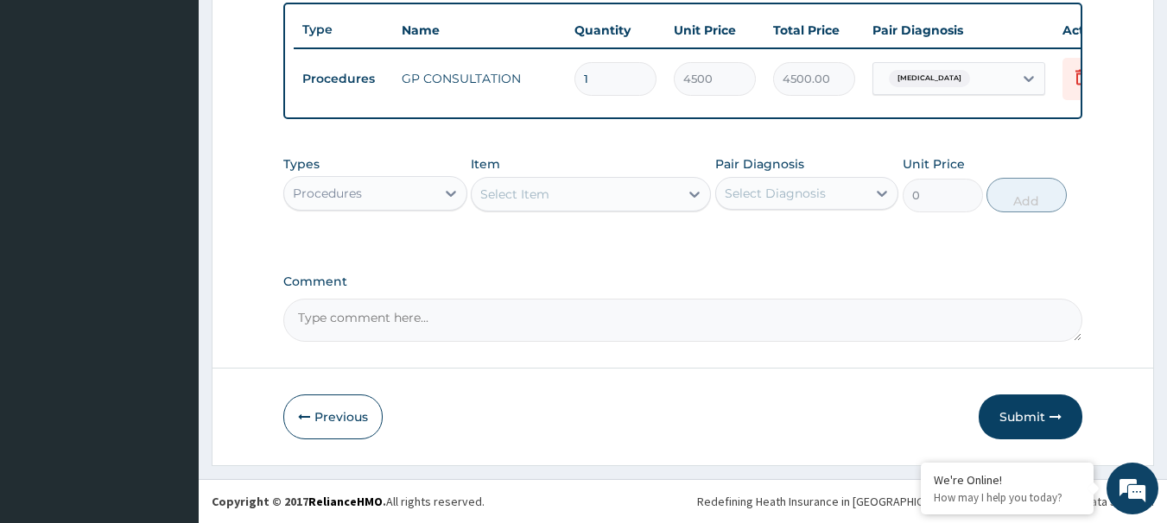
click at [385, 200] on div "Procedures" at bounding box center [359, 194] width 151 height 28
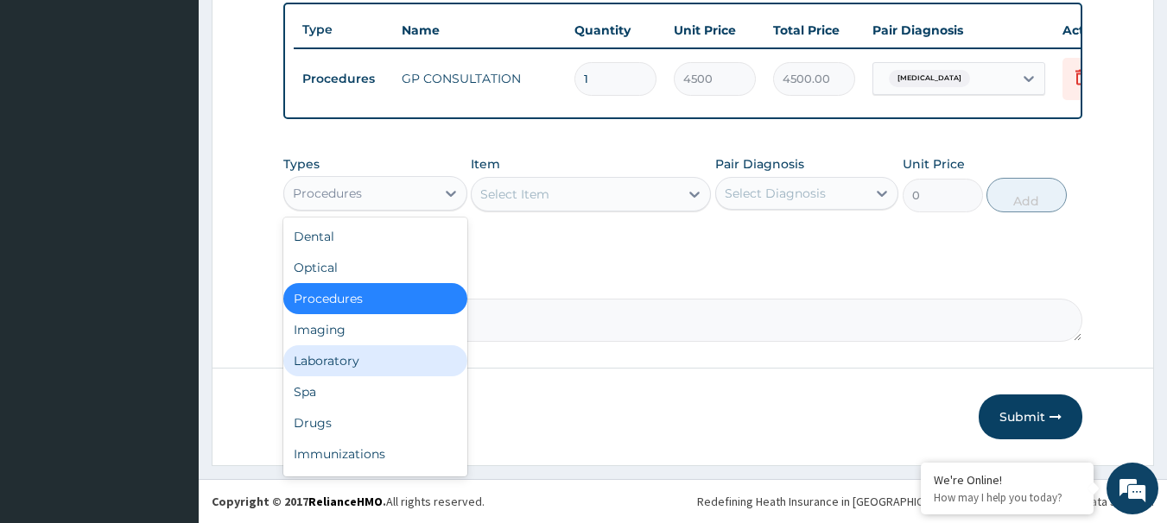
click at [342, 363] on div "Laboratory" at bounding box center [375, 360] width 184 height 31
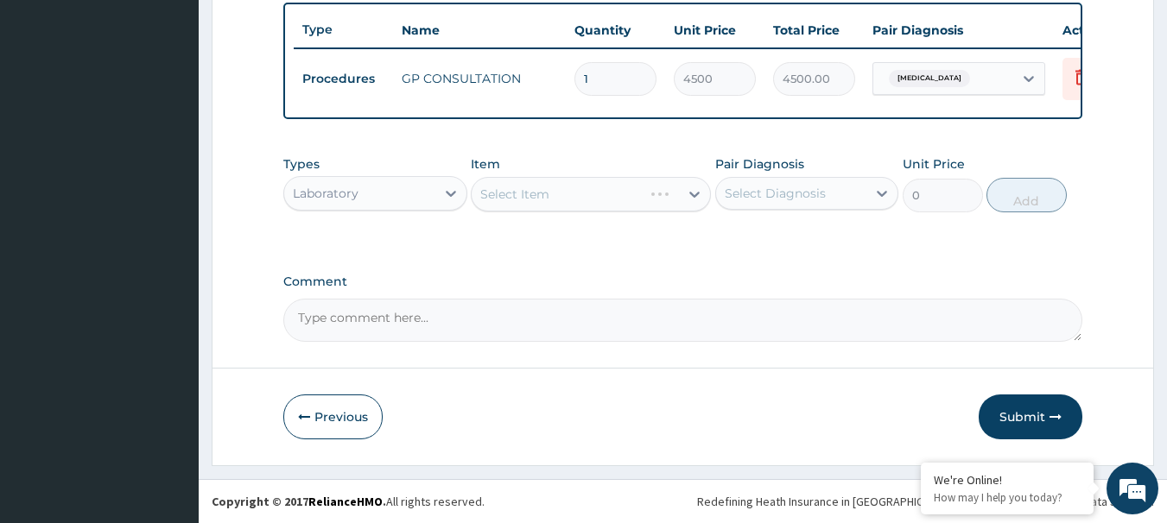
click at [364, 198] on div "Laboratory" at bounding box center [359, 194] width 151 height 28
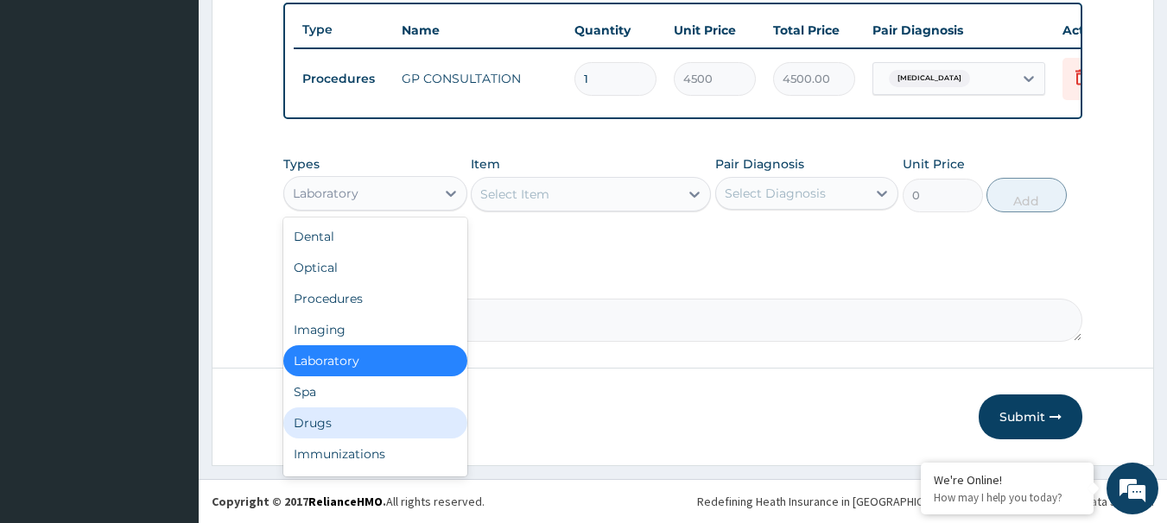
click at [336, 412] on div "Drugs" at bounding box center [375, 423] width 184 height 31
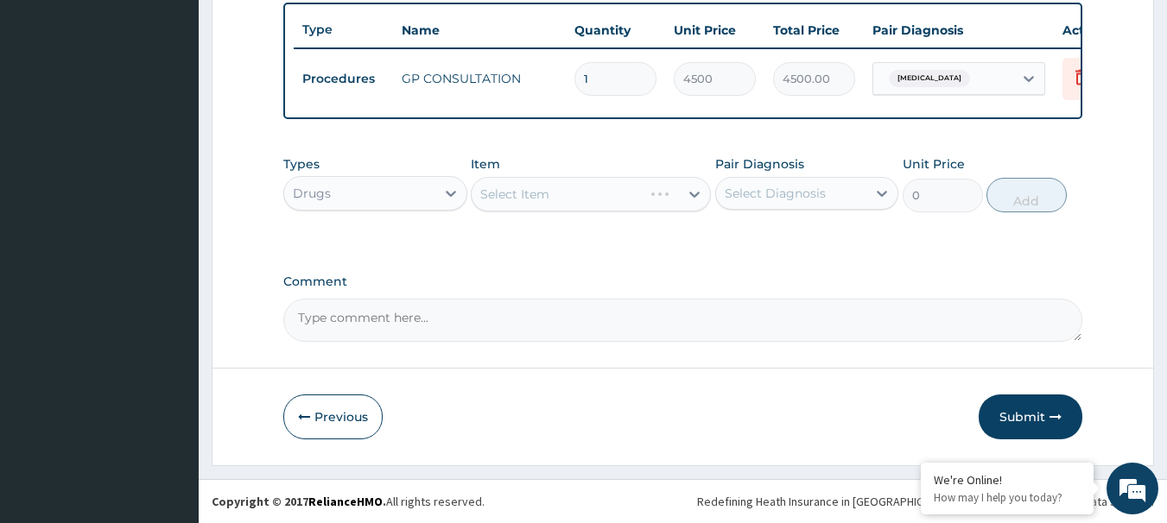
click at [561, 196] on div "Select Item" at bounding box center [591, 194] width 240 height 35
click at [544, 201] on div "Select Item" at bounding box center [591, 194] width 240 height 35
click at [570, 194] on div "Select Item" at bounding box center [591, 194] width 240 height 35
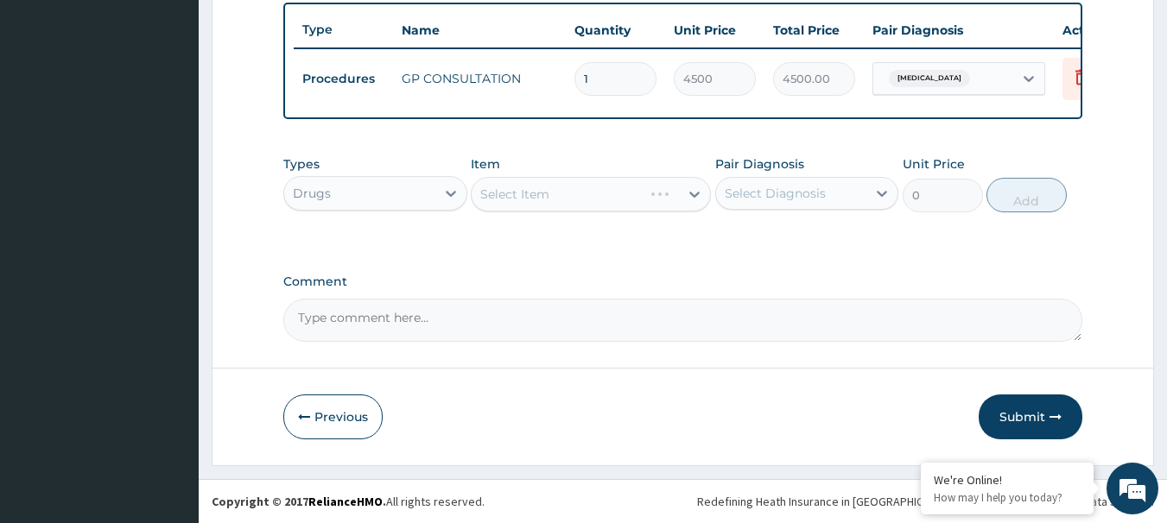
click at [570, 194] on div "Select Item" at bounding box center [591, 194] width 240 height 35
click at [566, 196] on div "Select Item" at bounding box center [591, 194] width 240 height 35
click at [567, 195] on div "Select Item" at bounding box center [591, 194] width 240 height 35
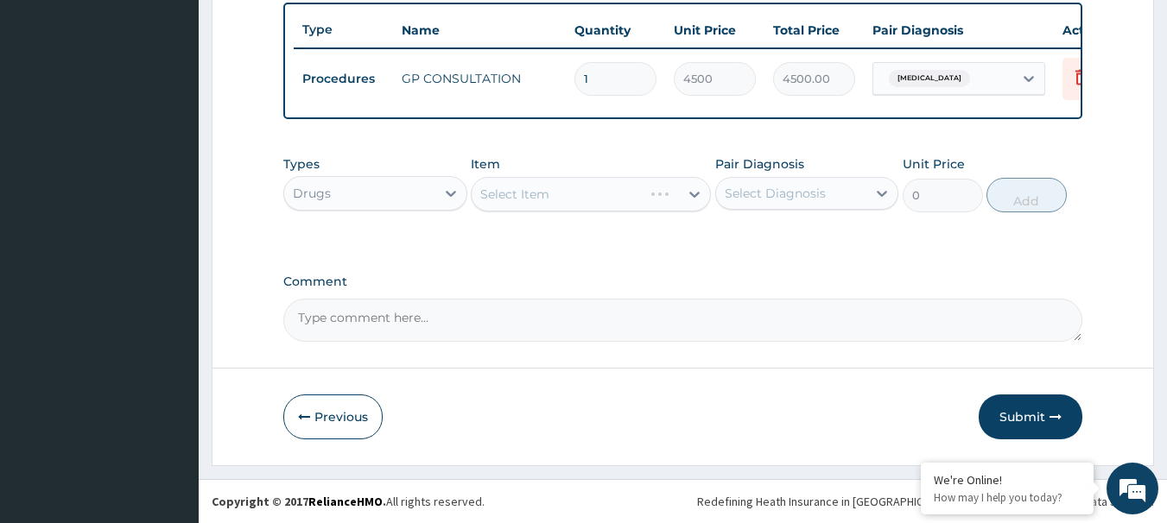
click at [547, 202] on div "Select Item" at bounding box center [591, 194] width 240 height 35
click at [550, 200] on div "Select Item" at bounding box center [575, 195] width 207 height 28
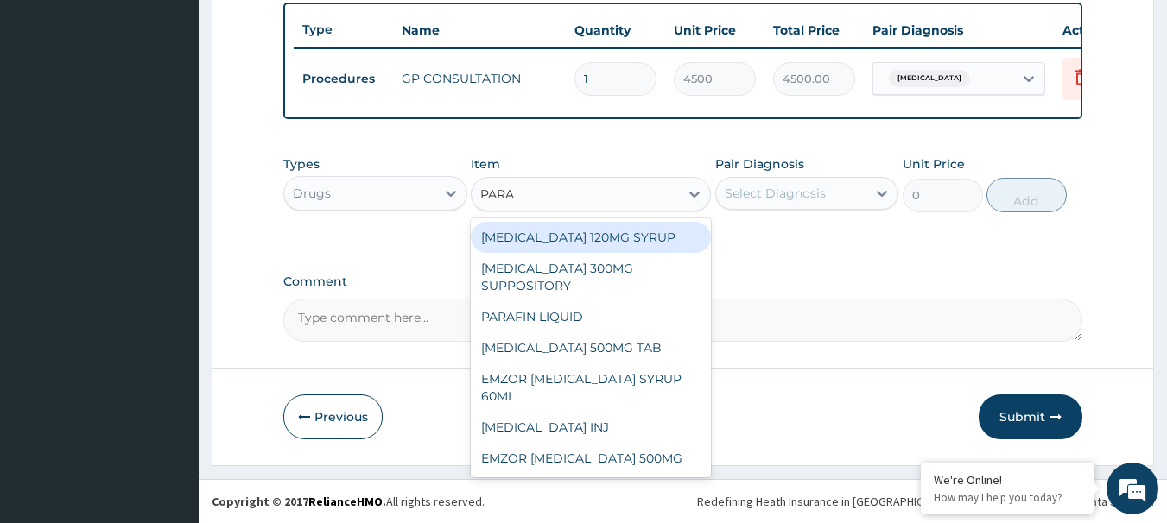
type input "PARAC"
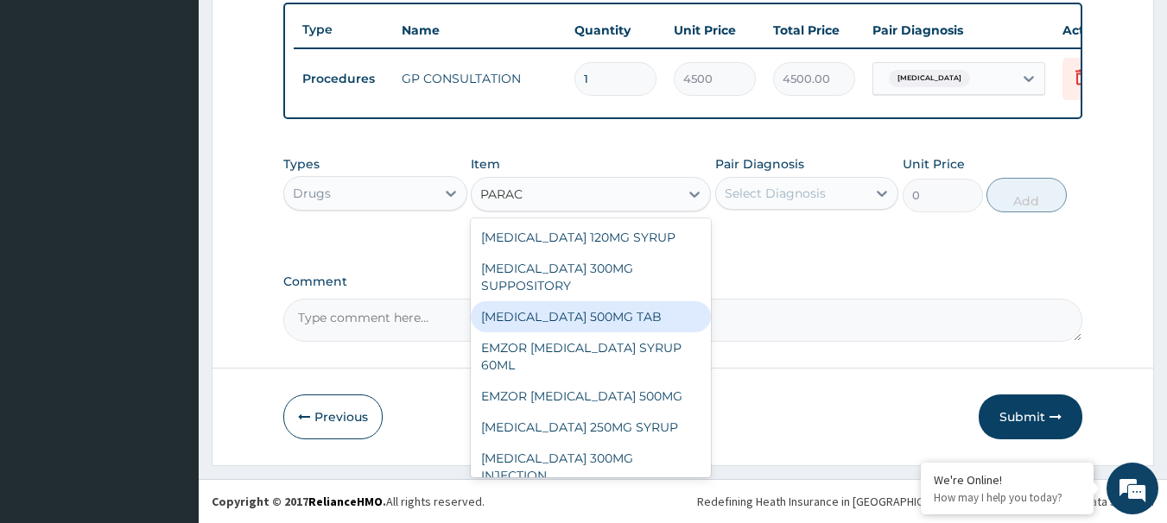
click at [615, 327] on div "PARACETAMOL 500MG TAB" at bounding box center [591, 316] width 240 height 31
type input "44.5248375"
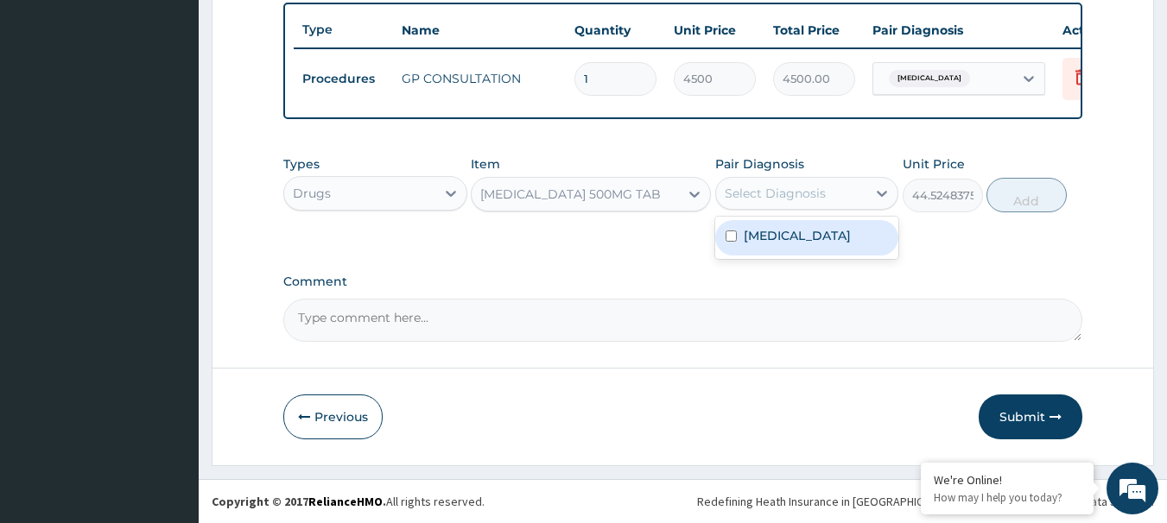
click at [767, 208] on div "Select Diagnosis" at bounding box center [807, 193] width 184 height 33
click at [767, 230] on label "Malaria" at bounding box center [797, 235] width 107 height 17
checkbox input "true"
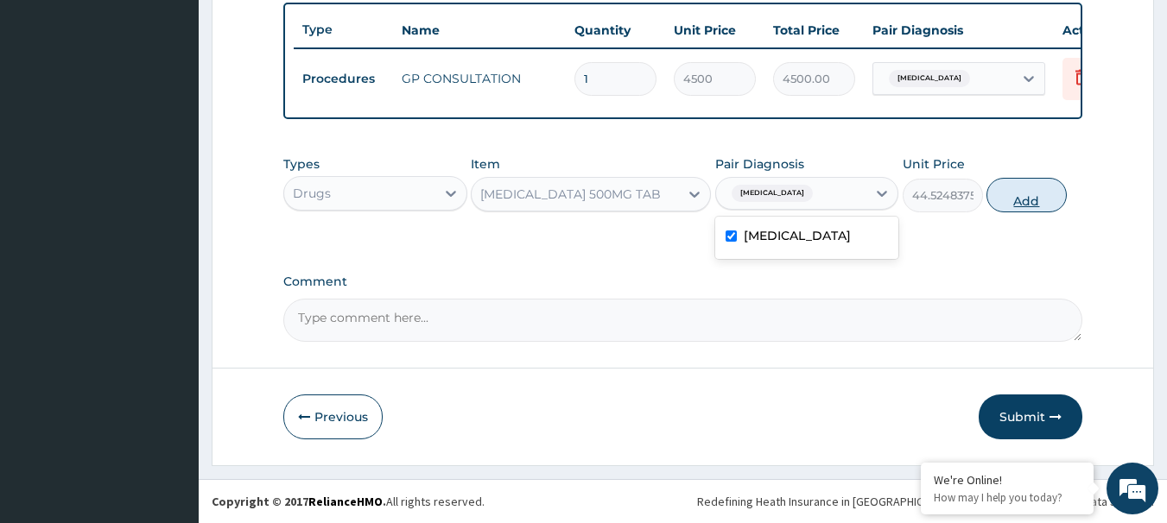
click at [1013, 178] on button "Add" at bounding box center [1026, 195] width 80 height 35
type input "0"
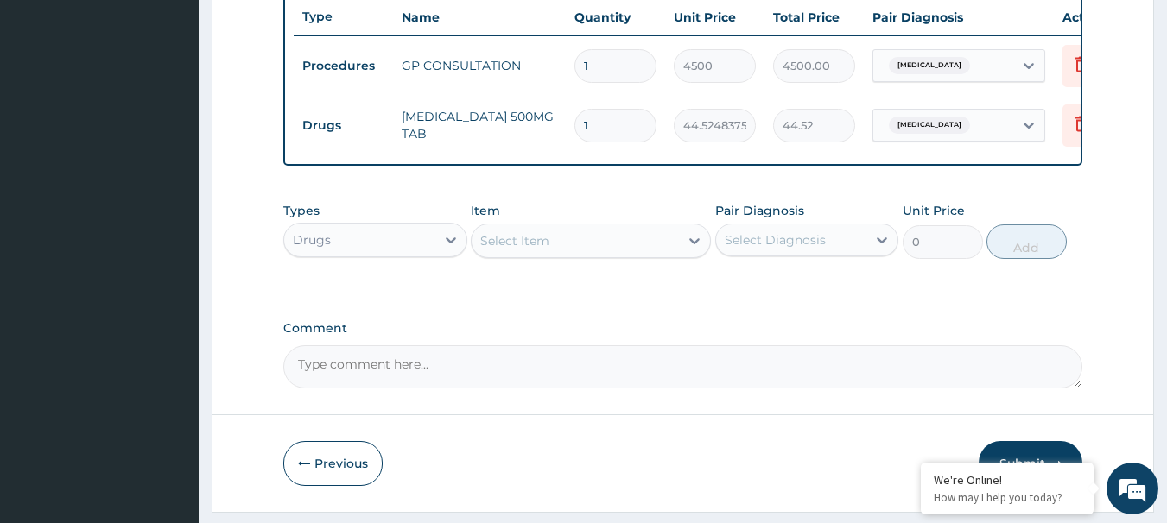
click at [545, 255] on div "Select Item" at bounding box center [575, 241] width 207 height 28
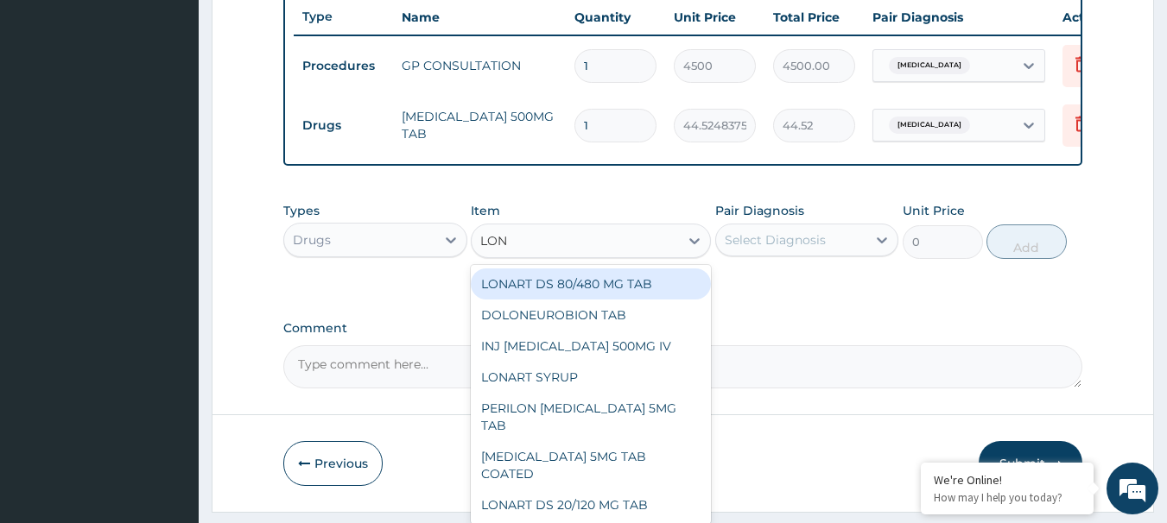
type input "LONA"
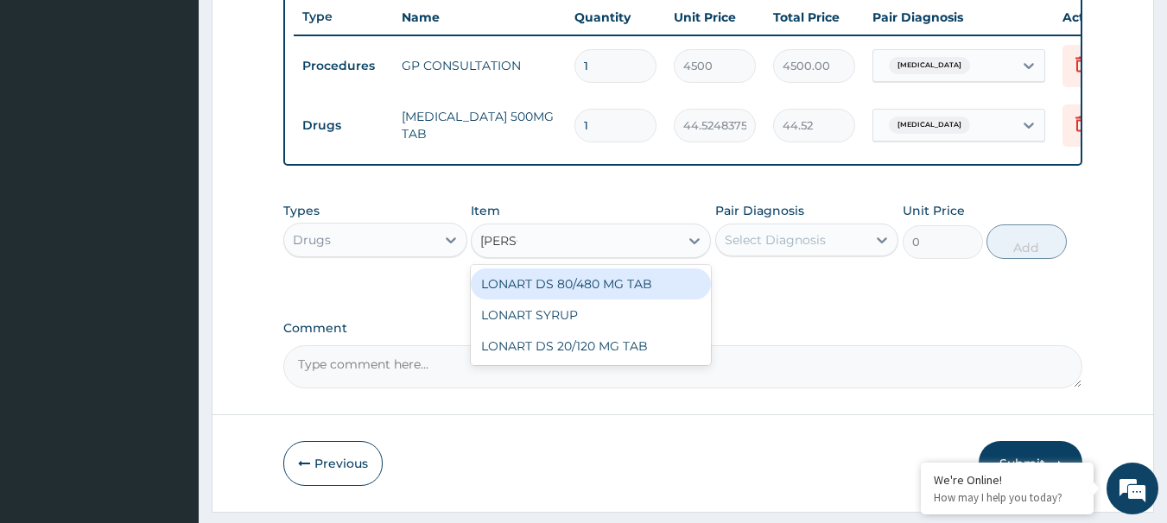
click at [562, 299] on div "LONART DS 80/480 MG TAB" at bounding box center [591, 284] width 240 height 31
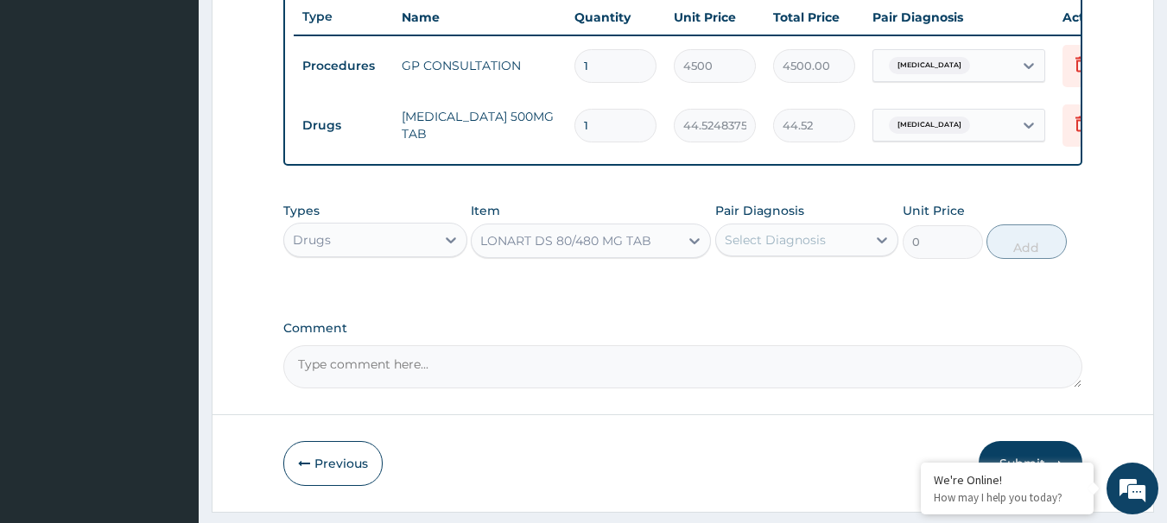
type input "1058.47681875"
click at [769, 247] on div "Select Diagnosis" at bounding box center [775, 239] width 101 height 17
click at [781, 290] on label "Malaria" at bounding box center [797, 282] width 107 height 17
checkbox input "true"
click at [543, 250] on div "LONART DS 80/480 MG TAB" at bounding box center [565, 240] width 171 height 17
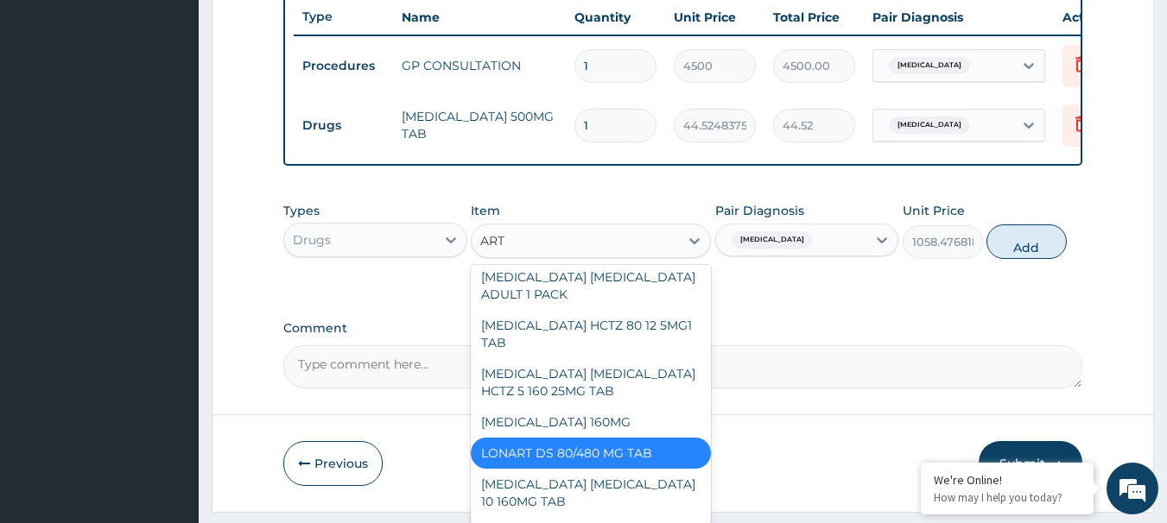
scroll to position [0, 0]
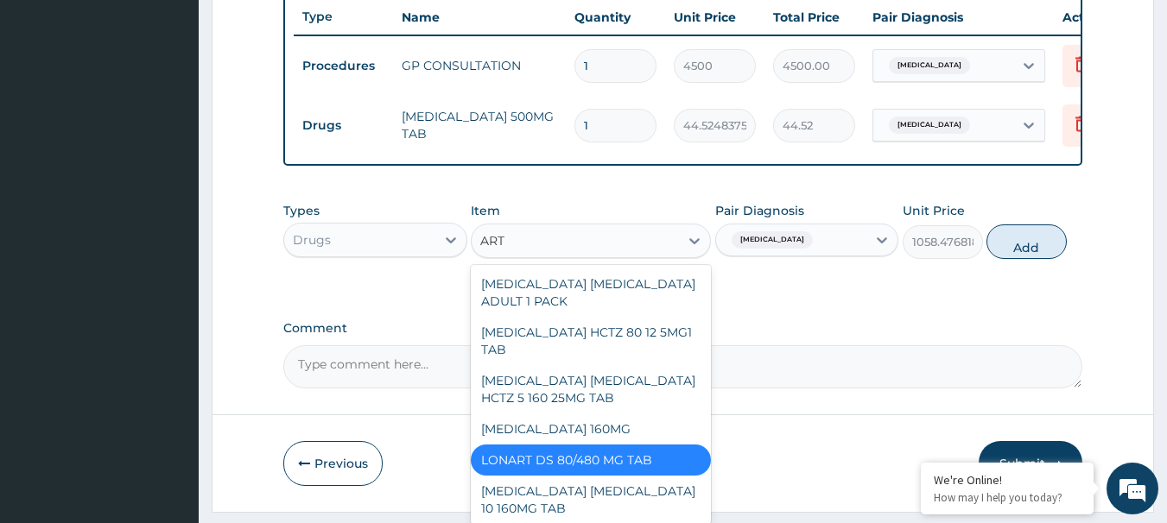
type input "ARTE"
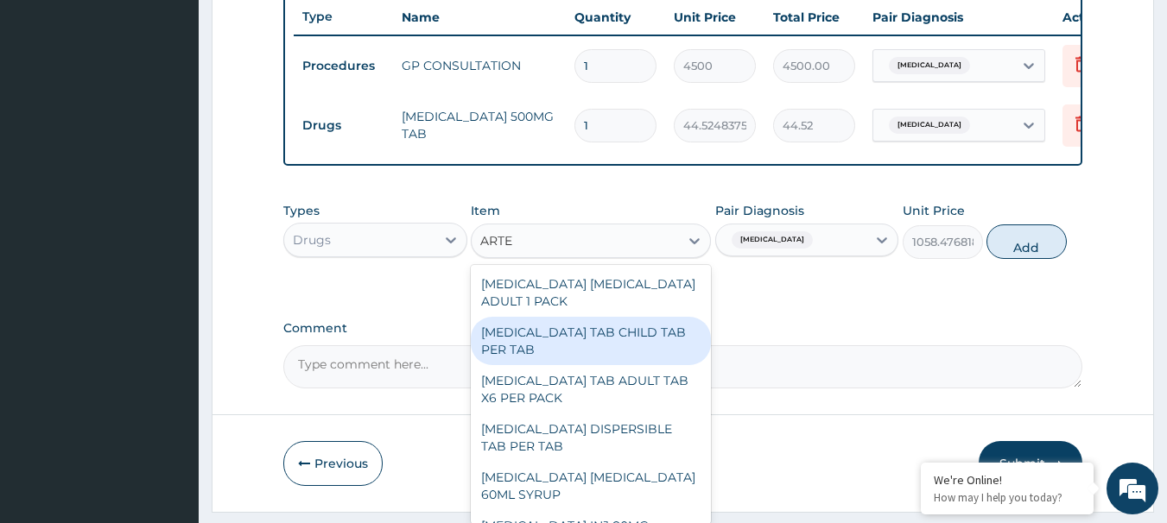
click at [585, 360] on div "COARTEM TAB CHILD TAB PER TAB" at bounding box center [591, 341] width 240 height 48
type input "598.5"
click at [585, 360] on textarea "Comment" at bounding box center [683, 366] width 800 height 43
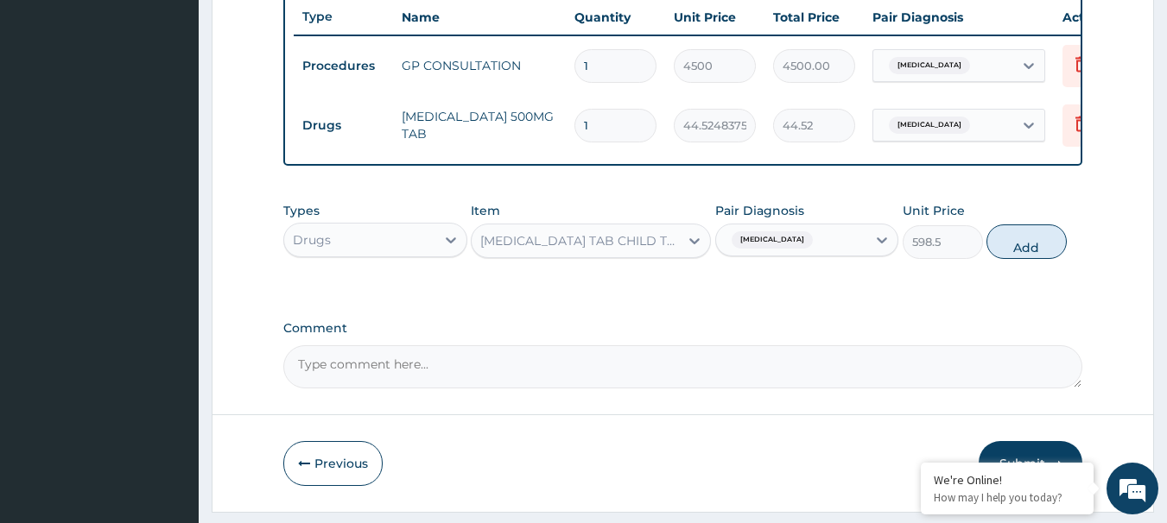
click at [535, 250] on div "COARTEM TAB CHILD TAB PER TAB" at bounding box center [580, 240] width 200 height 17
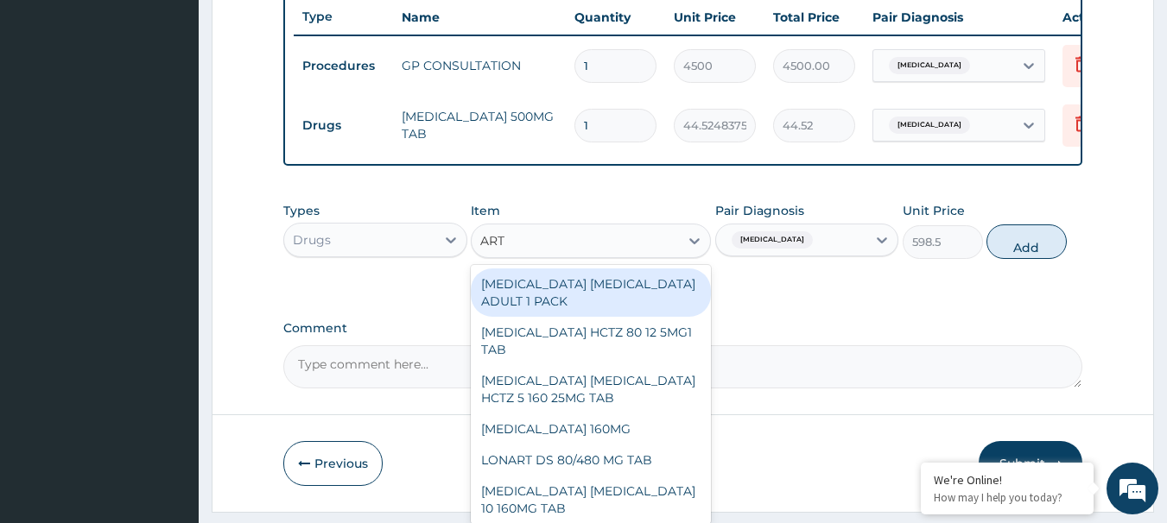
type input "ARTE"
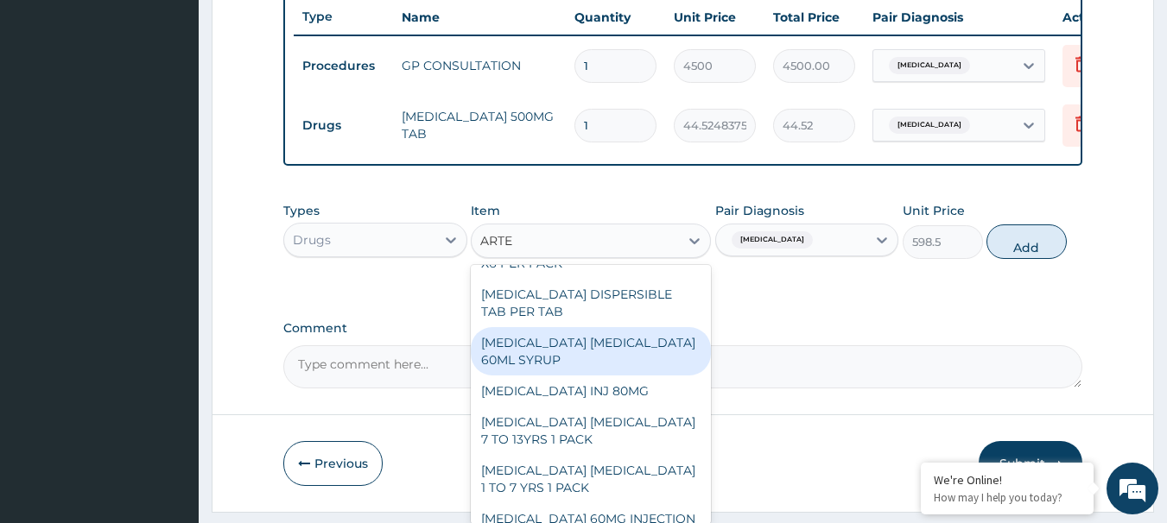
scroll to position [173, 0]
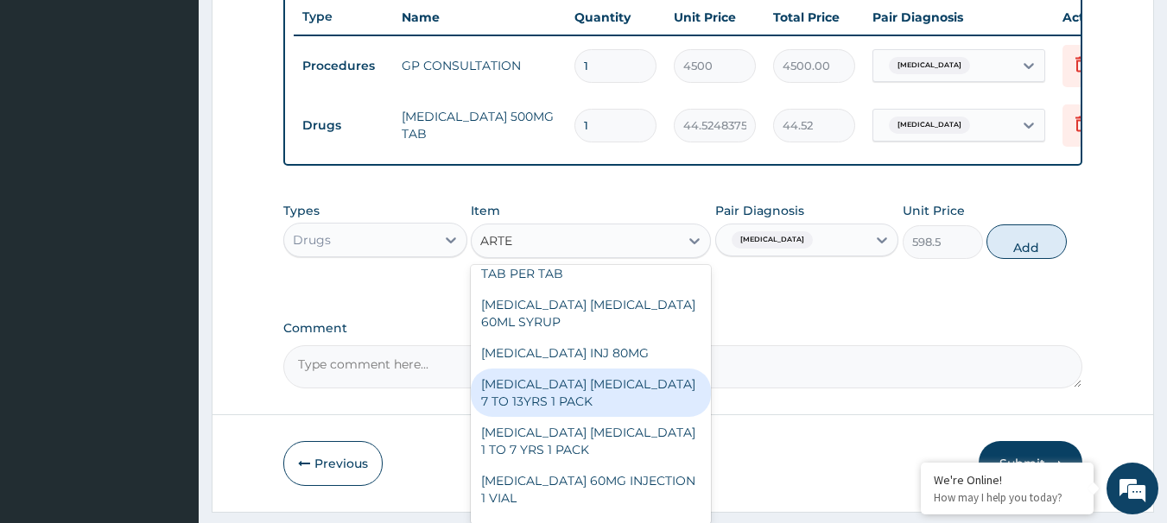
click at [629, 399] on div "ARTESUNATE AMODIAQUINE 7 TO 13YRS 1 PACK" at bounding box center [591, 393] width 240 height 48
click at [629, 389] on textarea "Comment" at bounding box center [683, 366] width 800 height 43
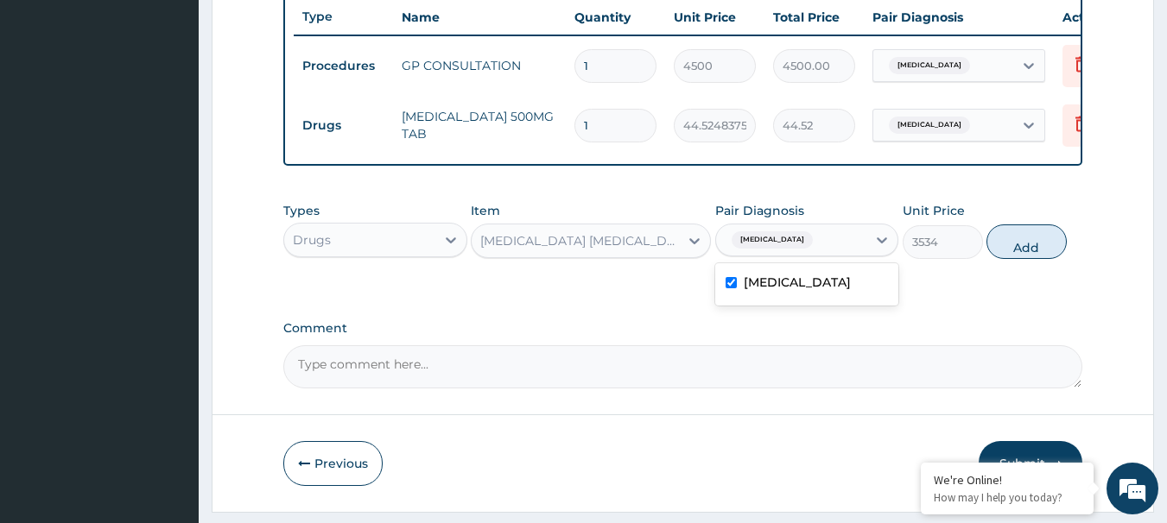
click at [814, 250] on div "Malaria" at bounding box center [791, 239] width 151 height 29
click at [1010, 259] on button "Add" at bounding box center [1026, 242] width 80 height 35
type input "0"
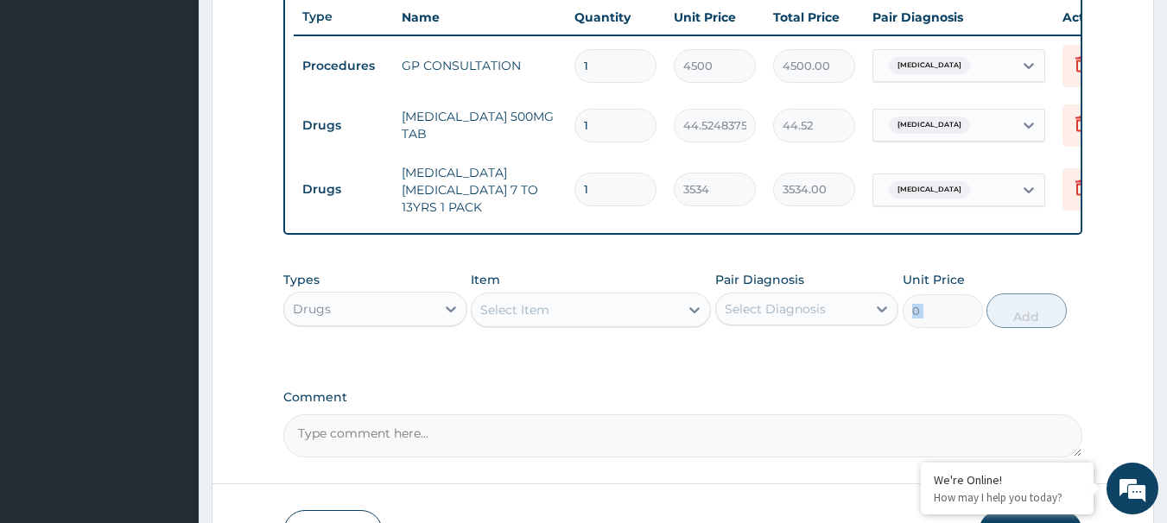
click at [572, 311] on div "Select Item" at bounding box center [575, 310] width 207 height 28
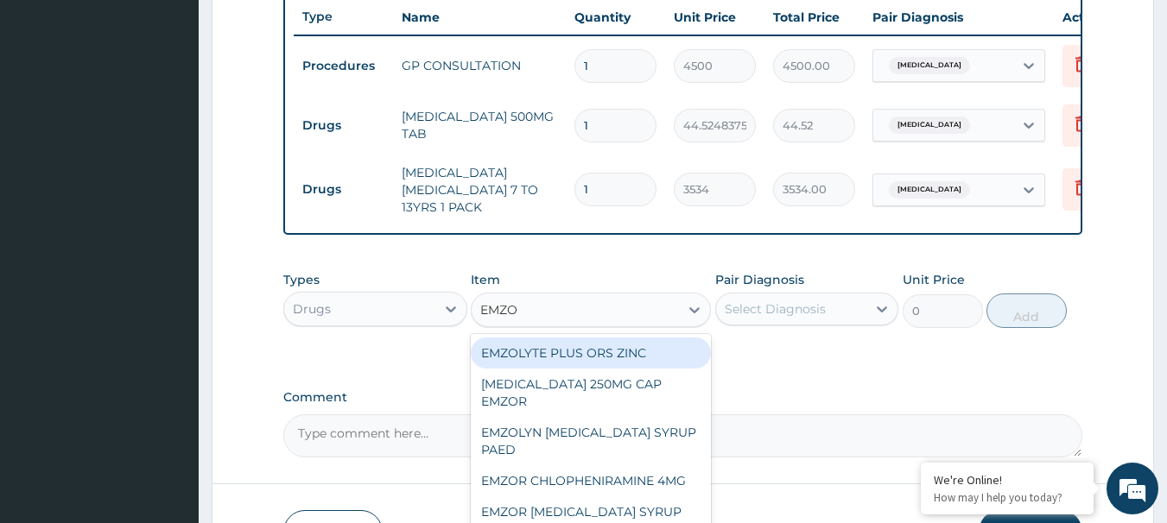
type input "EMZOL"
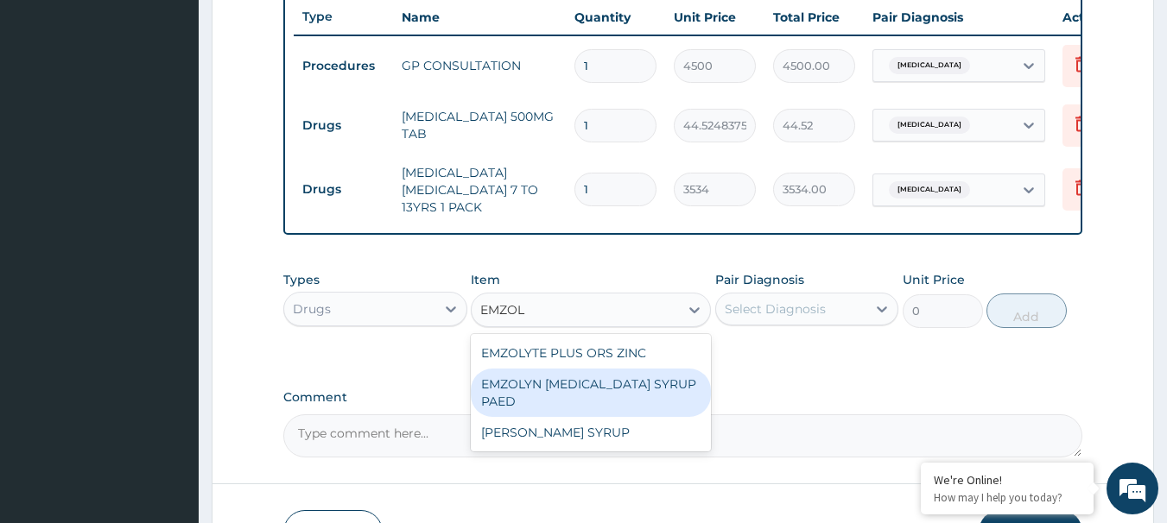
click at [635, 396] on div "EMZOLYN EXPECTORANT SYRUP PAED" at bounding box center [591, 393] width 240 height 48
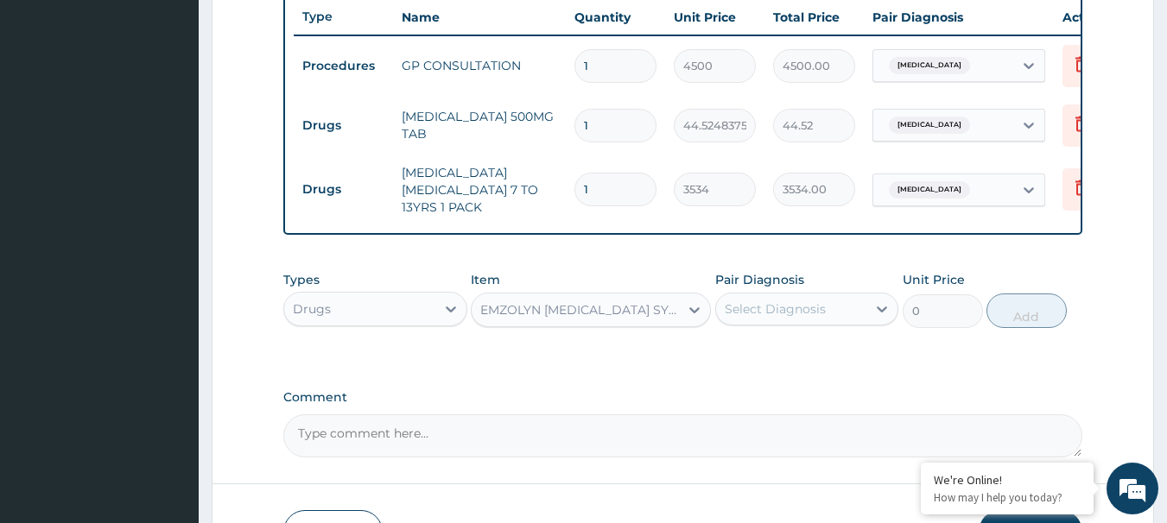
type input "1112.05575"
click at [788, 323] on div "Select Diagnosis" at bounding box center [791, 309] width 151 height 28
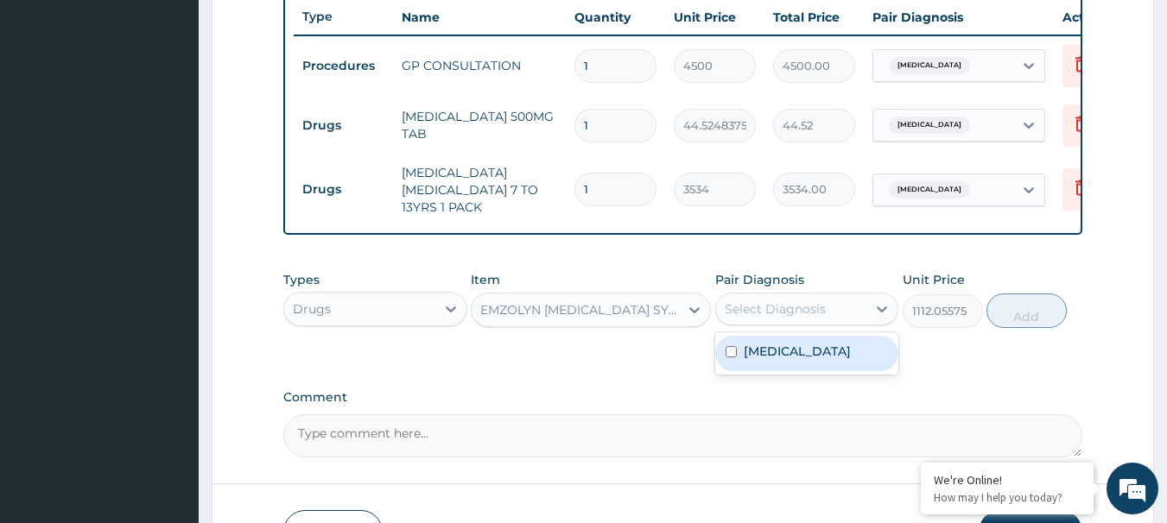
click at [779, 360] on label "Malaria" at bounding box center [797, 351] width 107 height 17
checkbox input "true"
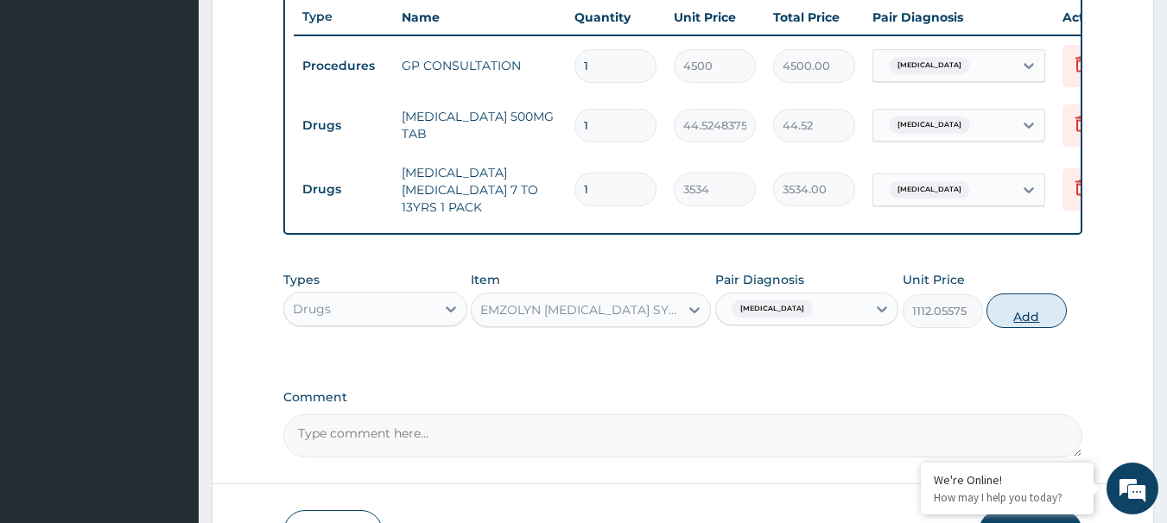
click at [999, 326] on button "Add" at bounding box center [1026, 311] width 80 height 35
type input "0"
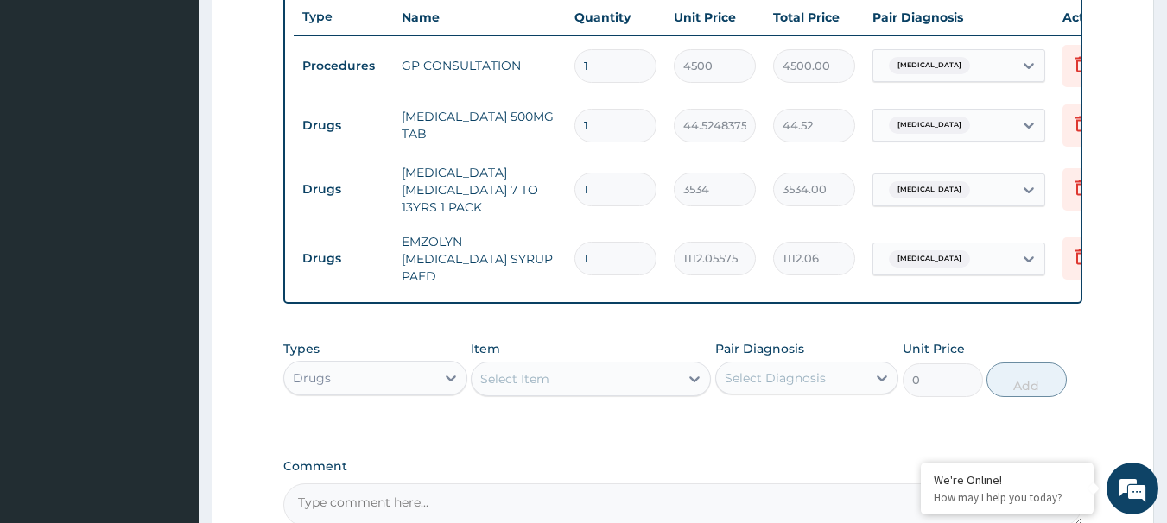
drag, startPoint x: 603, startPoint y: 128, endPoint x: 574, endPoint y: 127, distance: 28.5
click at [574, 127] on input "1" at bounding box center [615, 126] width 82 height 34
type input "9"
type input "400.72"
type input "9"
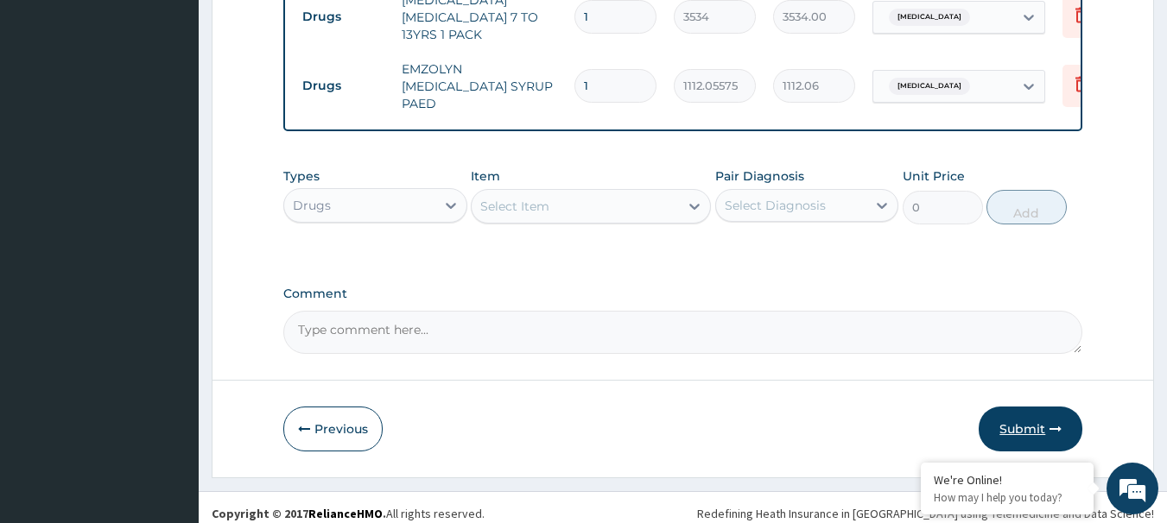
click at [1052, 432] on button "Submit" at bounding box center [1031, 429] width 104 height 45
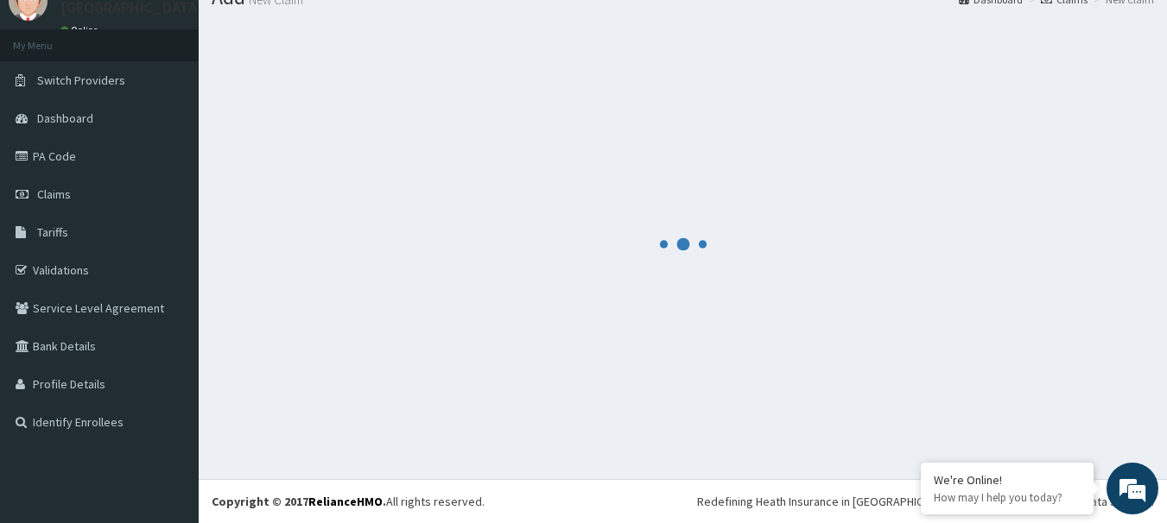
scroll to position [70, 0]
click at [71, 193] on link "Claims" at bounding box center [99, 194] width 199 height 38
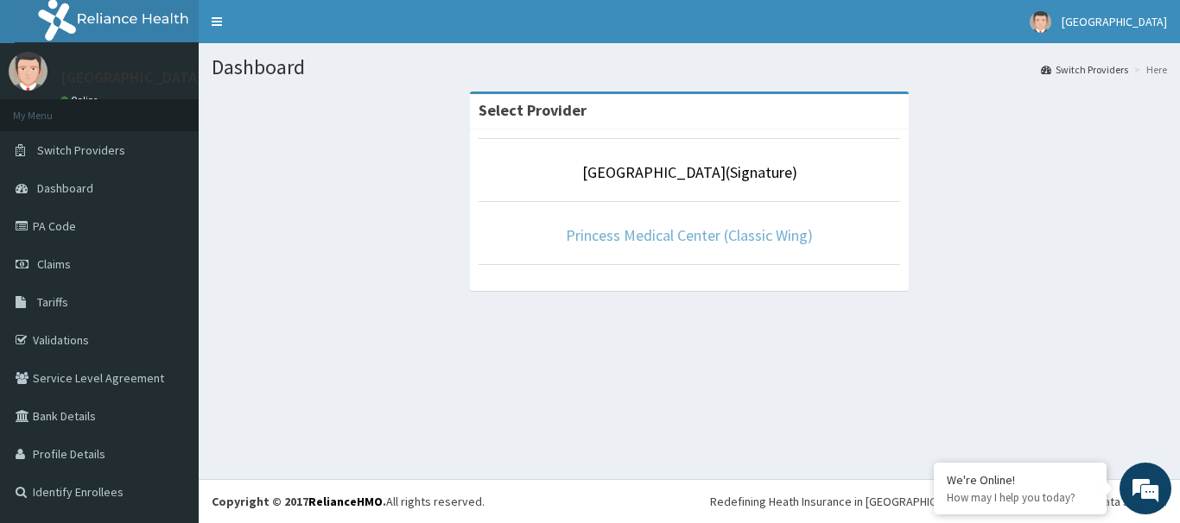
click at [688, 227] on link "Princess Medical Center (Classic Wing)" at bounding box center [689, 235] width 247 height 20
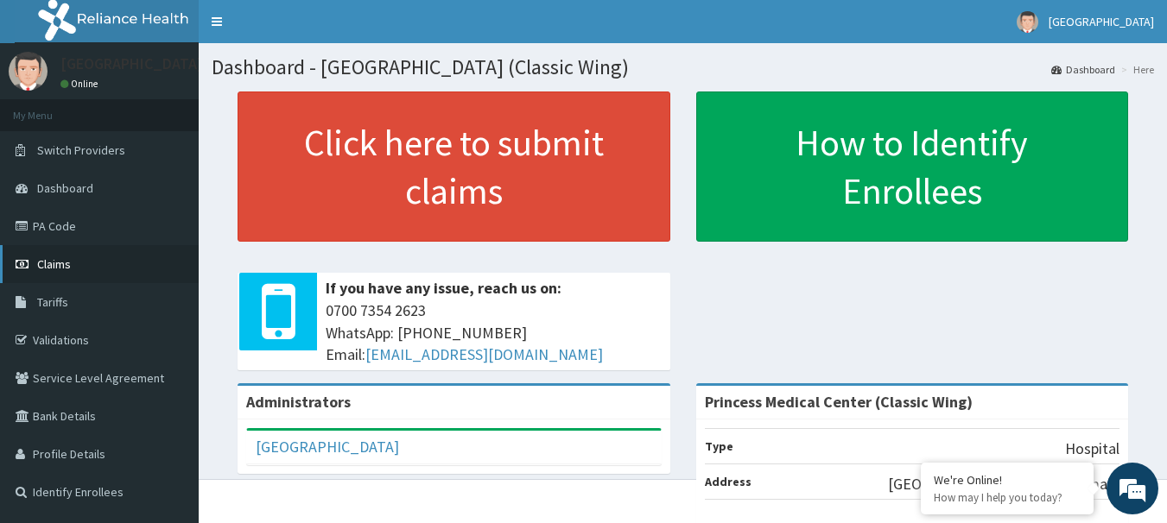
click at [83, 267] on link "Claims" at bounding box center [99, 264] width 199 height 38
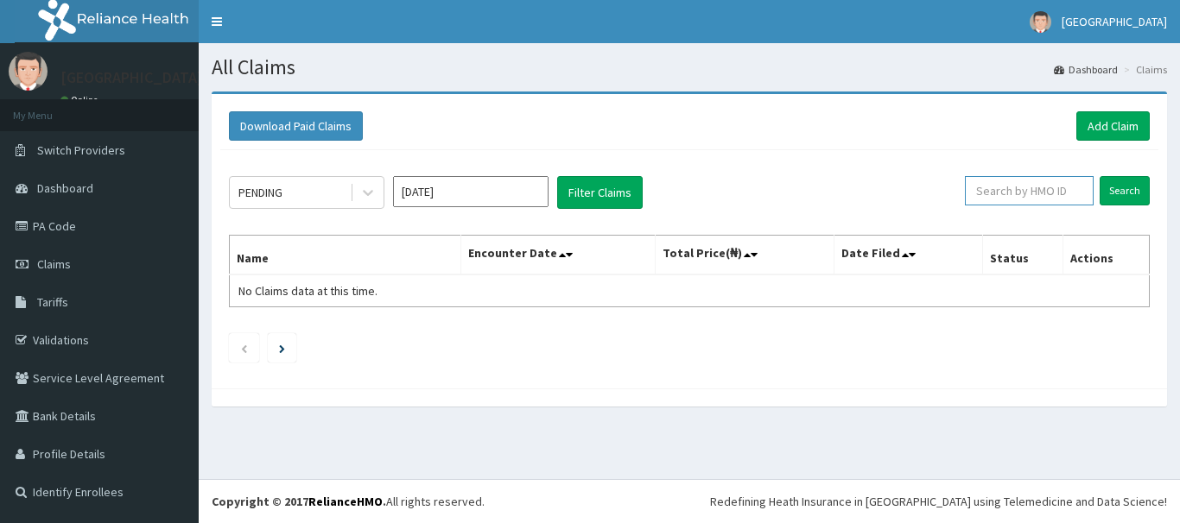
click at [985, 191] on input "text" at bounding box center [1029, 190] width 129 height 29
paste input "AOM/10078/E"
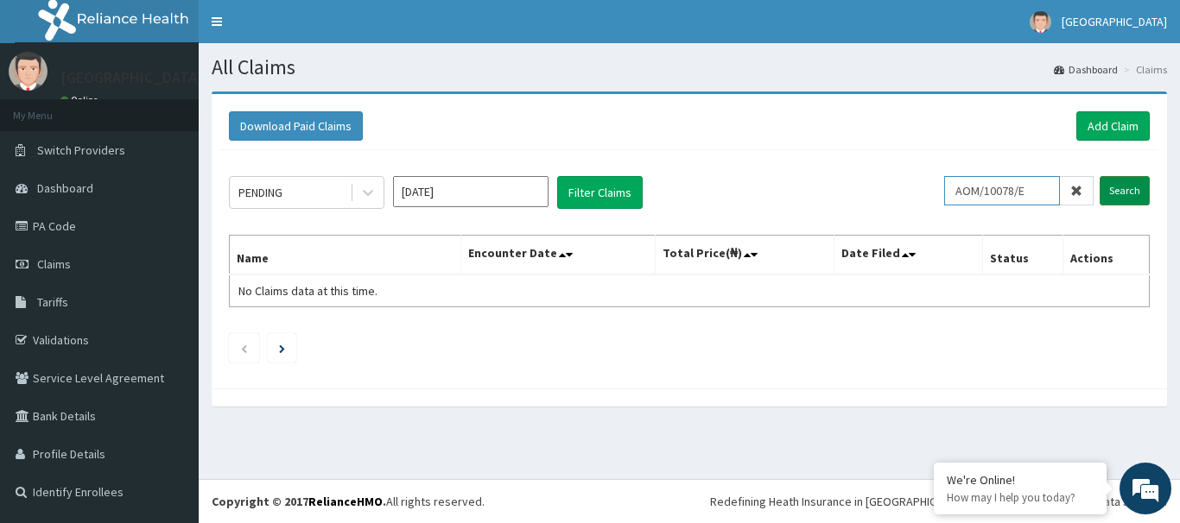
type input "AOM/10078/E"
click at [1127, 191] on input "Search" at bounding box center [1124, 190] width 50 height 29
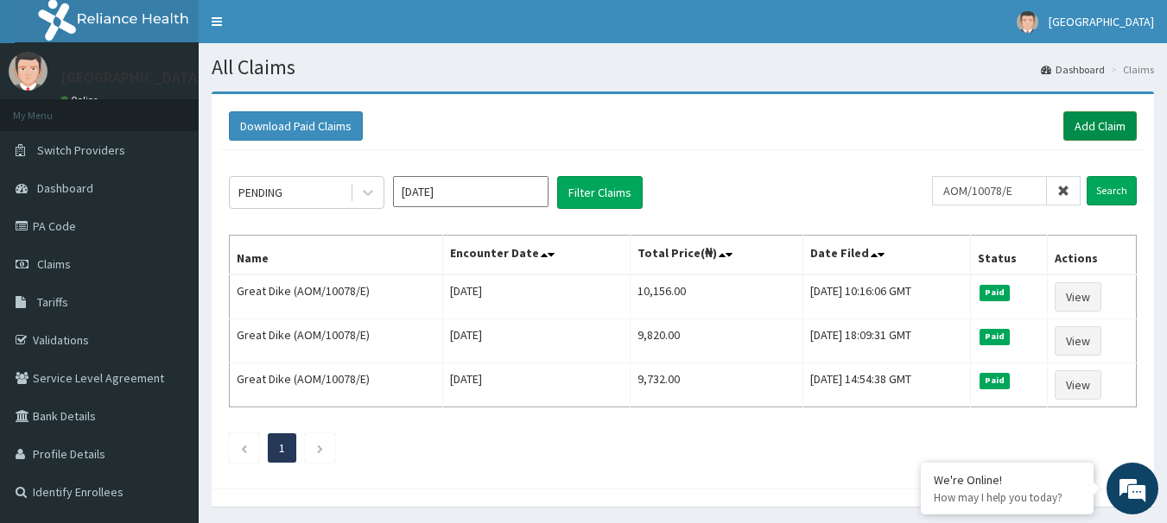
click at [1089, 127] on link "Add Claim" at bounding box center [1099, 125] width 73 height 29
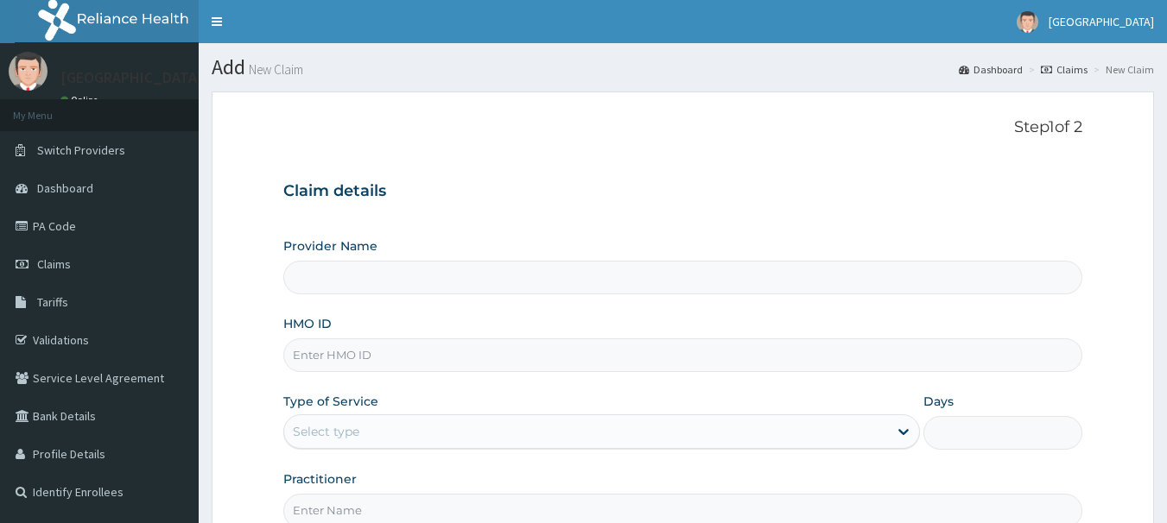
paste input "AOM/10078/E"
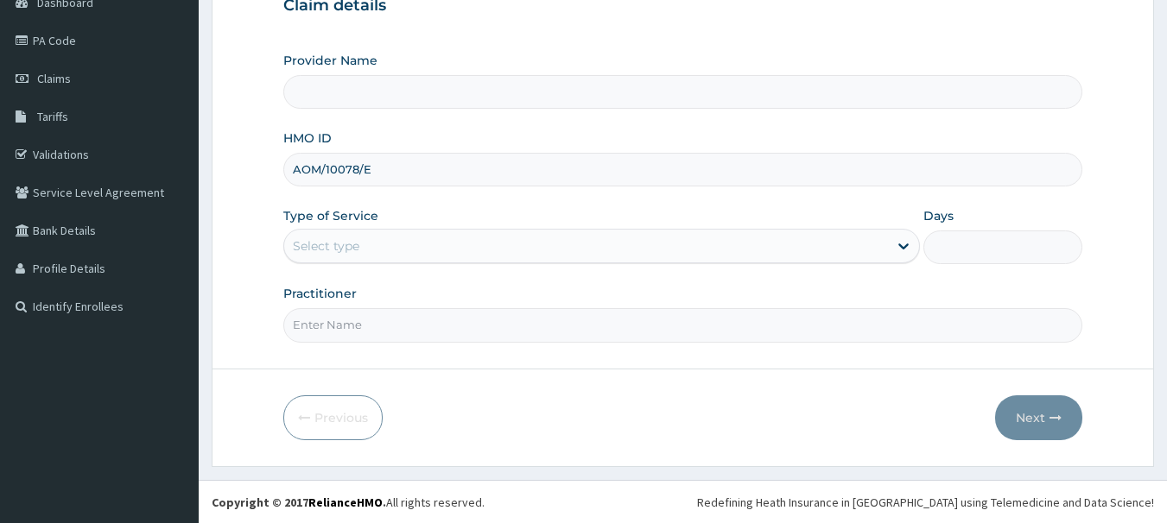
scroll to position [187, 0]
type input "AOM/10078/E"
click at [430, 244] on div "Select type" at bounding box center [586, 245] width 604 height 28
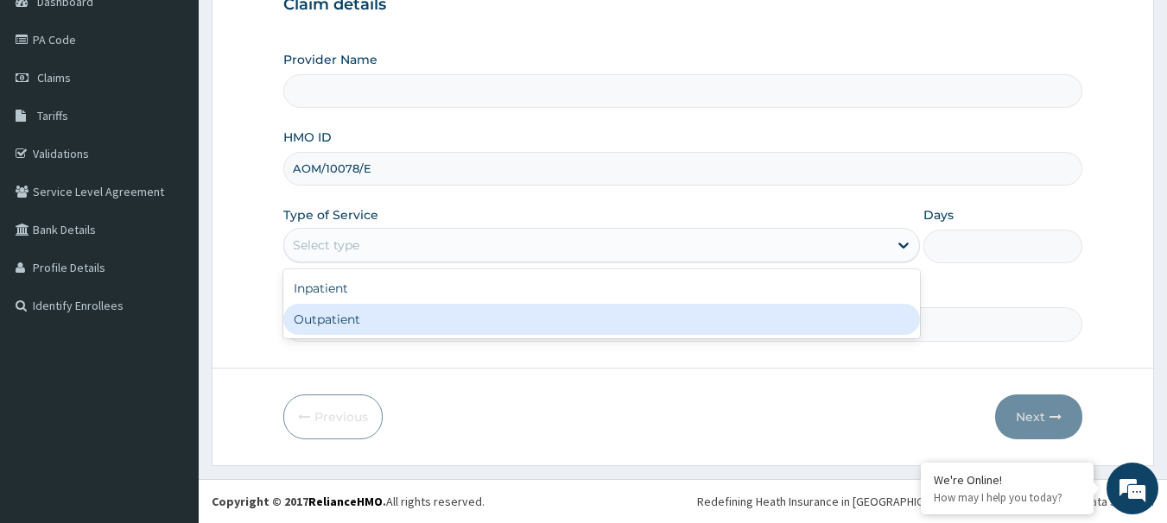
click at [399, 318] on div "Outpatient" at bounding box center [601, 319] width 637 height 31
type input "1"
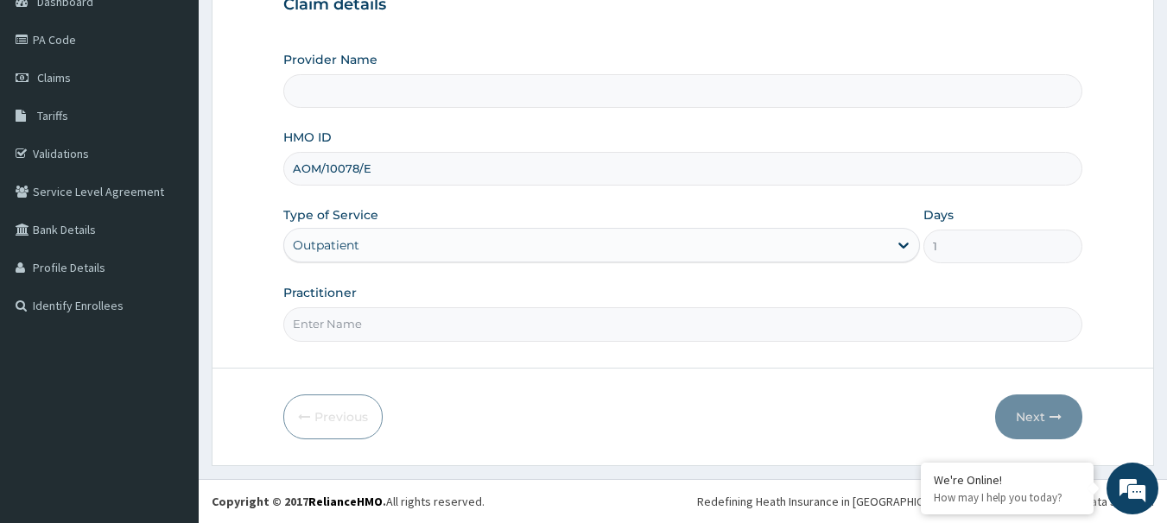
click at [401, 327] on input "Practitioner" at bounding box center [683, 324] width 800 height 34
type input "Dr. CHIORLU JOHN"
click at [1023, 409] on button "Next" at bounding box center [1038, 417] width 87 height 45
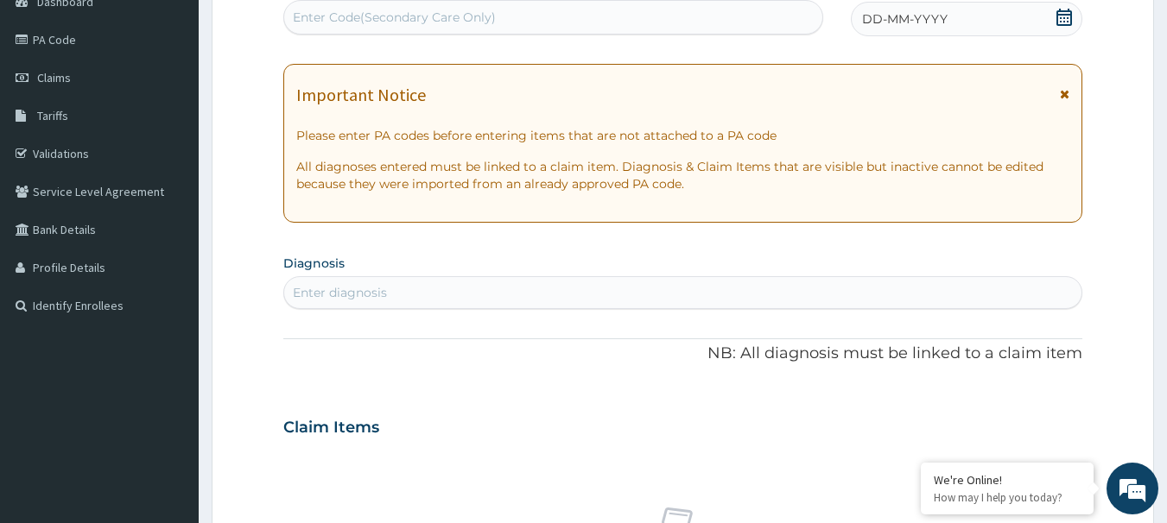
click at [1059, 18] on icon at bounding box center [1063, 17] width 17 height 17
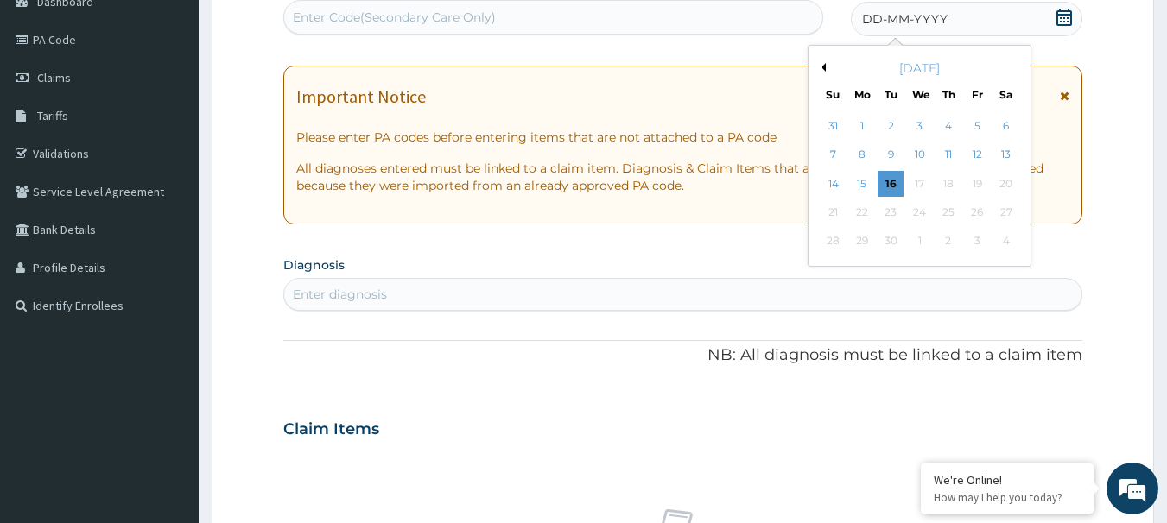
click at [826, 69] on div "September 2025" at bounding box center [919, 68] width 208 height 17
click at [821, 70] on button "Previous Month" at bounding box center [821, 67] width 9 height 9
click at [976, 158] on div "8" at bounding box center [977, 156] width 26 height 26
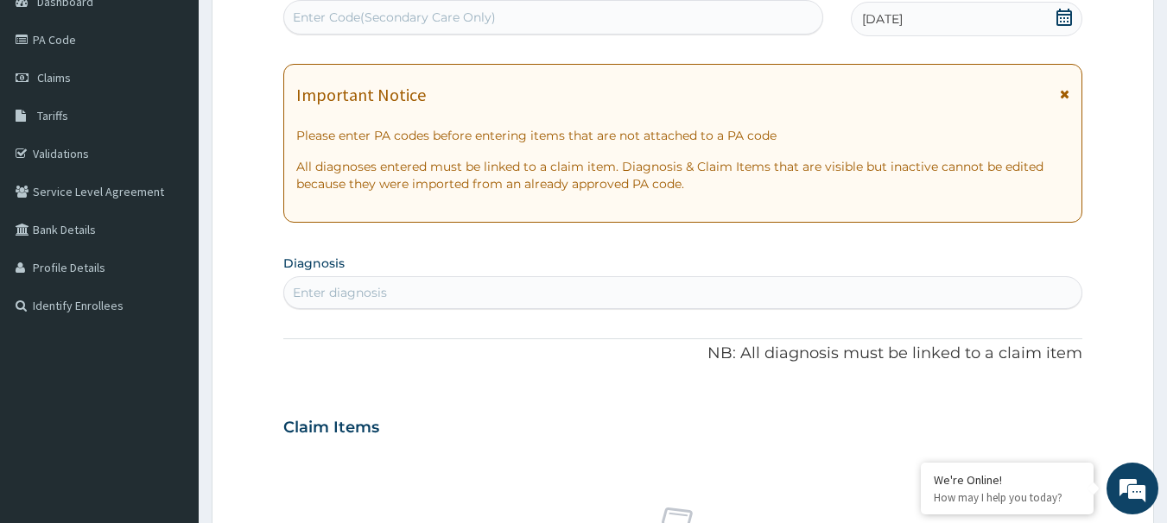
scroll to position [0, 0]
click at [518, 302] on div "Enter diagnosis" at bounding box center [683, 293] width 798 height 28
type input "malar"
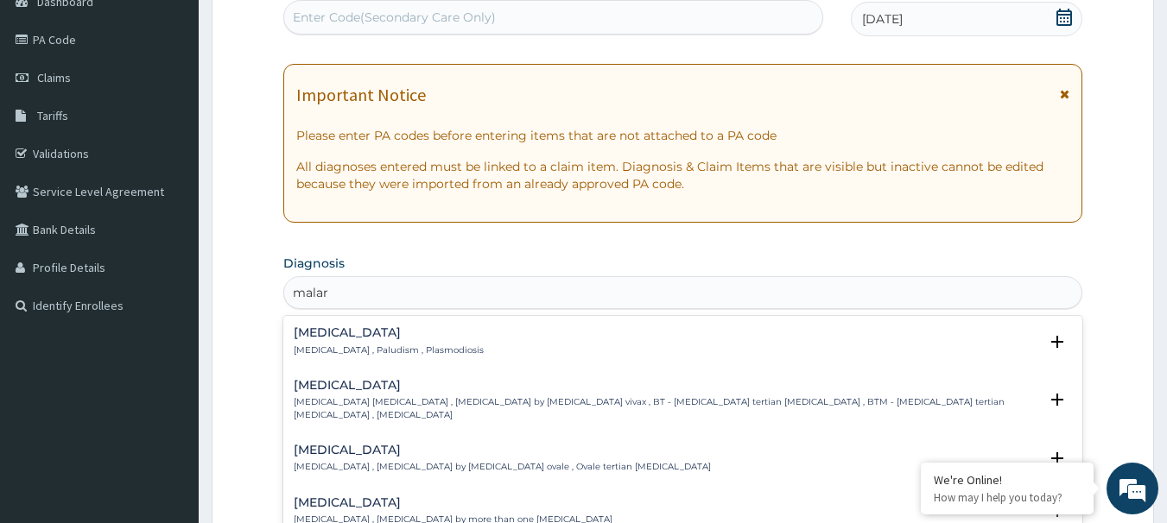
click at [325, 339] on h4 "Malaria" at bounding box center [389, 332] width 190 height 13
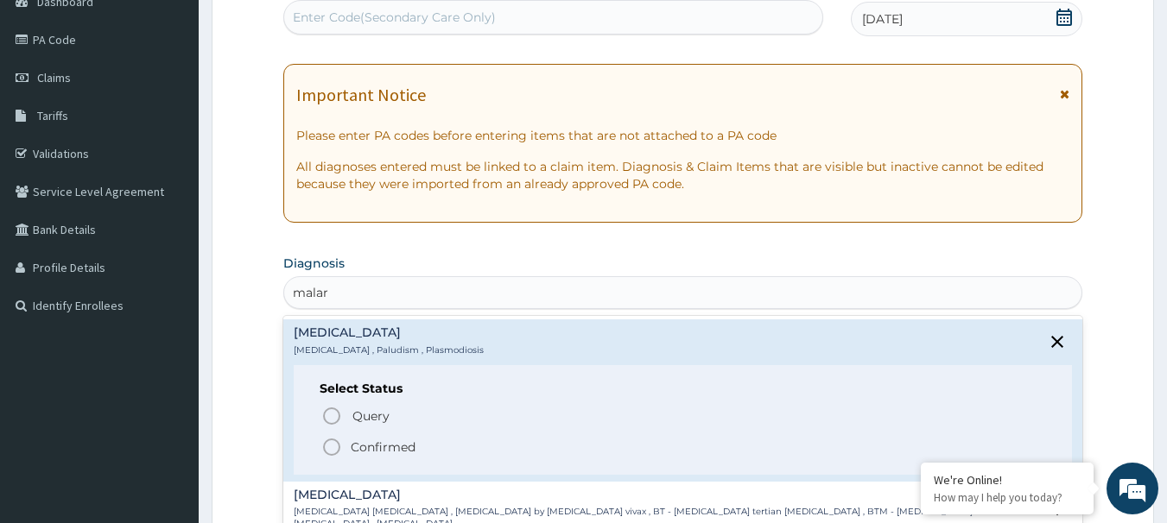
click at [327, 454] on circle "status option filled" at bounding box center [332, 448] width 16 height 16
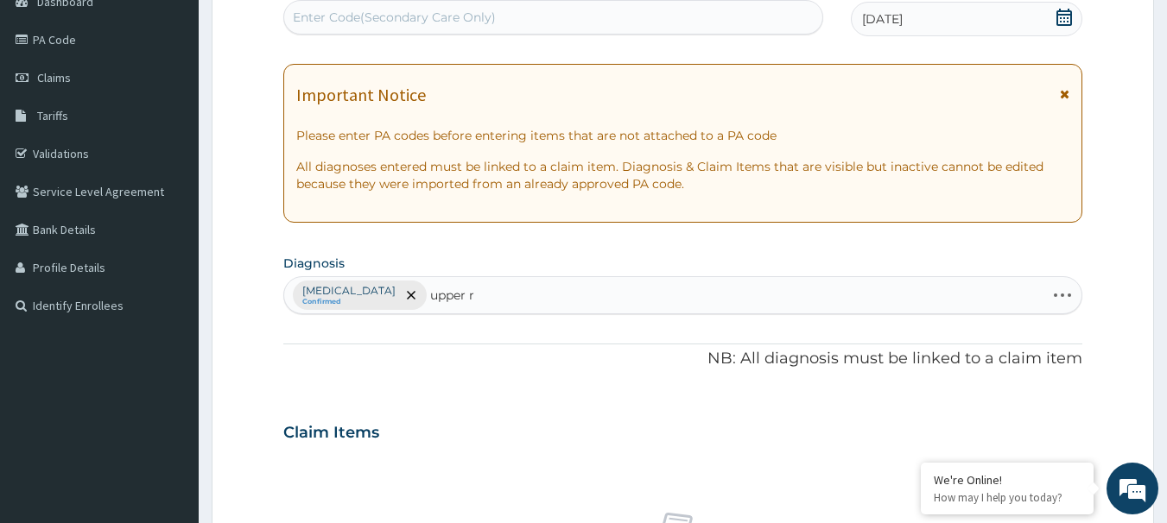
type input "upper re"
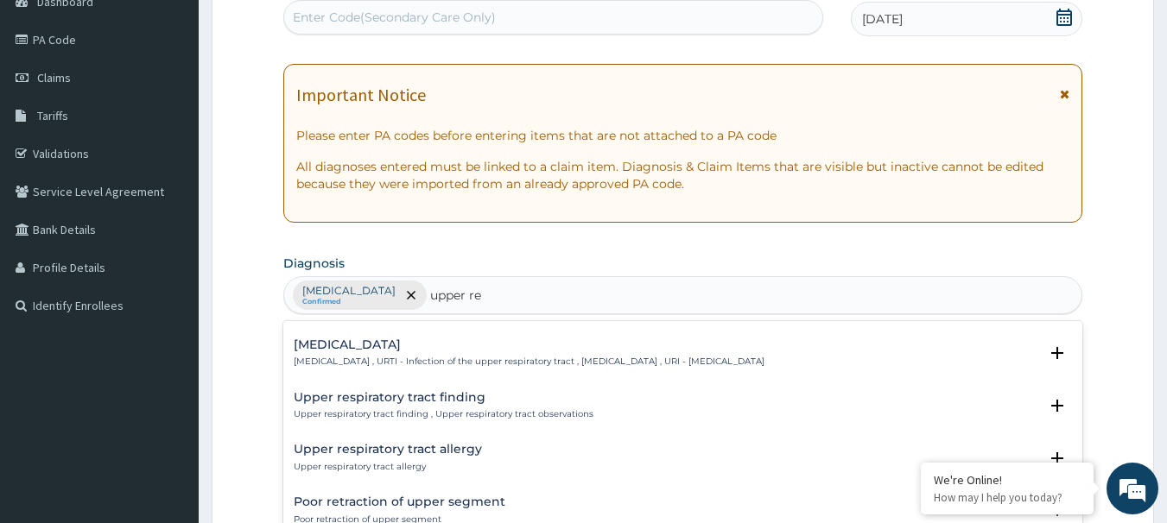
scroll to position [86, 0]
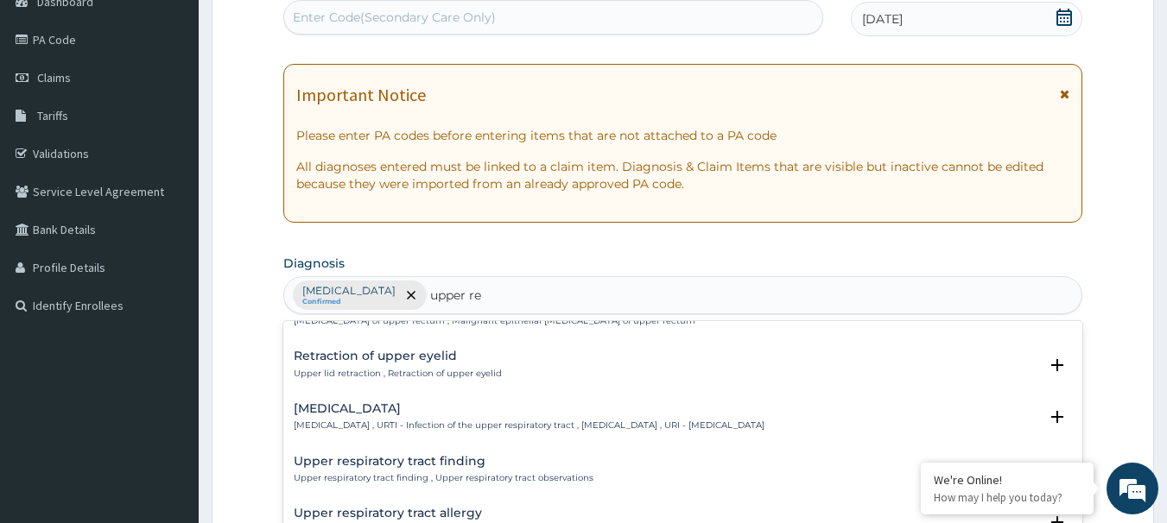
click at [326, 417] on div "Upper respiratory infection Upper respiratory infection , URTI - Infection of t…" at bounding box center [529, 417] width 471 height 30
click at [326, 416] on div "Upper respiratory infection Upper respiratory infection , URTI - Infection of t…" at bounding box center [529, 417] width 471 height 30
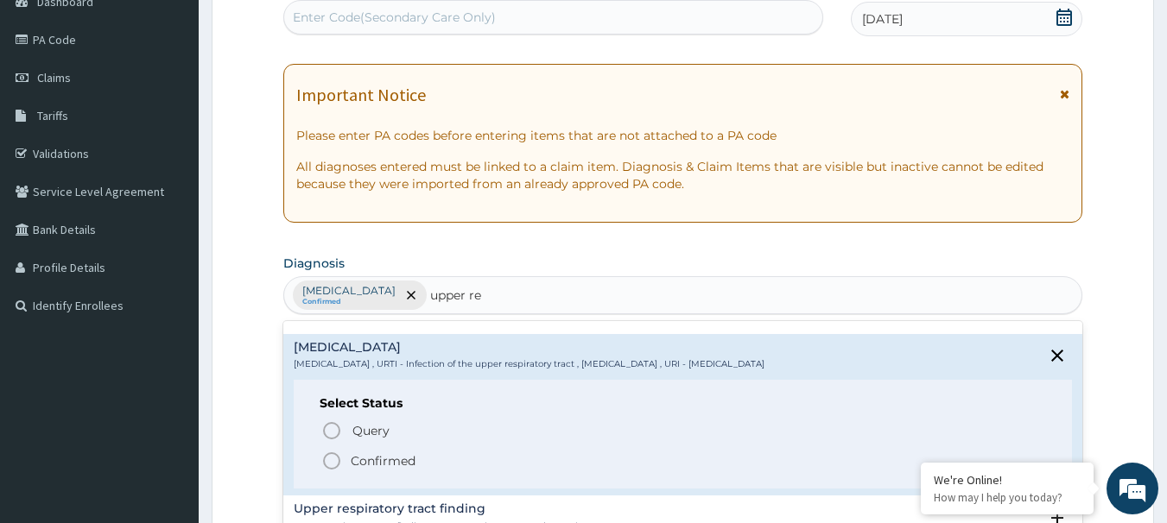
scroll to position [173, 0]
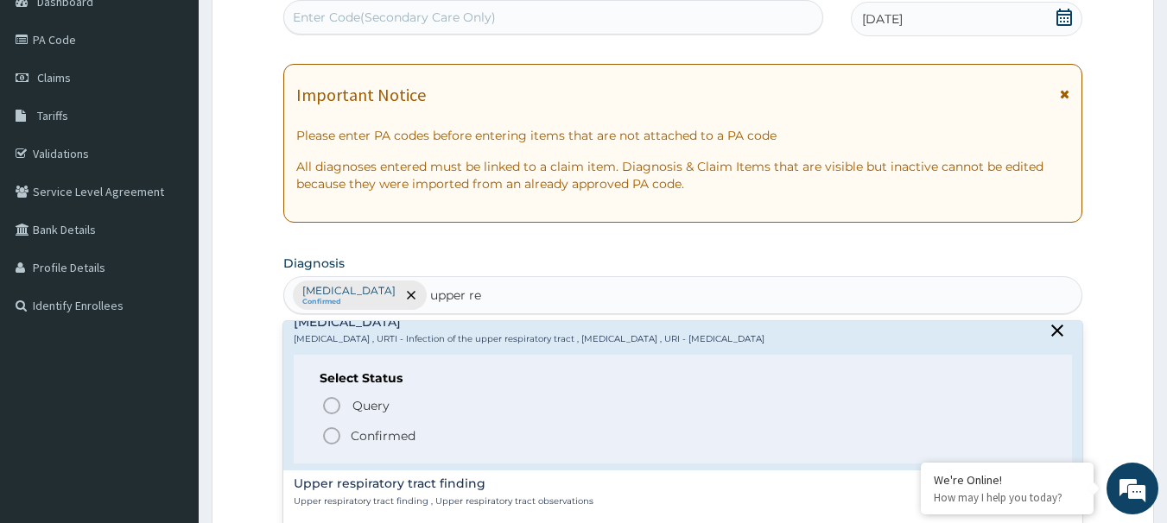
click at [330, 439] on icon "status option filled" at bounding box center [331, 436] width 21 height 21
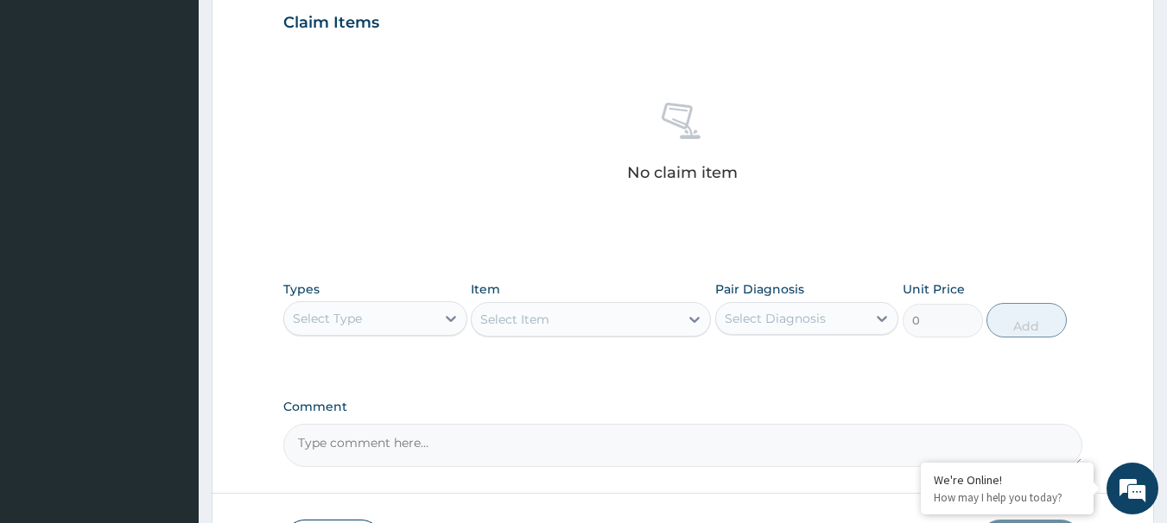
scroll to position [618, 0]
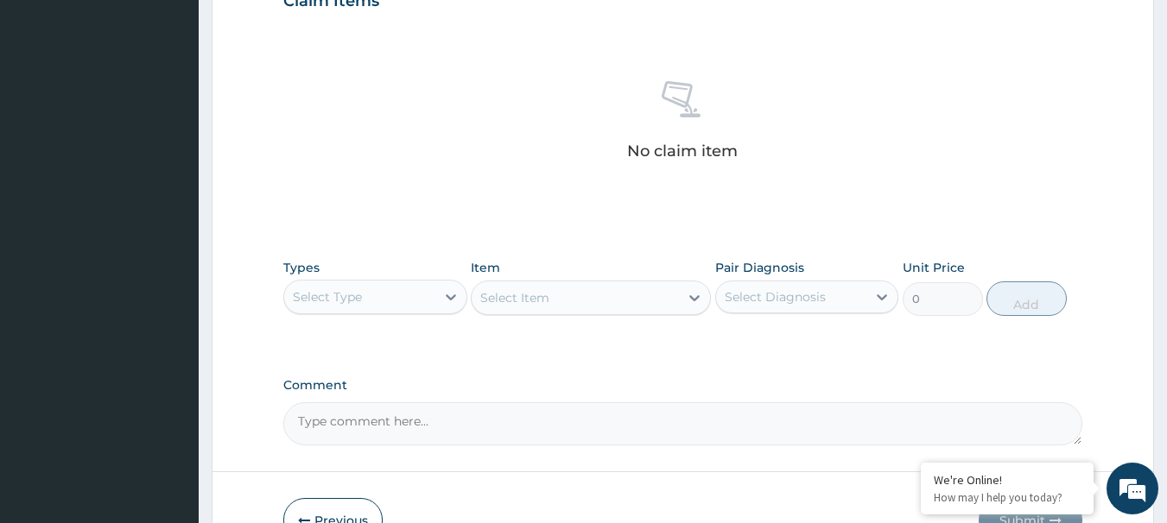
click at [348, 301] on div "Select Type" at bounding box center [327, 296] width 69 height 17
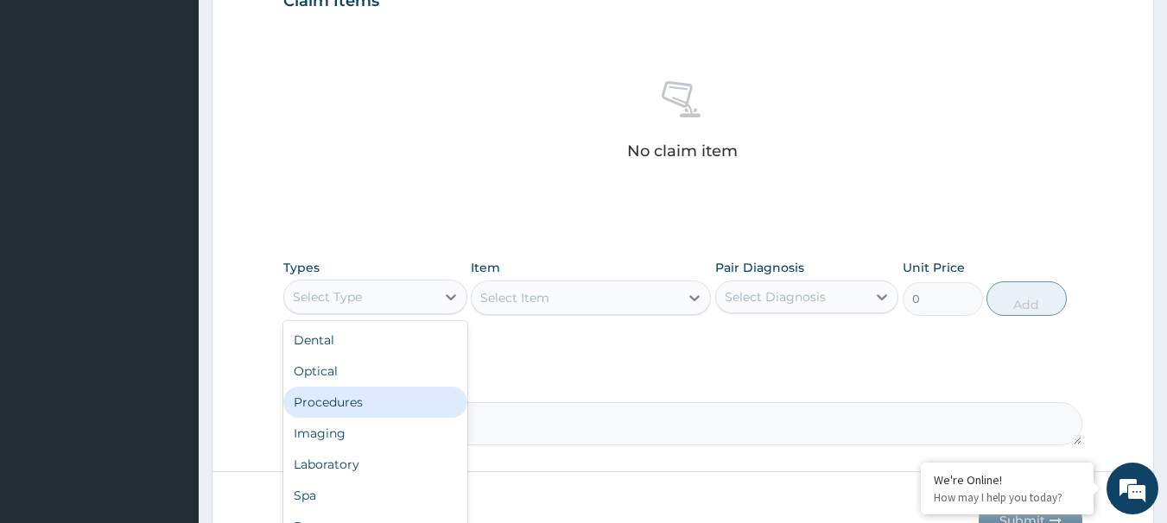
click at [361, 409] on div "Procedures" at bounding box center [375, 402] width 184 height 31
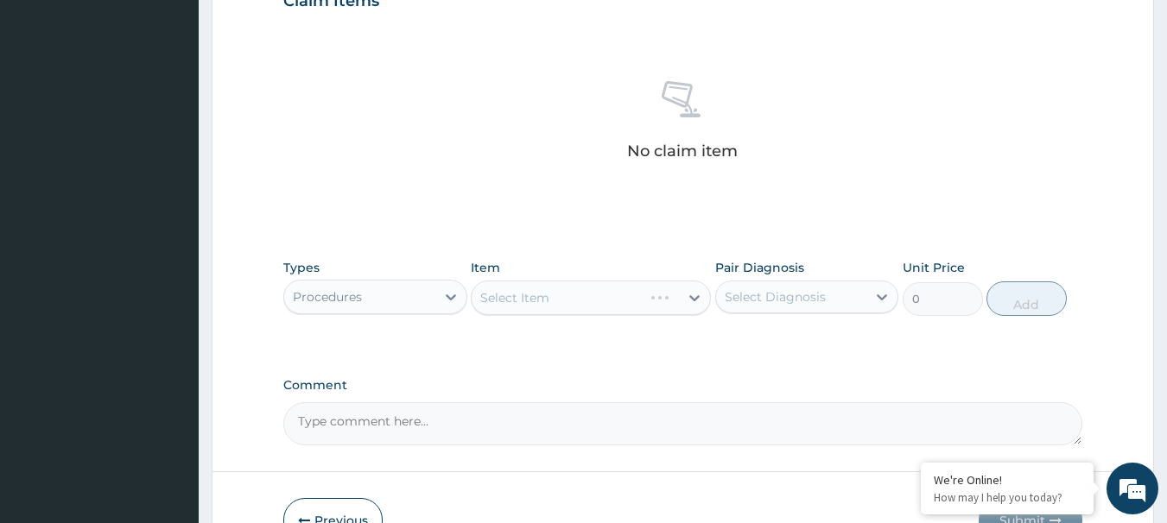
click at [559, 294] on div "Select Item" at bounding box center [591, 298] width 240 height 35
click at [566, 300] on div "Select Item" at bounding box center [591, 298] width 240 height 35
click at [569, 300] on div "Select Item" at bounding box center [591, 298] width 240 height 35
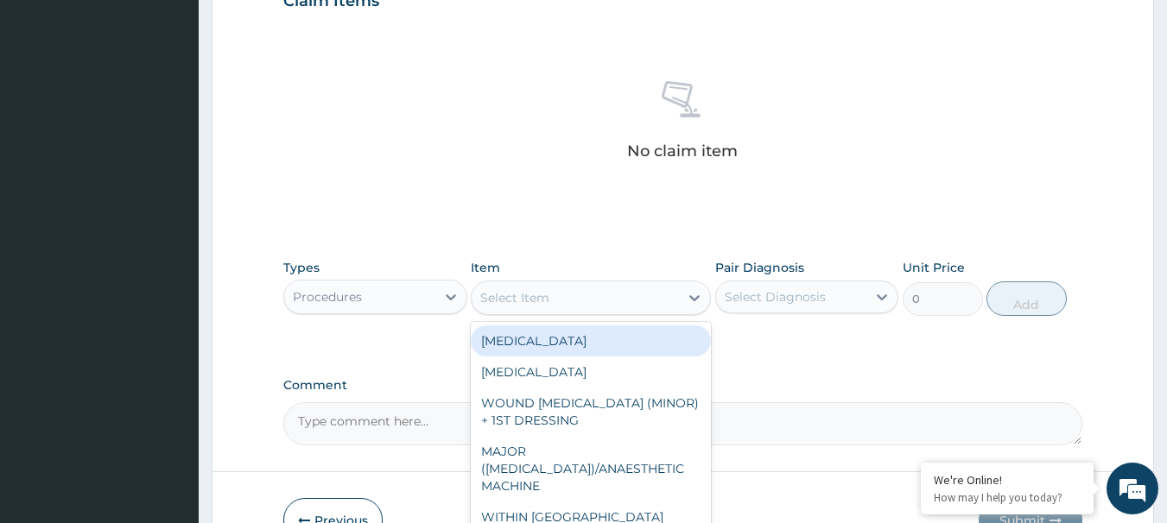
click at [495, 294] on div "Select Item" at bounding box center [514, 297] width 69 height 17
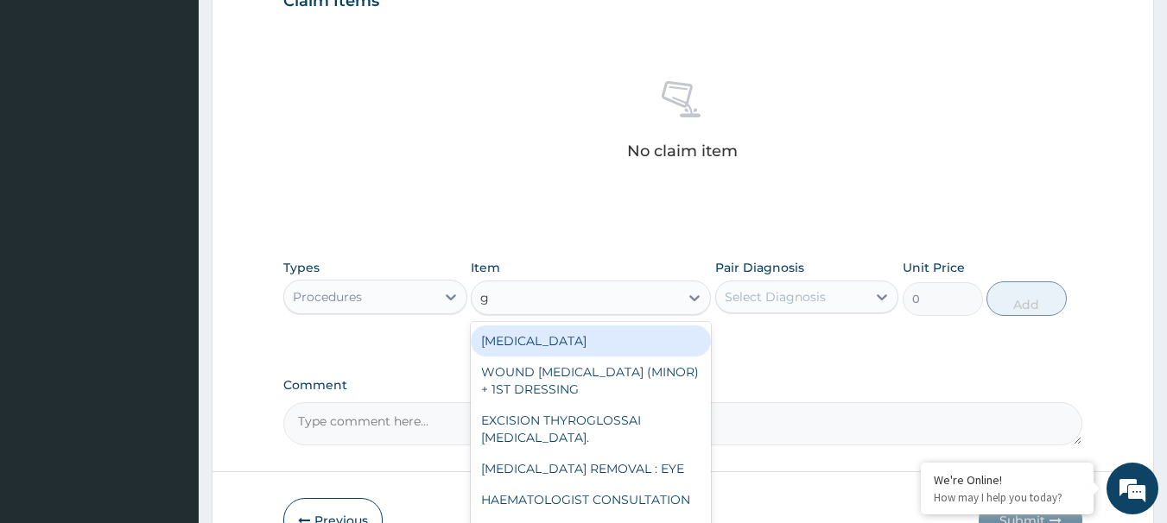
type input "gp"
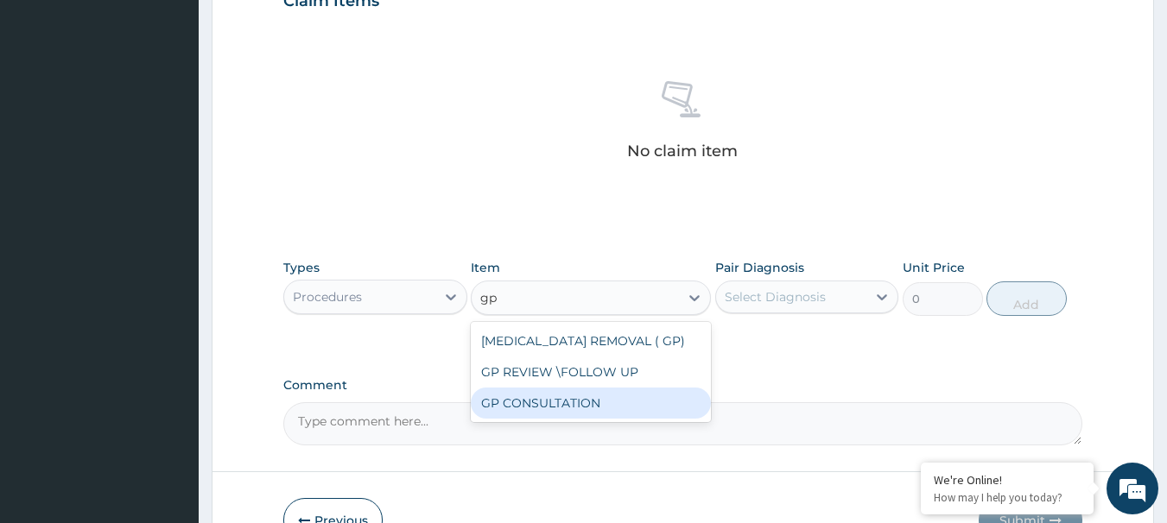
click at [549, 406] on div "GP CONSULTATION" at bounding box center [591, 403] width 240 height 31
type input "4500"
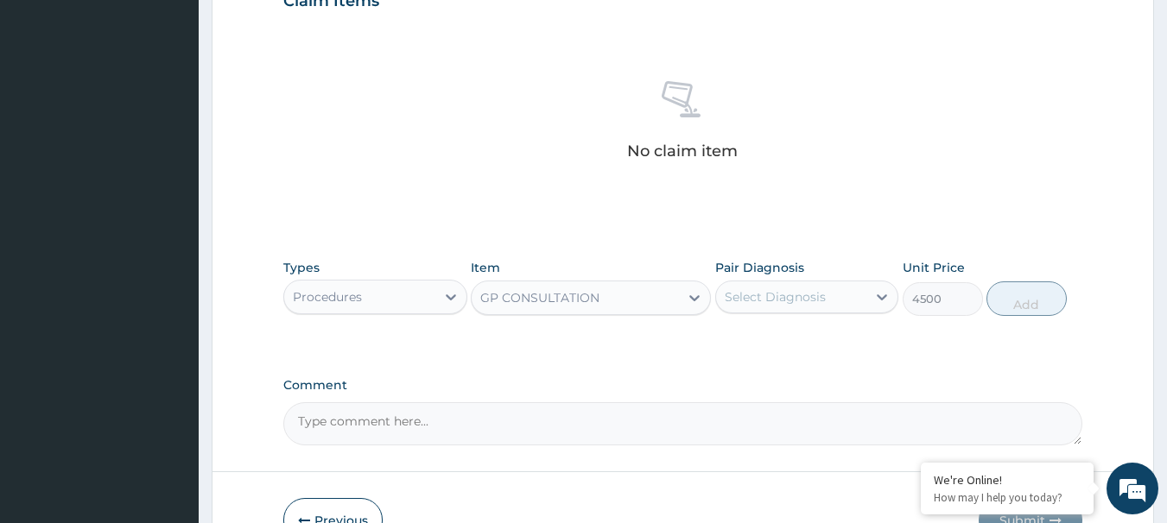
click at [759, 295] on div "Select Diagnosis" at bounding box center [775, 296] width 101 height 17
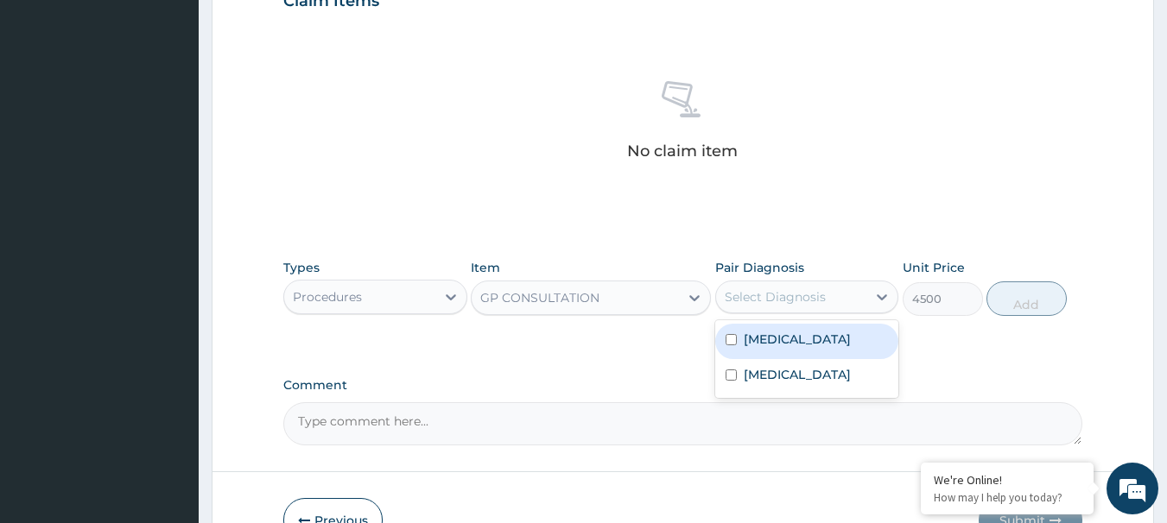
click at [767, 345] on label "Malaria" at bounding box center [797, 339] width 107 height 17
checkbox input "true"
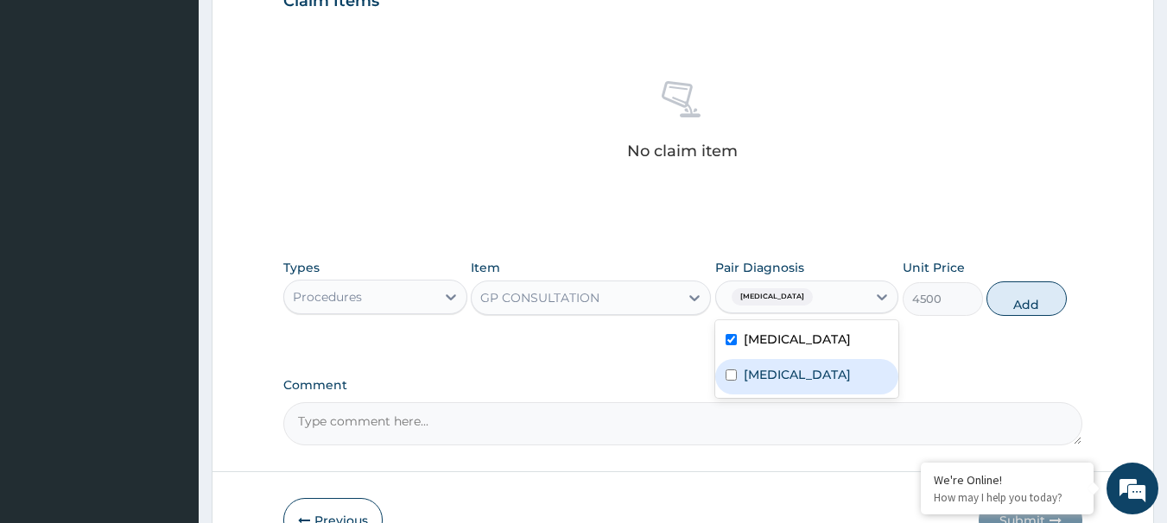
click at [783, 383] on label "Upper respiratory infection" at bounding box center [797, 374] width 107 height 17
checkbox input "true"
click at [1004, 303] on button "Add" at bounding box center [1026, 299] width 80 height 35
type input "0"
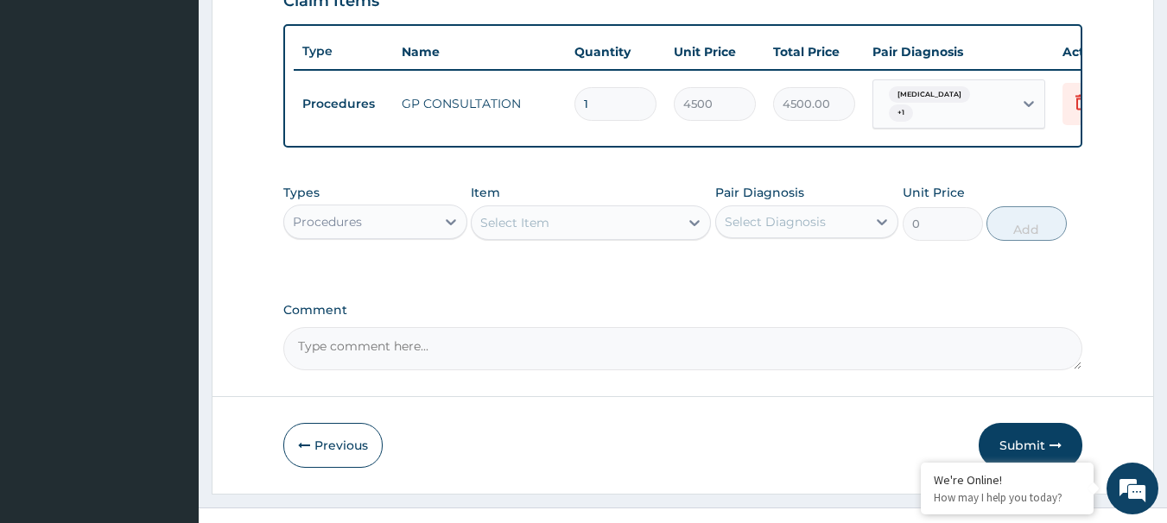
click at [397, 219] on div "Procedures" at bounding box center [359, 222] width 151 height 28
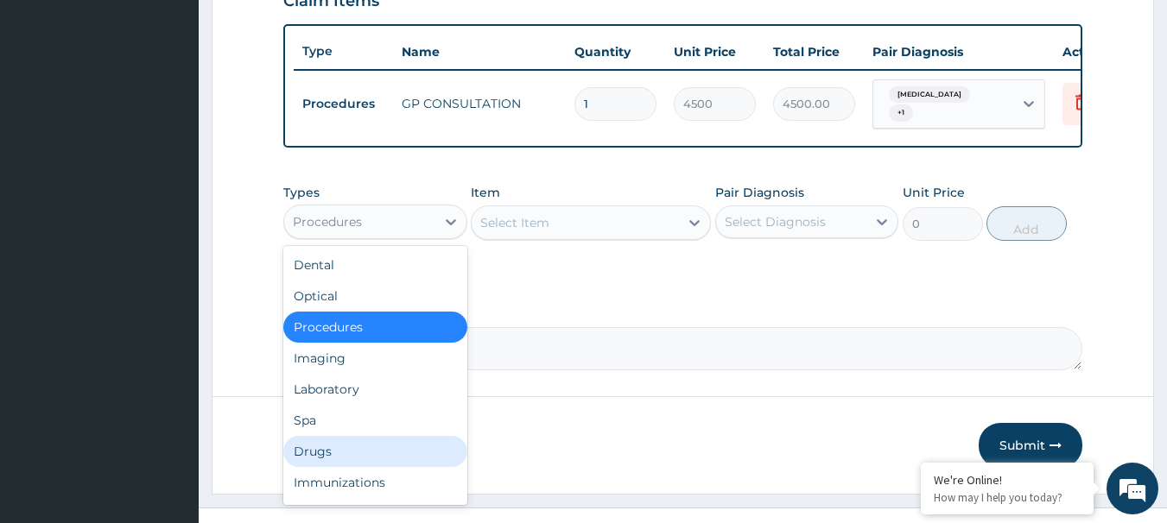
click at [345, 467] on div "Drugs" at bounding box center [375, 451] width 184 height 31
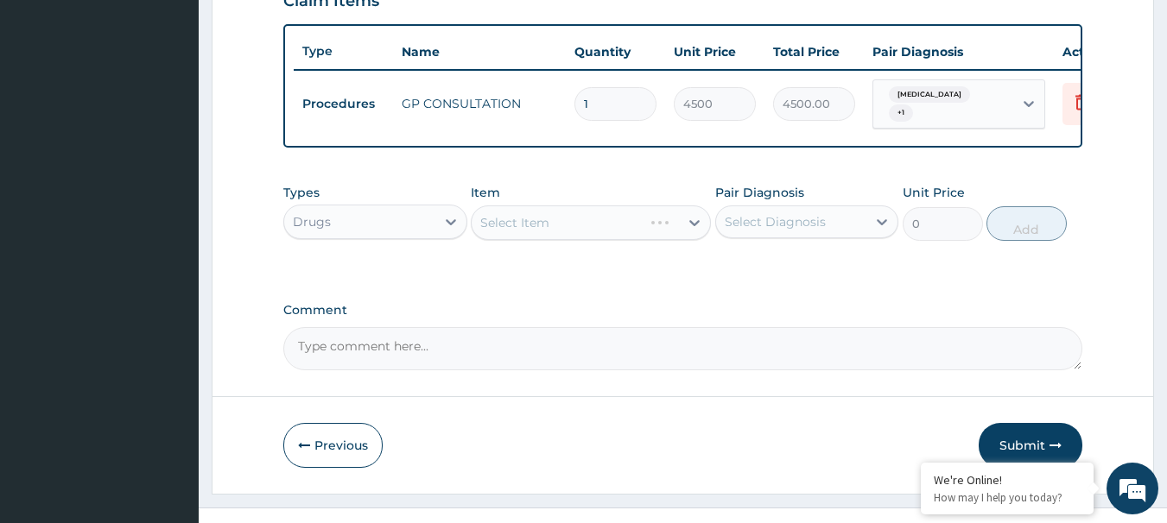
click at [553, 219] on div "Select Item" at bounding box center [591, 223] width 240 height 35
click at [553, 231] on div "Select Item" at bounding box center [591, 223] width 240 height 35
click at [586, 225] on div "Select Item" at bounding box center [591, 223] width 240 height 35
click at [573, 230] on div "Select Item" at bounding box center [591, 223] width 240 height 35
click at [531, 225] on div "Select Item" at bounding box center [591, 223] width 240 height 35
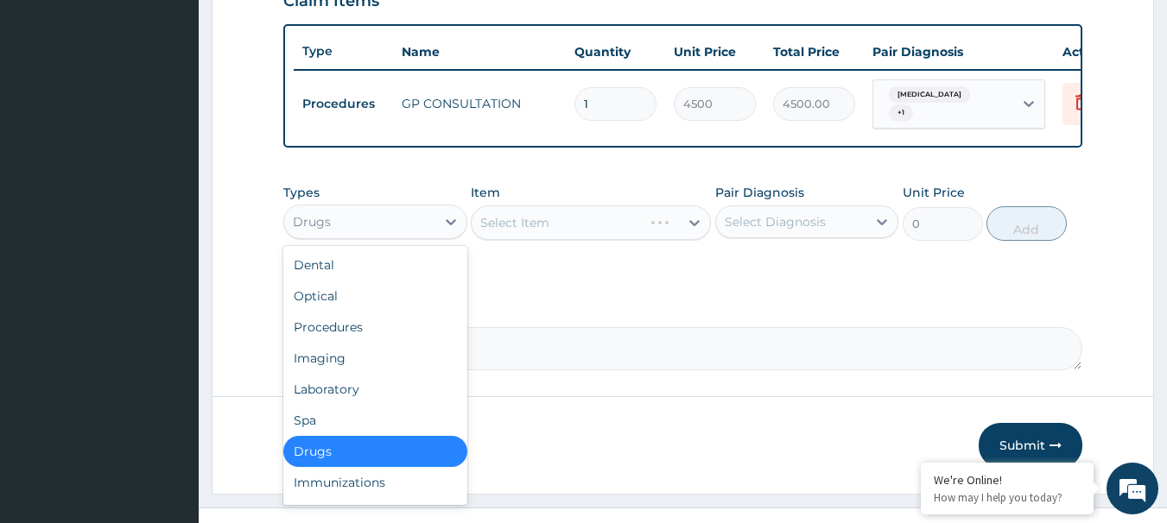
click at [376, 231] on div "Drugs" at bounding box center [359, 222] width 151 height 28
click at [320, 465] on div "Drugs" at bounding box center [375, 451] width 184 height 31
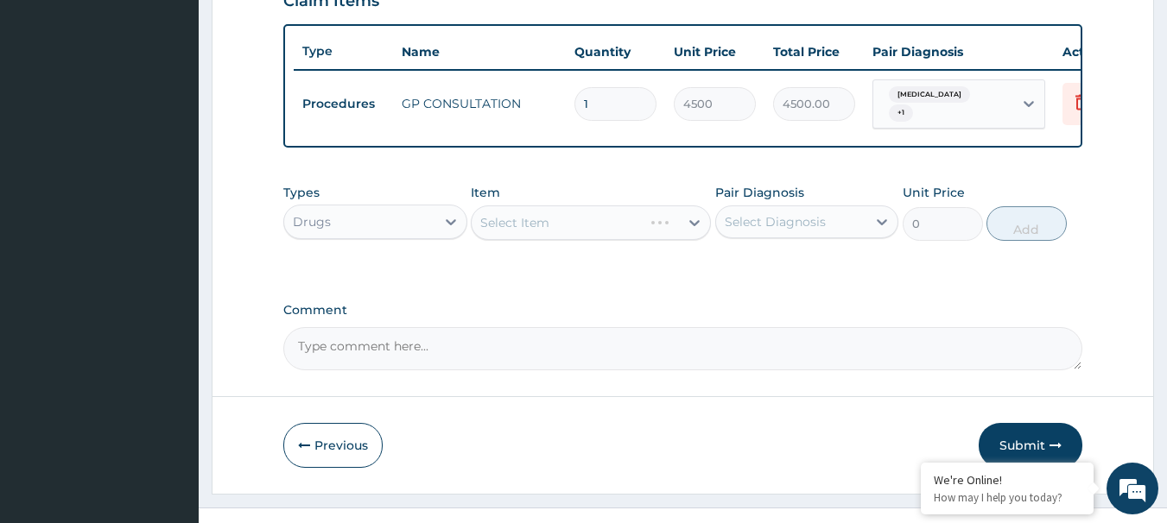
click at [524, 237] on div "Select Item" at bounding box center [591, 223] width 240 height 35
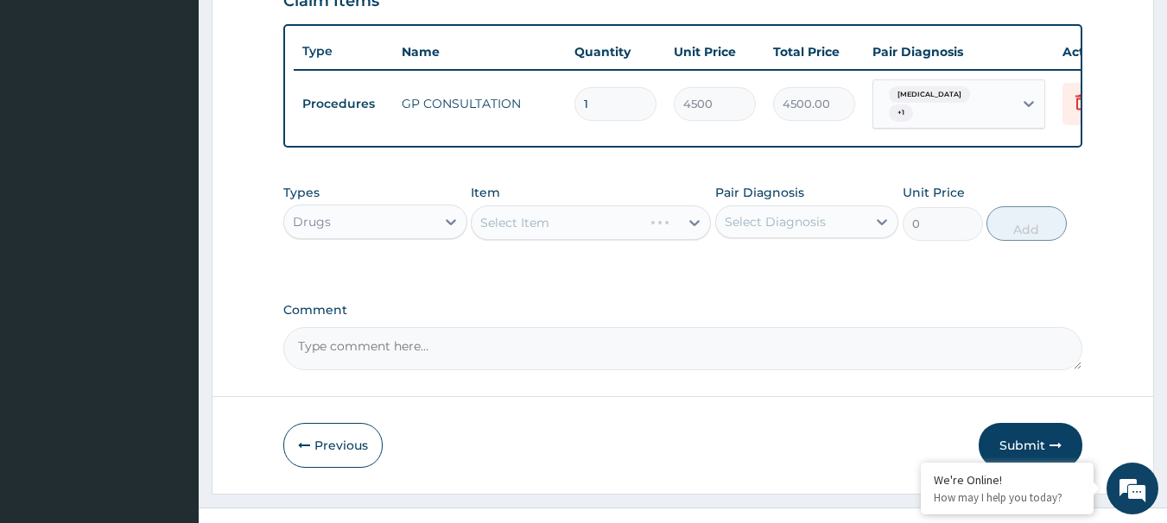
click at [644, 318] on label "Comment" at bounding box center [683, 310] width 800 height 15
click at [644, 327] on textarea "Comment" at bounding box center [683, 348] width 800 height 43
click at [592, 230] on div "Select Item" at bounding box center [591, 223] width 240 height 35
click at [581, 231] on div "Select Item" at bounding box center [575, 223] width 207 height 28
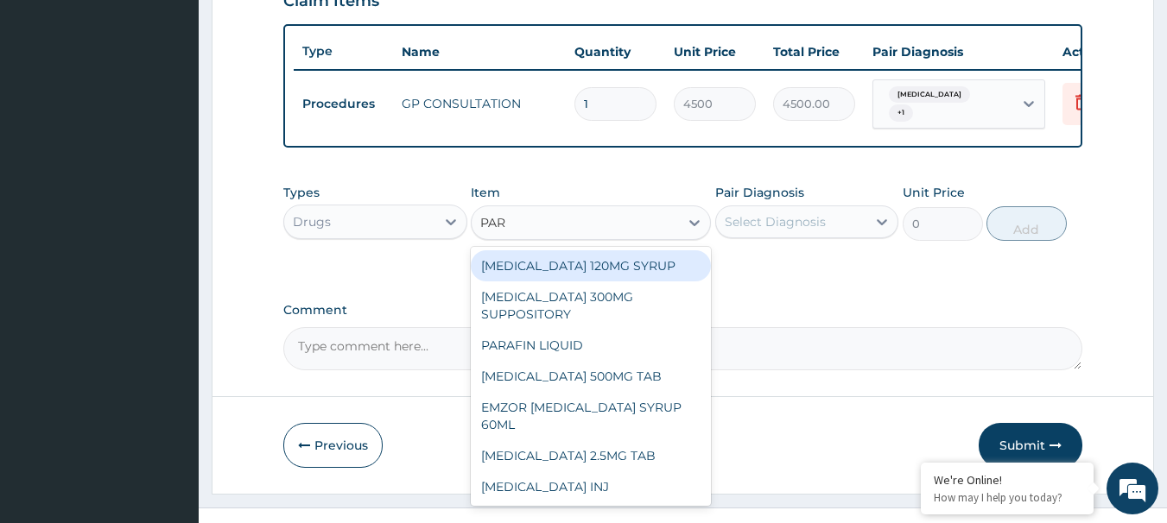
type input "PARA"
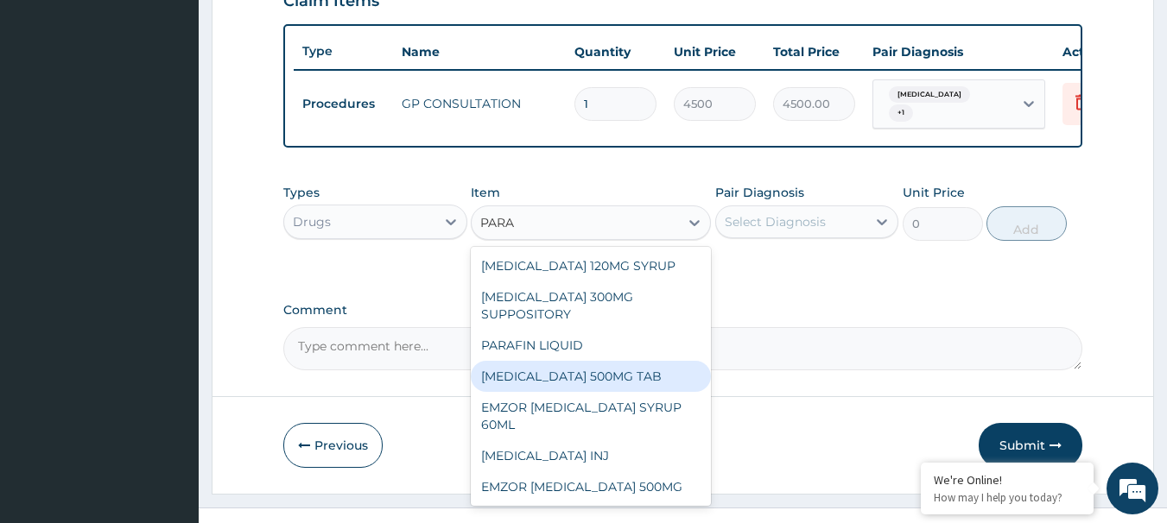
click at [616, 384] on div "PARACETAMOL 500MG TAB" at bounding box center [591, 376] width 240 height 31
type input "44.5248375"
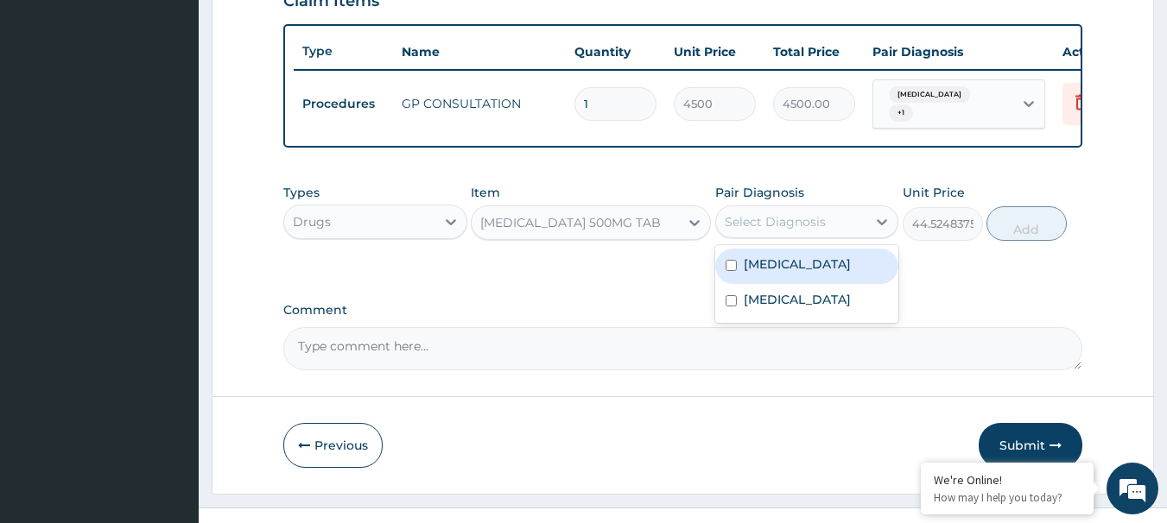
click at [794, 225] on div "Select Diagnosis" at bounding box center [775, 221] width 101 height 17
click at [794, 275] on div "Malaria" at bounding box center [807, 266] width 184 height 35
checkbox input "true"
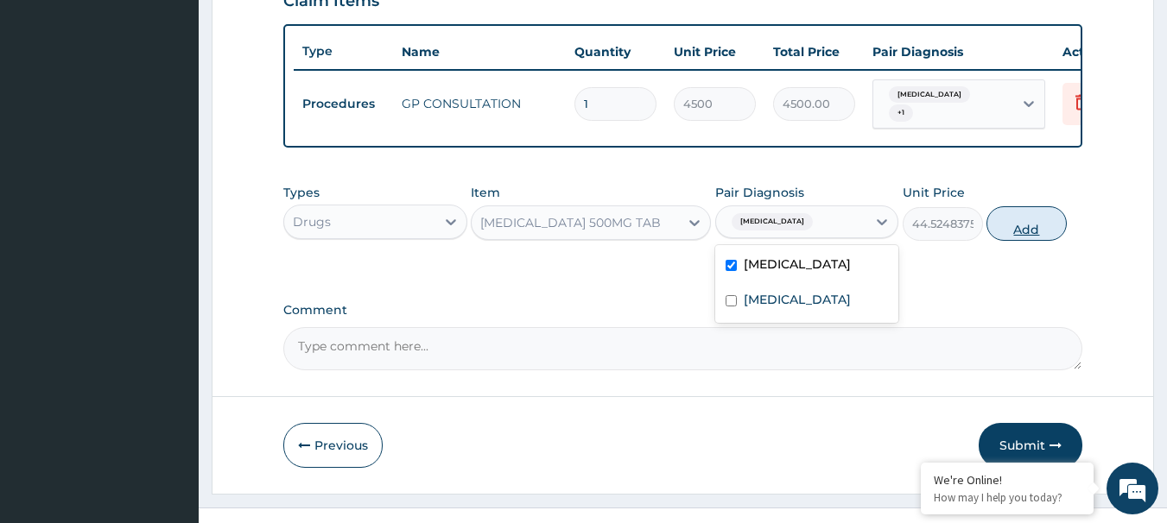
click at [1022, 231] on button "Add" at bounding box center [1026, 223] width 80 height 35
type input "0"
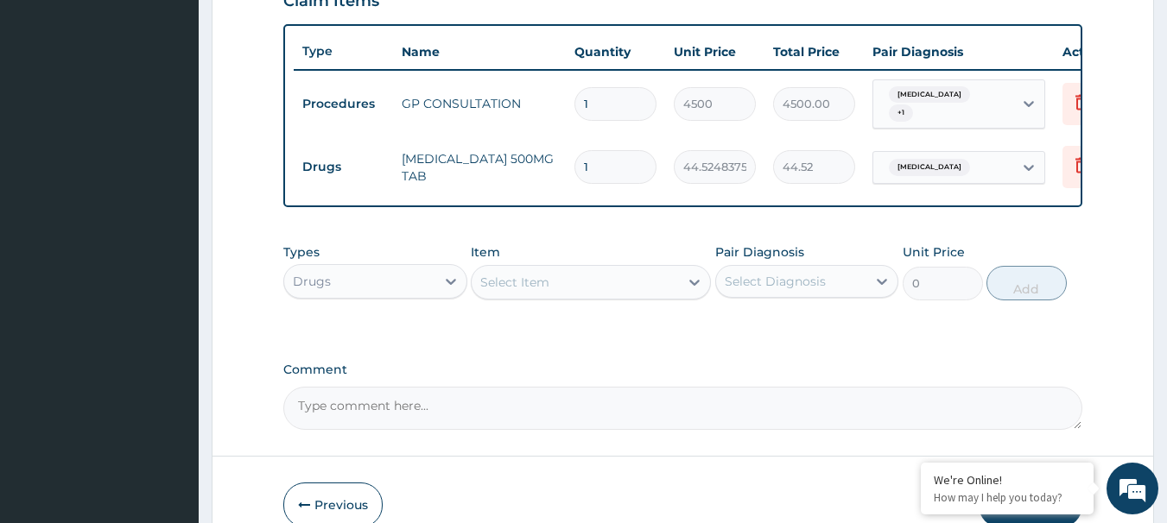
click at [516, 288] on div "Select Item" at bounding box center [514, 282] width 69 height 17
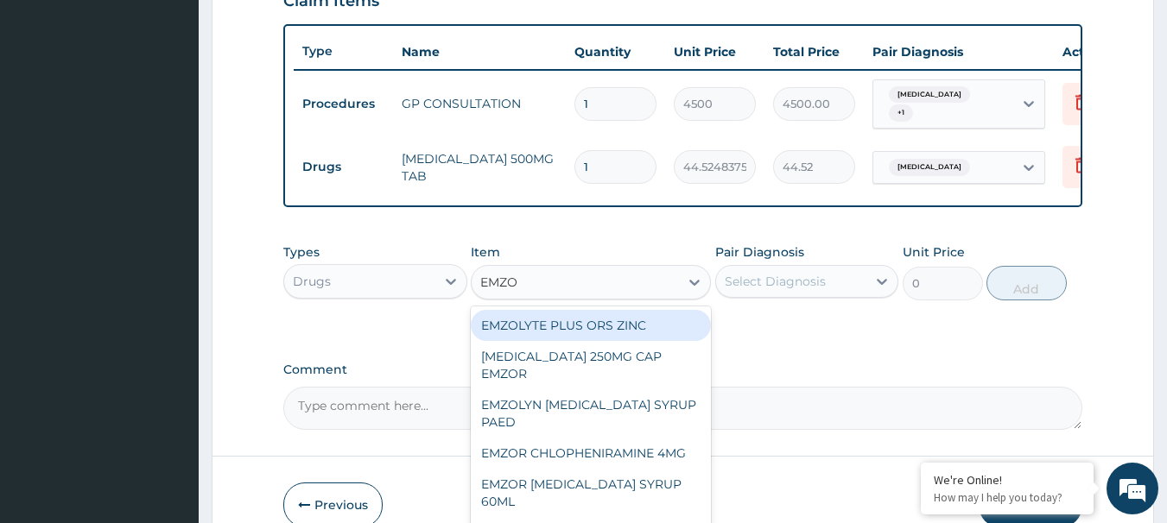
type input "EMZOL"
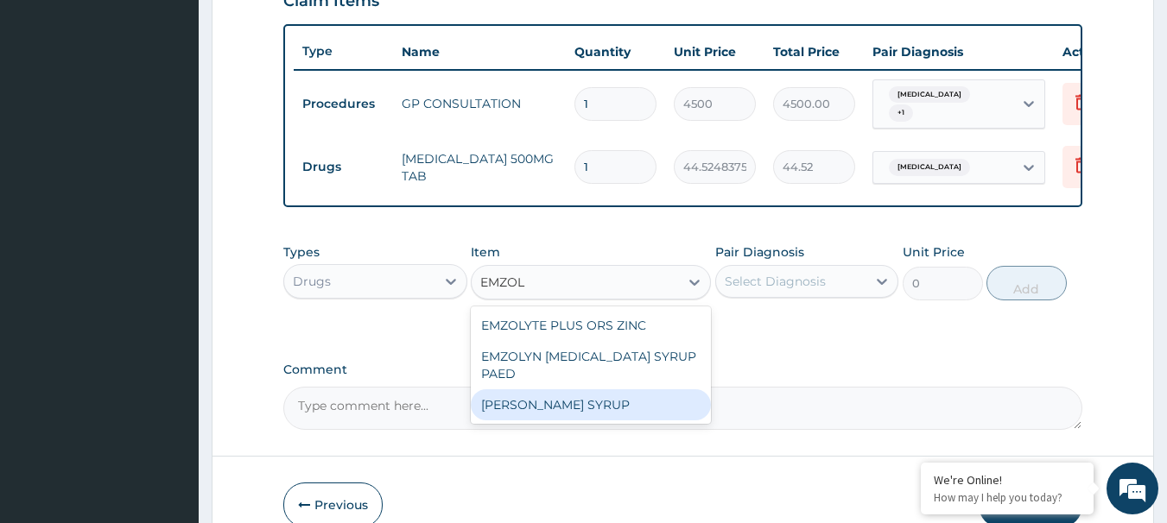
click at [618, 416] on div "EMZOLYN COUGH SYRUP" at bounding box center [591, 405] width 240 height 31
type input "1090.85851875"
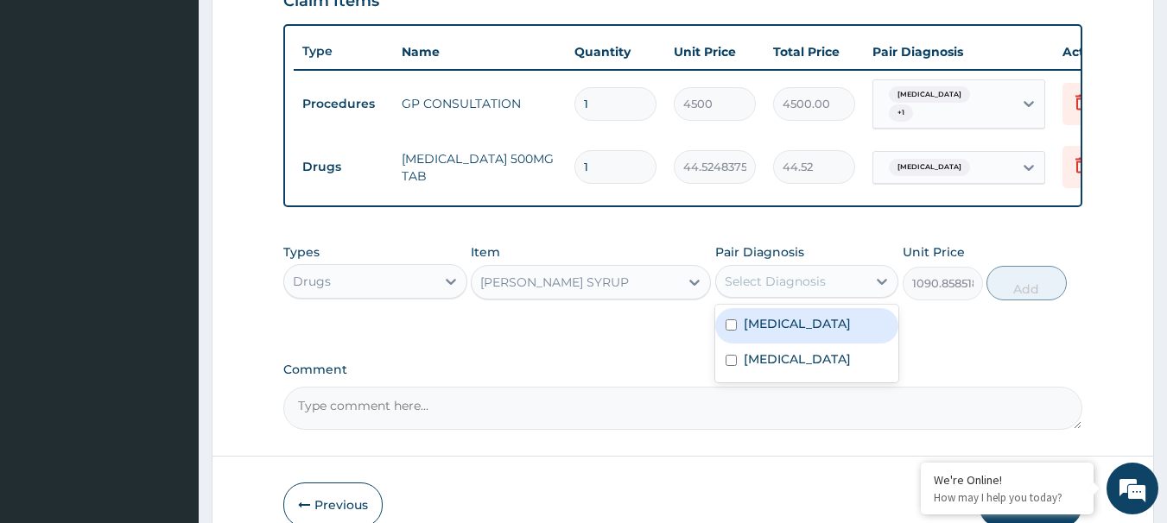
click at [762, 289] on div "Select Diagnosis" at bounding box center [775, 281] width 101 height 17
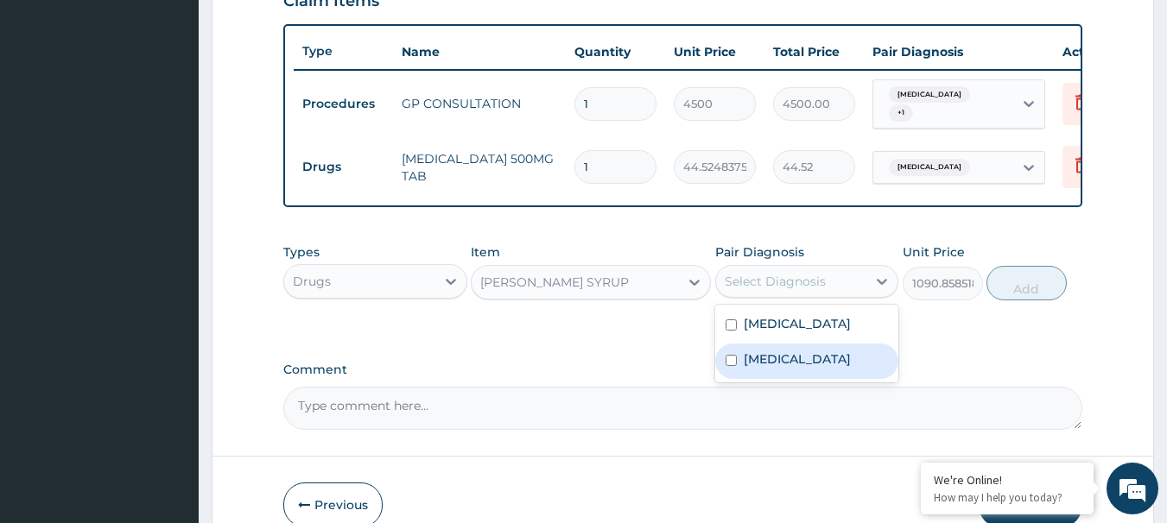
click at [775, 353] on div "Upper respiratory infection" at bounding box center [807, 361] width 184 height 35
checkbox input "true"
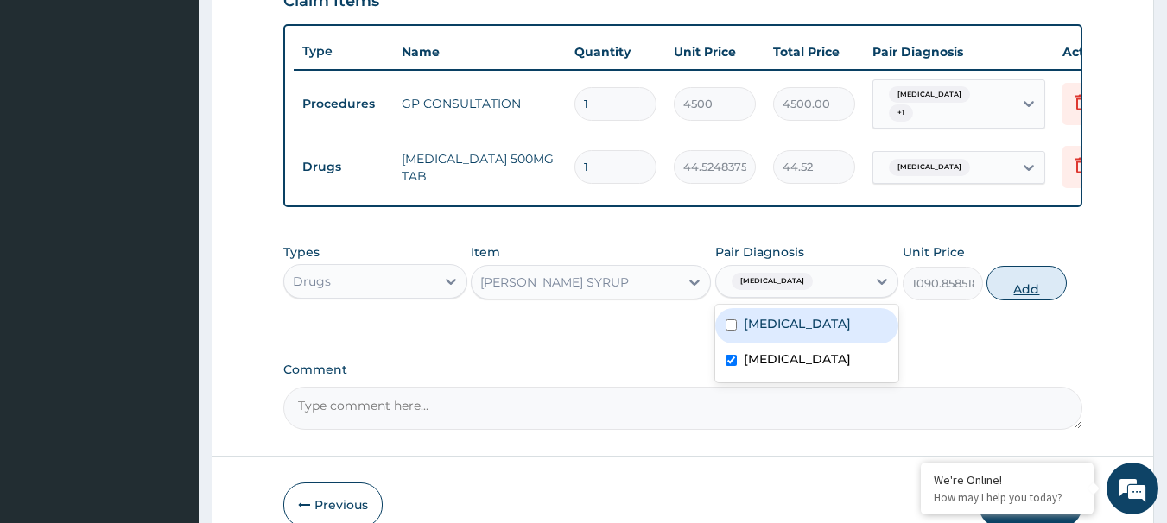
click at [1007, 276] on button "Add" at bounding box center [1026, 283] width 80 height 35
type input "0"
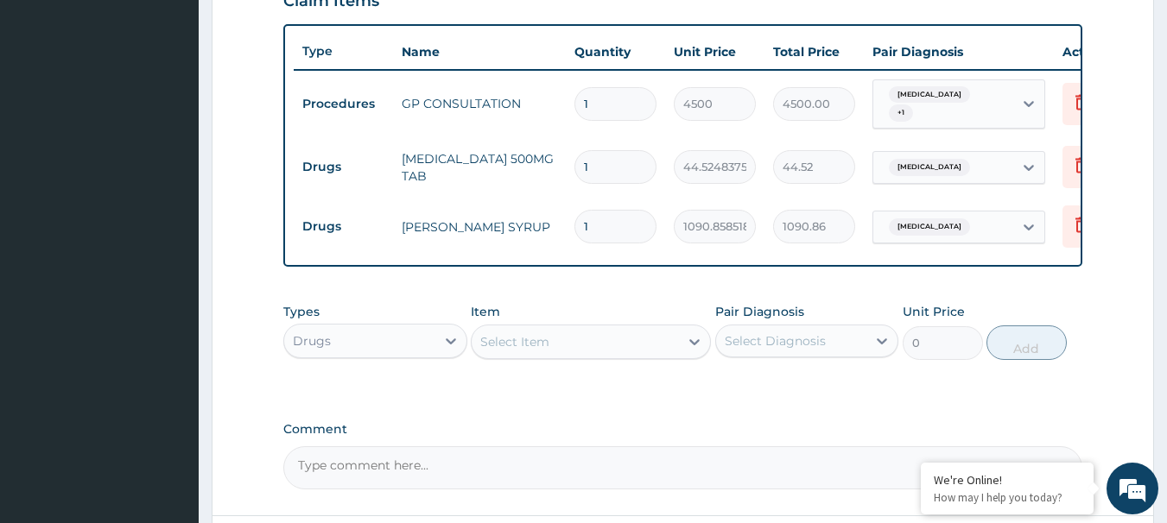
click at [536, 345] on div "Select Item" at bounding box center [514, 341] width 69 height 17
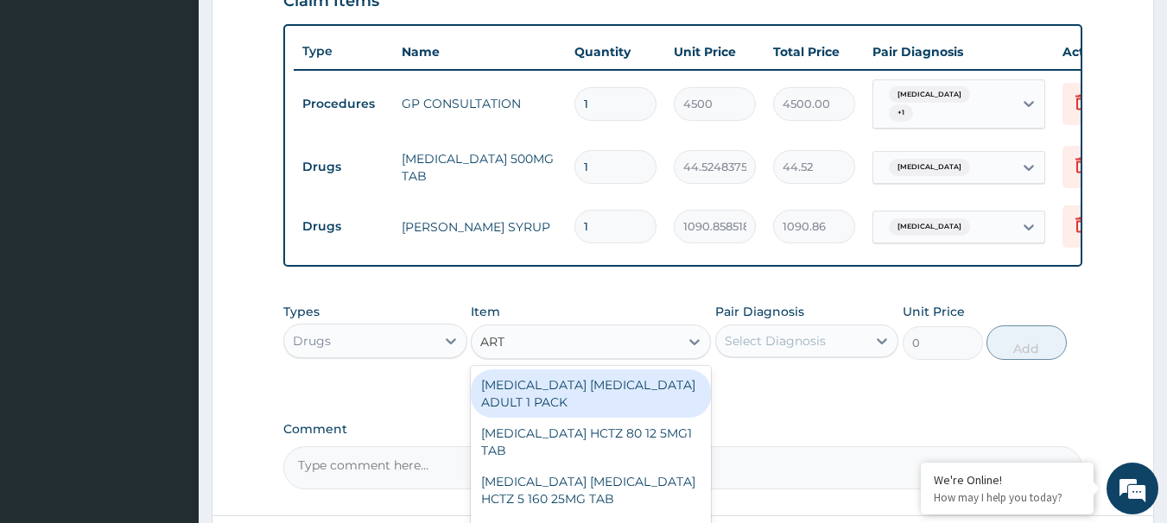
type input "ARTE"
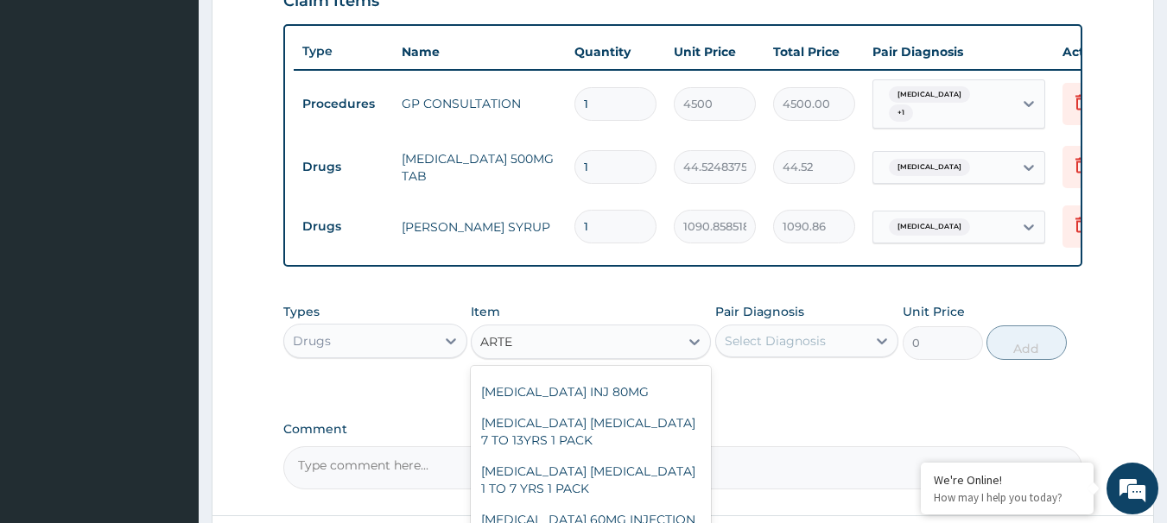
scroll to position [259, 0]
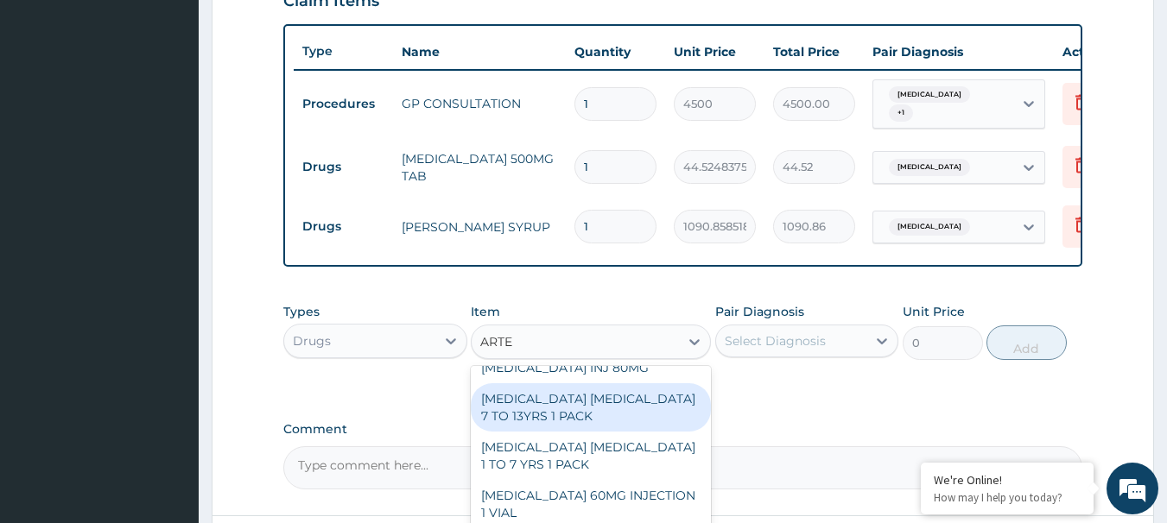
click at [626, 428] on div "ARTESUNATE AMODIAQUINE 7 TO 13YRS 1 PACK" at bounding box center [591, 407] width 240 height 48
type input "3534"
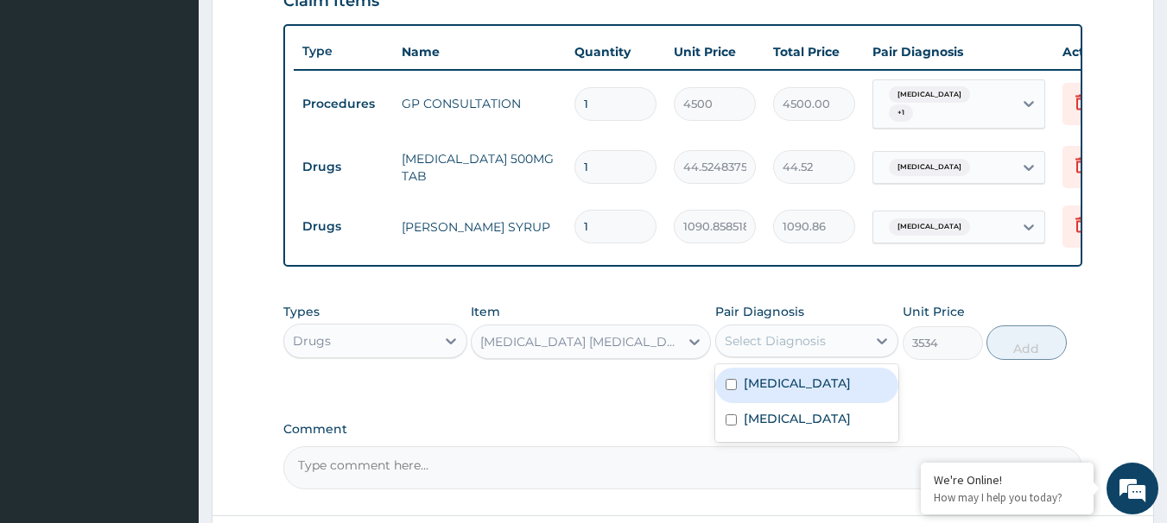
click at [756, 350] on div "Select Diagnosis" at bounding box center [775, 341] width 101 height 17
click at [770, 392] on label "Malaria" at bounding box center [797, 383] width 107 height 17
checkbox input "true"
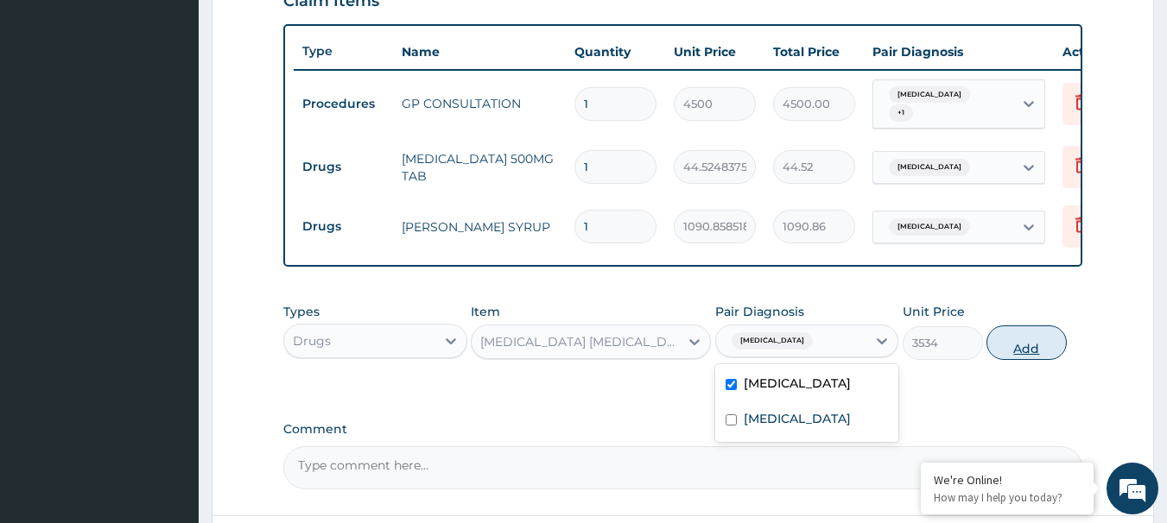
click at [988, 352] on button "Add" at bounding box center [1026, 343] width 80 height 35
type input "0"
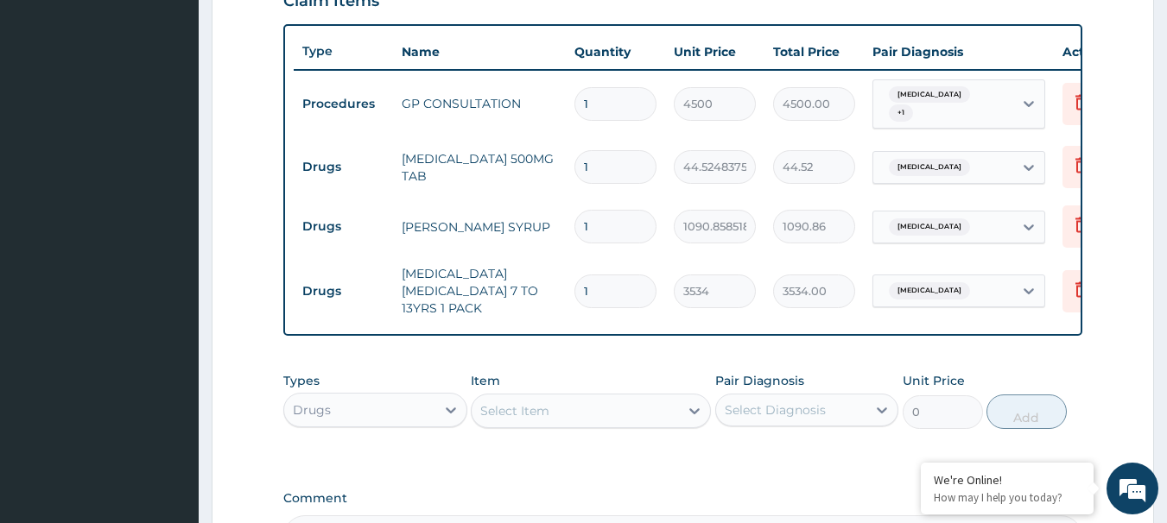
click at [606, 408] on div "Select Item" at bounding box center [575, 411] width 207 height 28
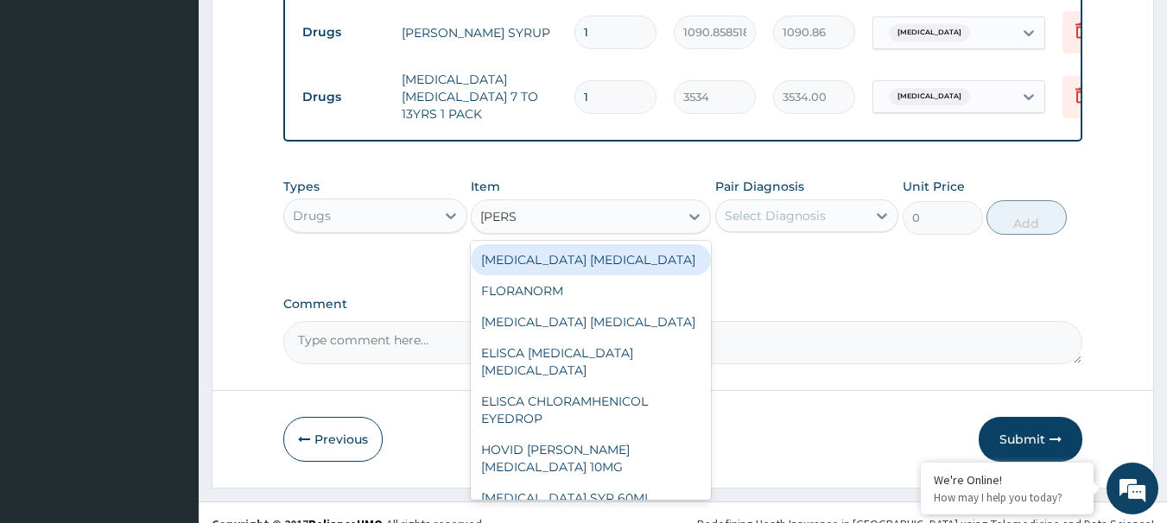
scroll to position [841, 0]
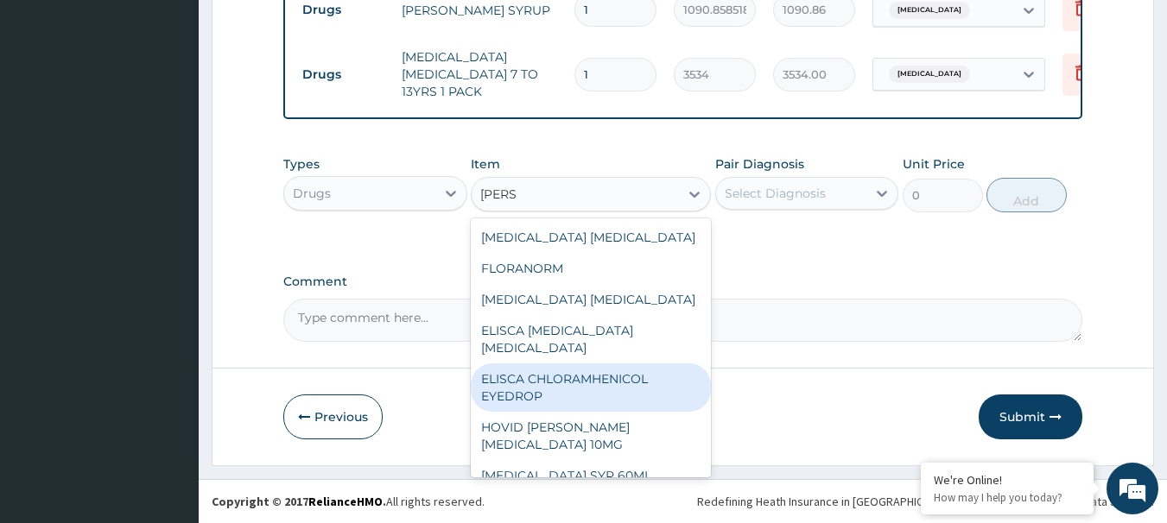
type input "LORAT"
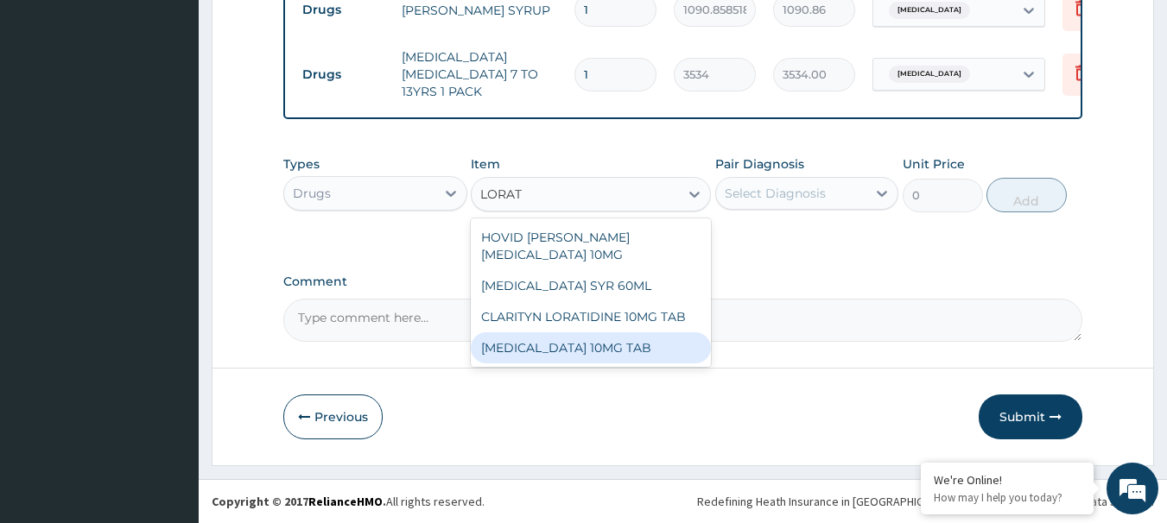
click at [627, 357] on div "LORATADINE 10MG TAB" at bounding box center [591, 348] width 240 height 31
type input "141.6699375"
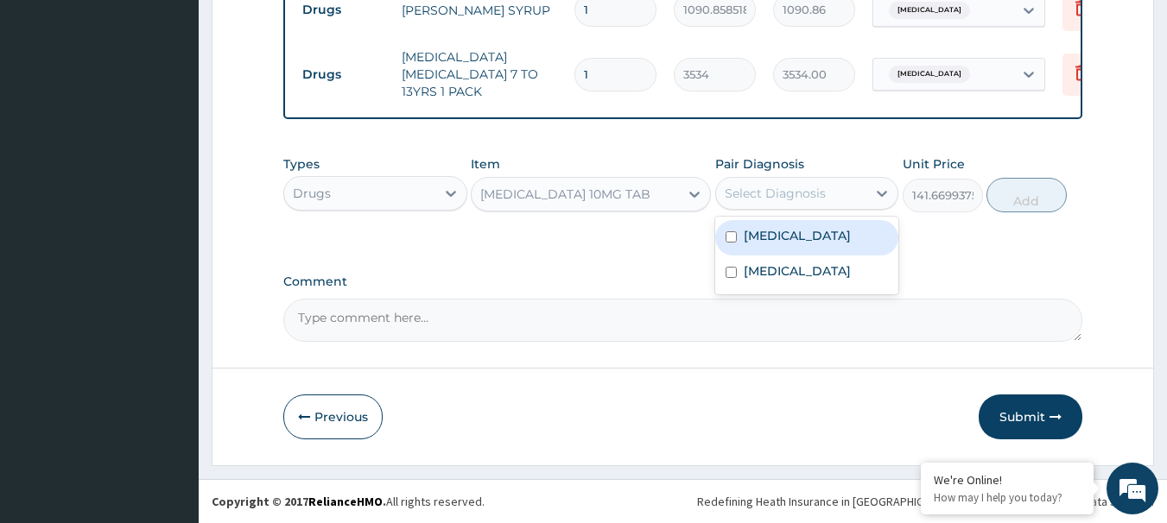
click at [824, 196] on div "Select Diagnosis" at bounding box center [791, 194] width 151 height 28
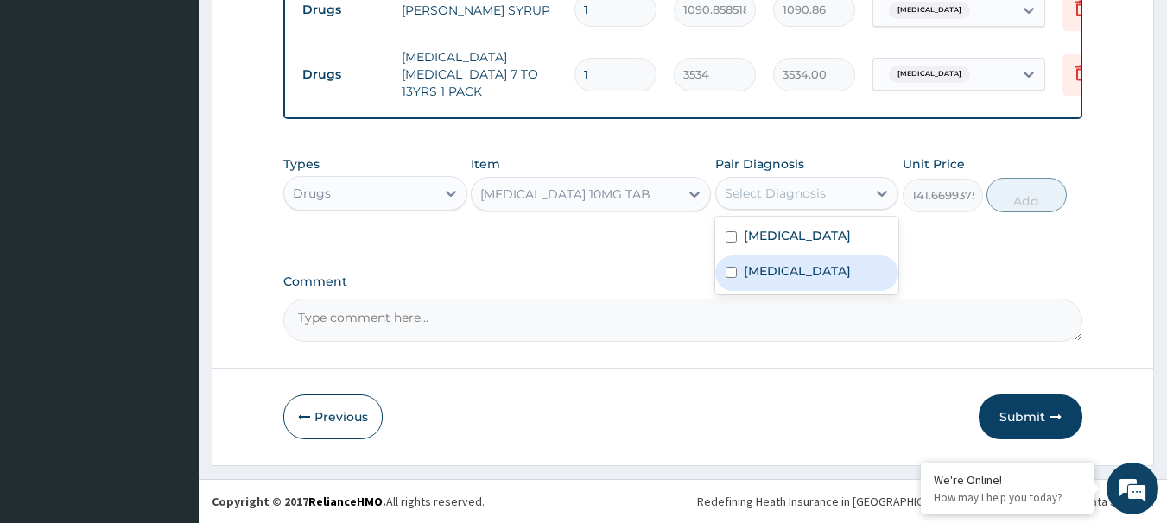
click at [813, 265] on label "Upper respiratory infection" at bounding box center [797, 271] width 107 height 17
checkbox input "true"
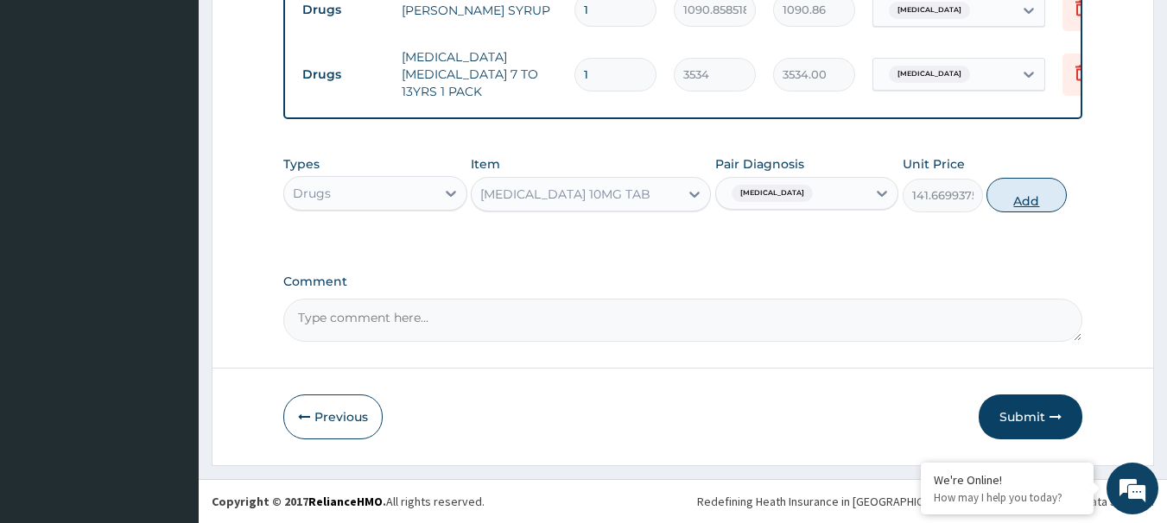
click at [1025, 202] on button "Add" at bounding box center [1026, 195] width 80 height 35
type input "0"
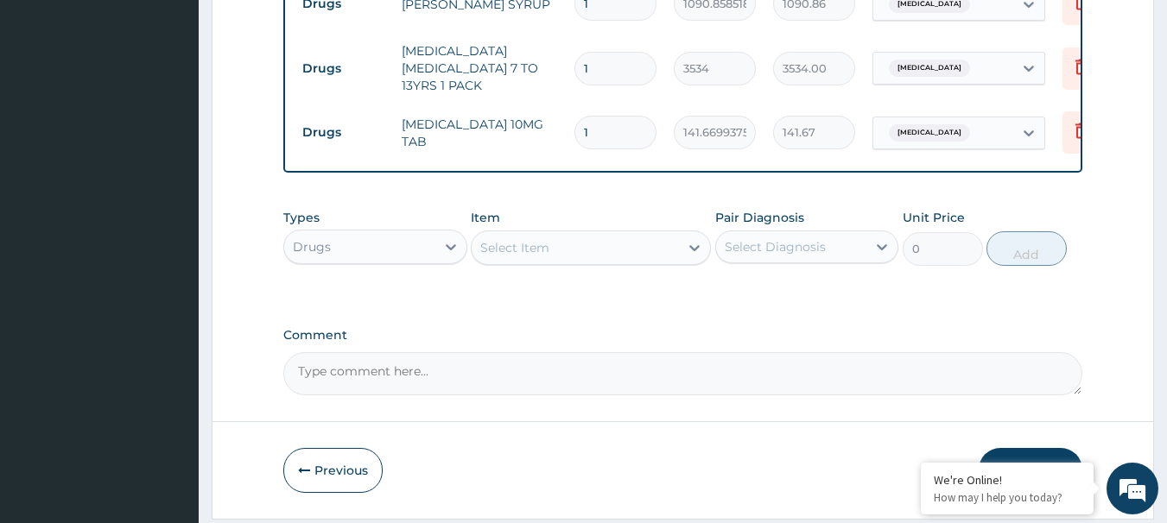
drag, startPoint x: 591, startPoint y: 123, endPoint x: 573, endPoint y: 127, distance: 18.6
click at [573, 127] on td "1" at bounding box center [615, 132] width 99 height 51
type input "5"
type input "708.35"
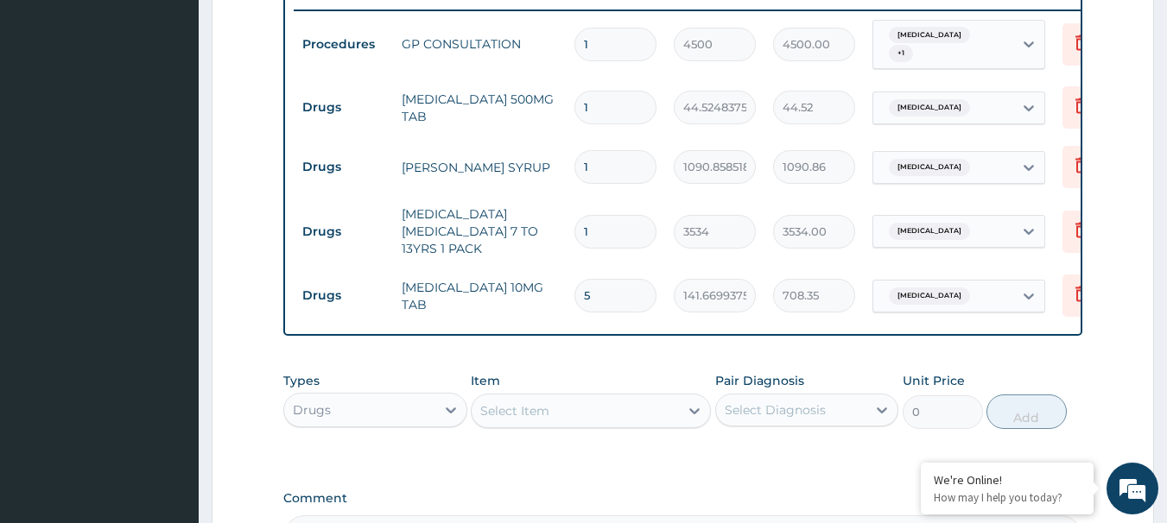
scroll to position [668, 0]
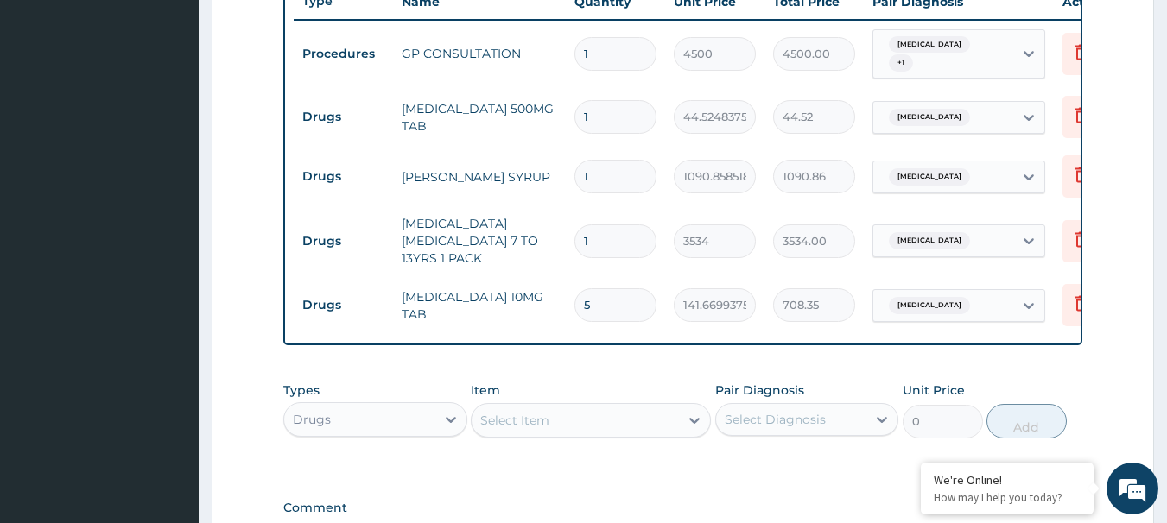
type input "5"
drag, startPoint x: 599, startPoint y: 114, endPoint x: 574, endPoint y: 114, distance: 24.2
click at [574, 114] on input "1" at bounding box center [615, 117] width 82 height 34
type input "9"
type input "400.72"
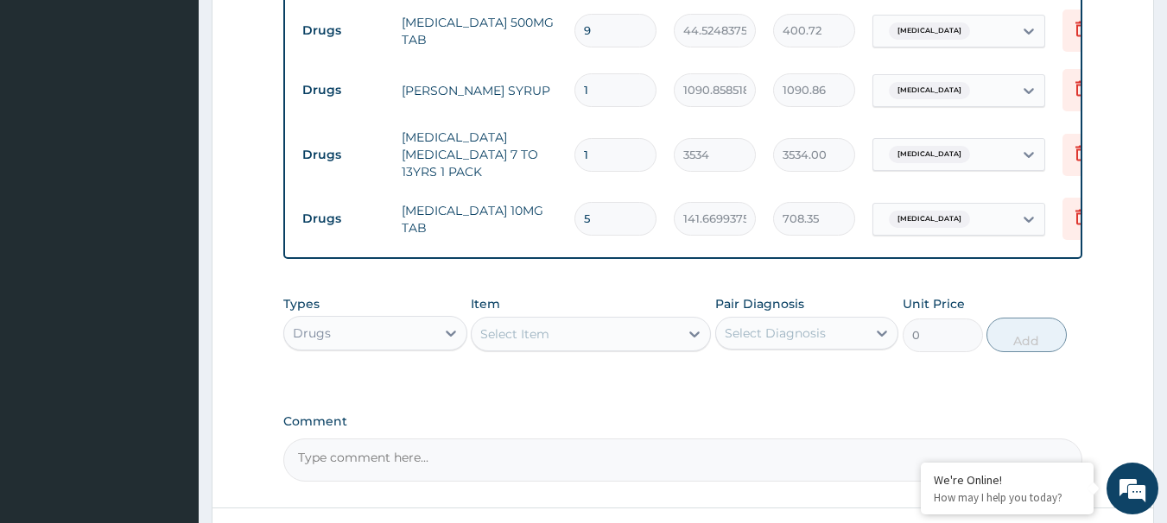
scroll to position [901, 0]
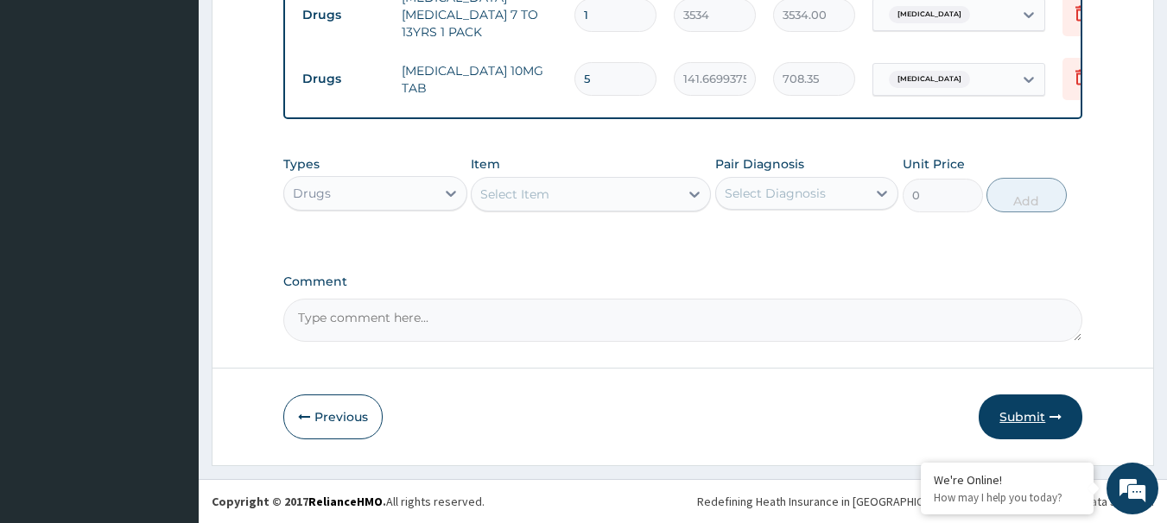
type input "9"
click at [1055, 420] on icon "button" at bounding box center [1055, 417] width 12 height 12
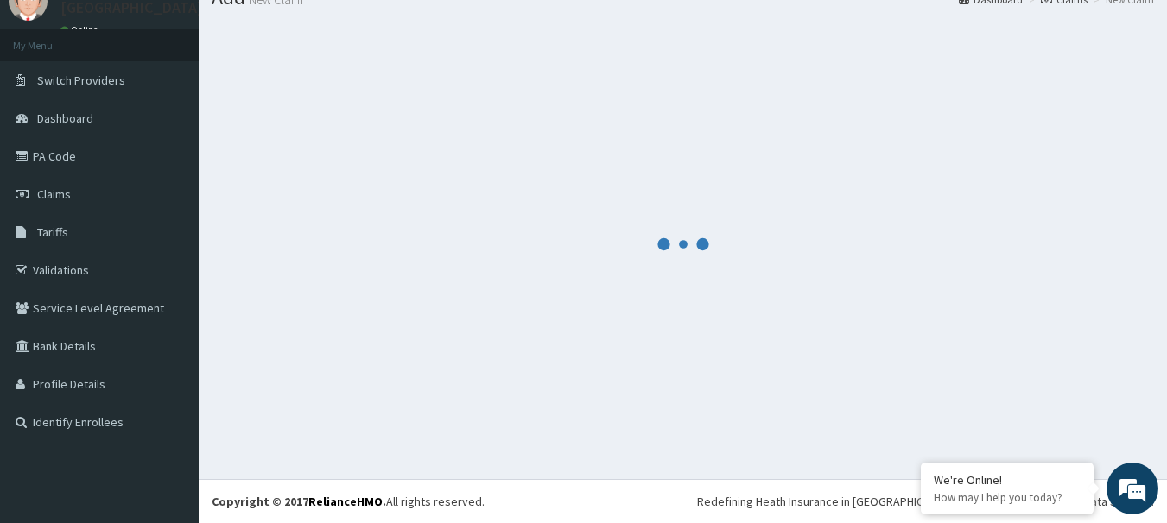
scroll to position [70, 0]
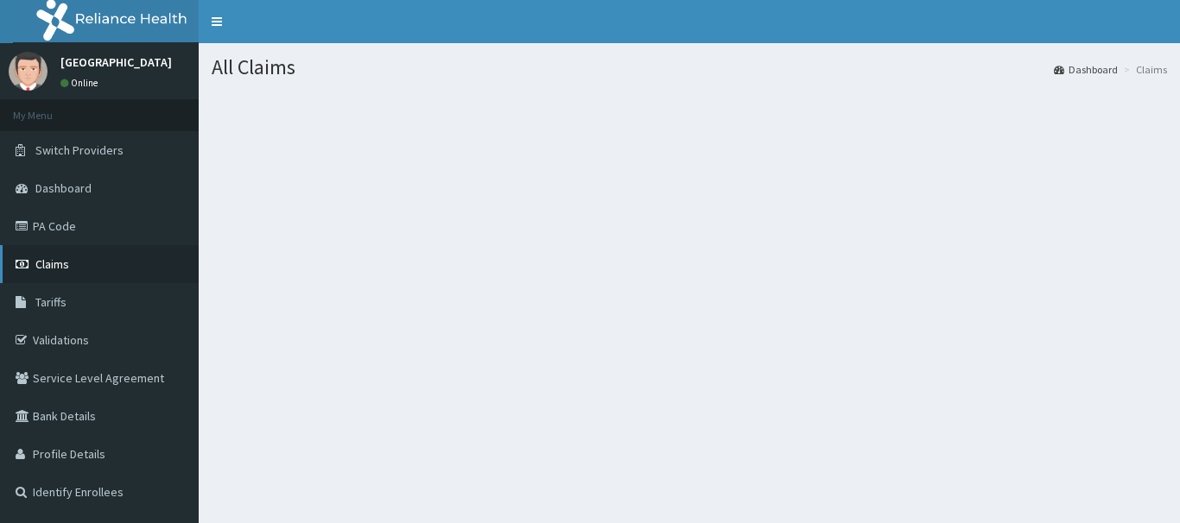
click at [65, 263] on span "Claims" at bounding box center [52, 265] width 34 height 16
click at [58, 264] on span "Claims" at bounding box center [52, 265] width 34 height 16
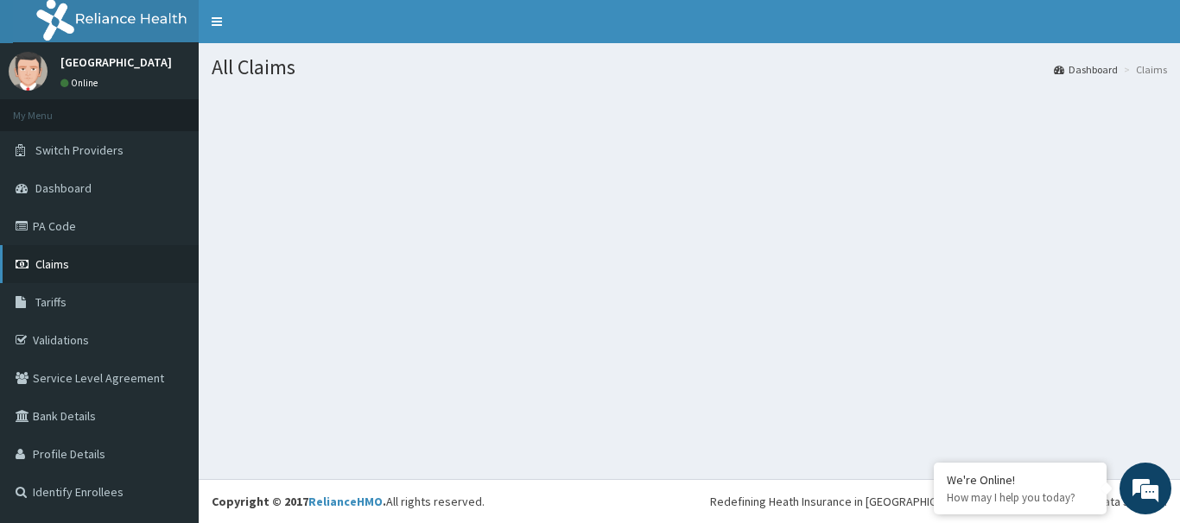
click at [72, 271] on link "Claims" at bounding box center [99, 264] width 199 height 38
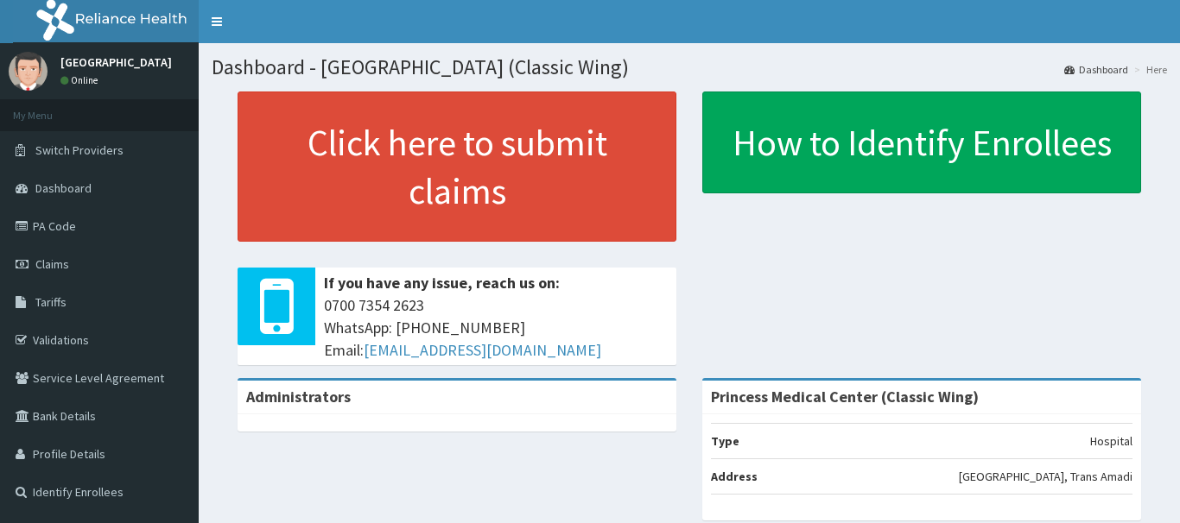
click at [44, 266] on span "Claims" at bounding box center [52, 265] width 34 height 16
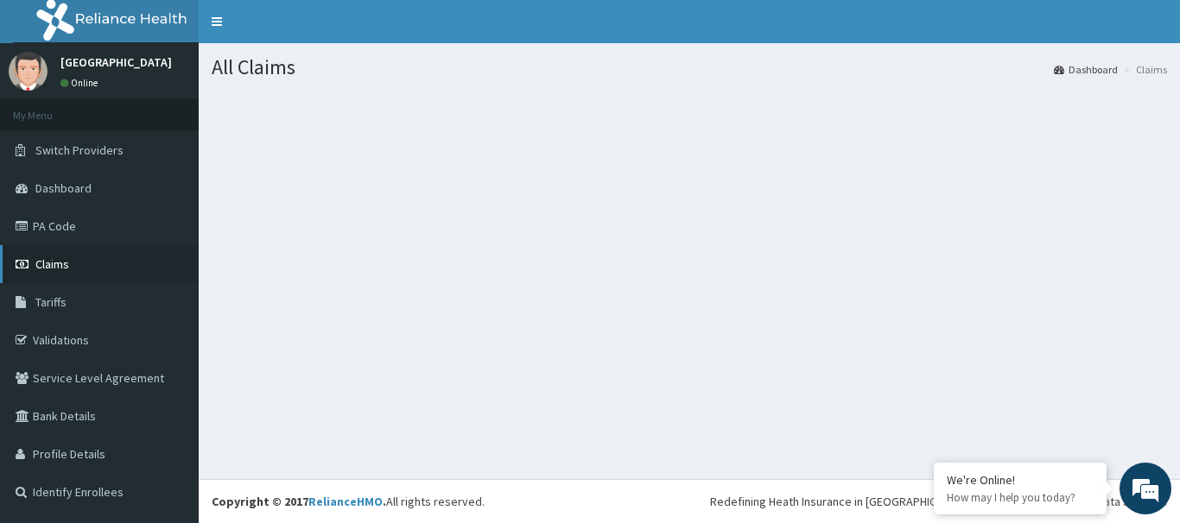
click at [67, 259] on span "Claims" at bounding box center [52, 265] width 34 height 16
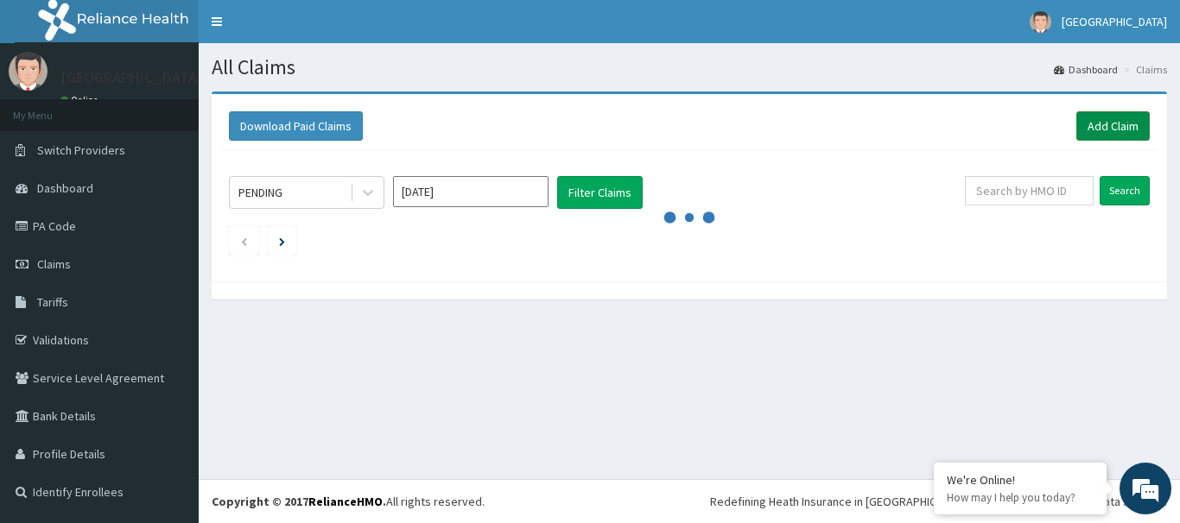
click at [1097, 126] on link "Add Claim" at bounding box center [1112, 125] width 73 height 29
